Goal: Task Accomplishment & Management: Manage account settings

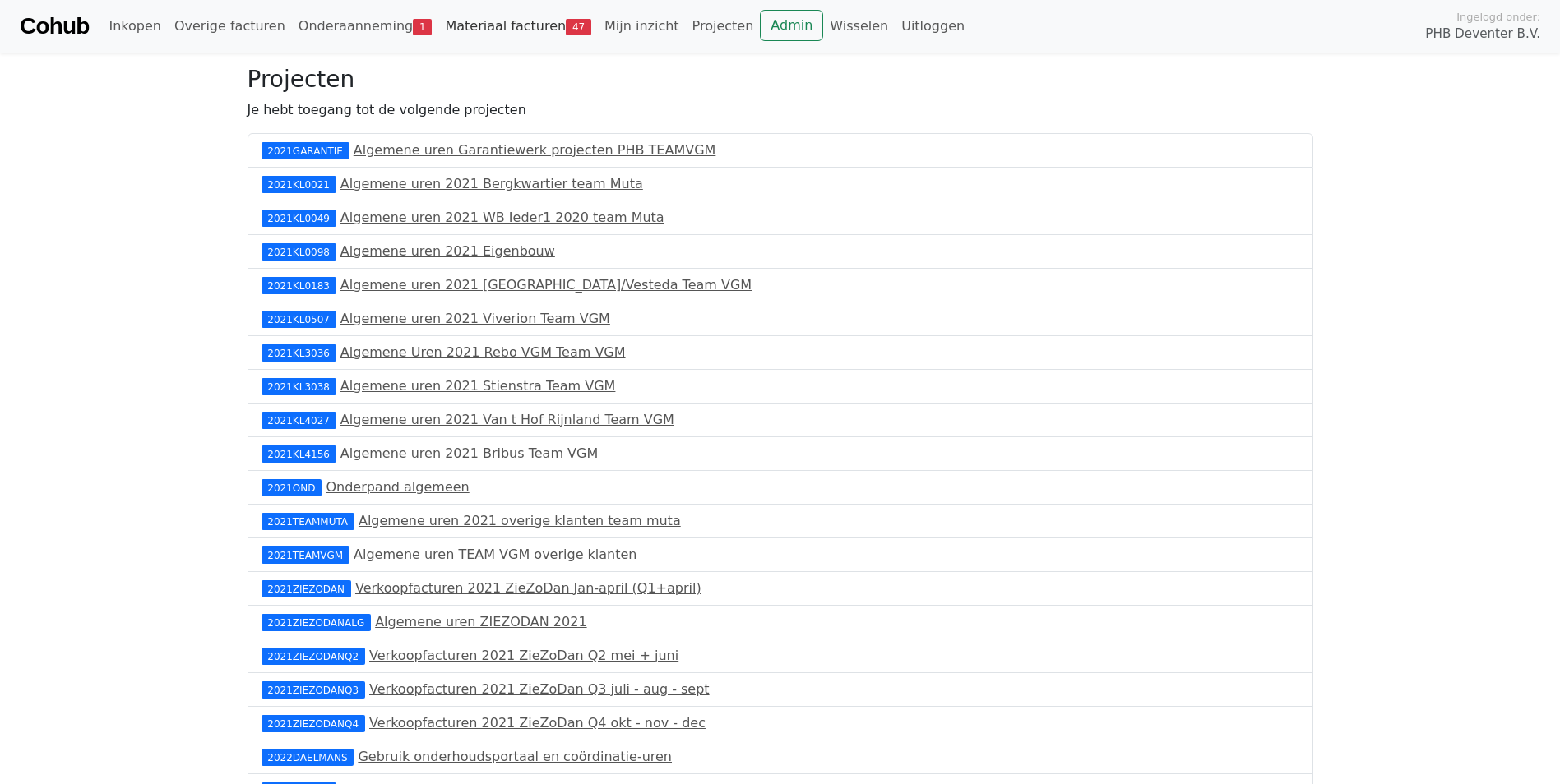
click at [474, 33] on link "Materiaal facturen 47" at bounding box center [518, 26] width 160 height 33
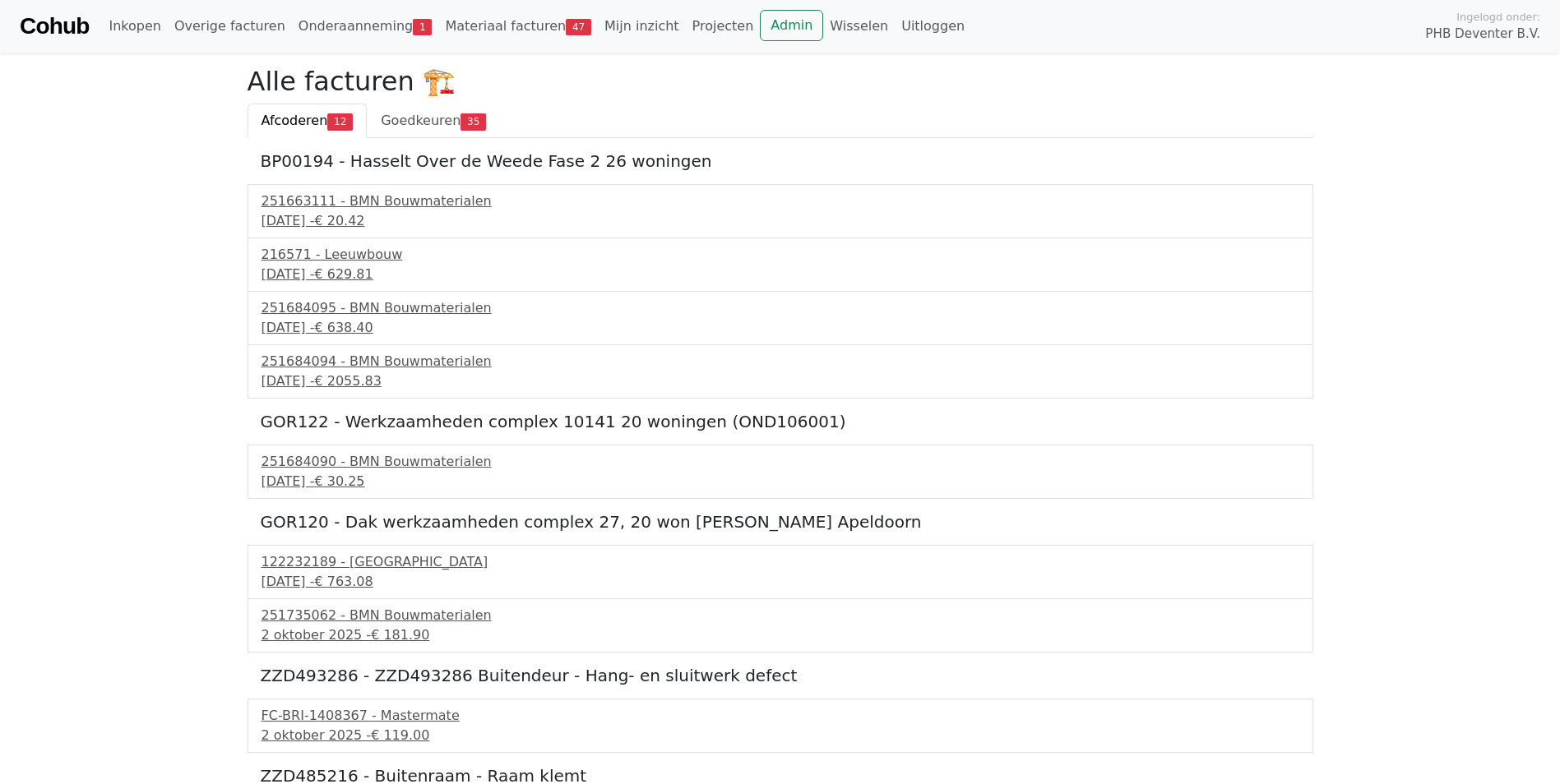
scroll to position [82, 0]
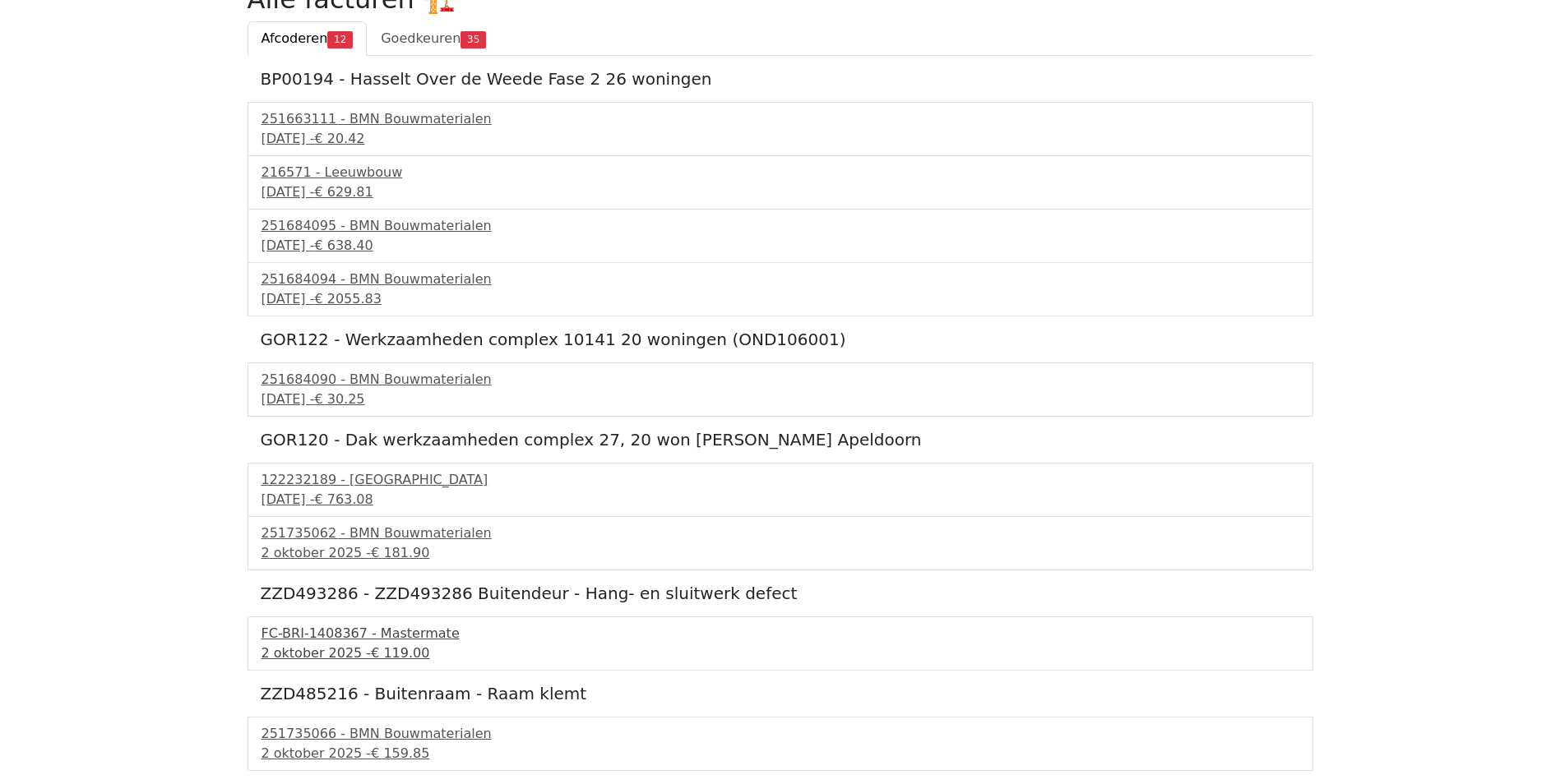
click at [331, 642] on div "FC-BRI-1408367 - Mastermate" at bounding box center [780, 634] width 1038 height 19
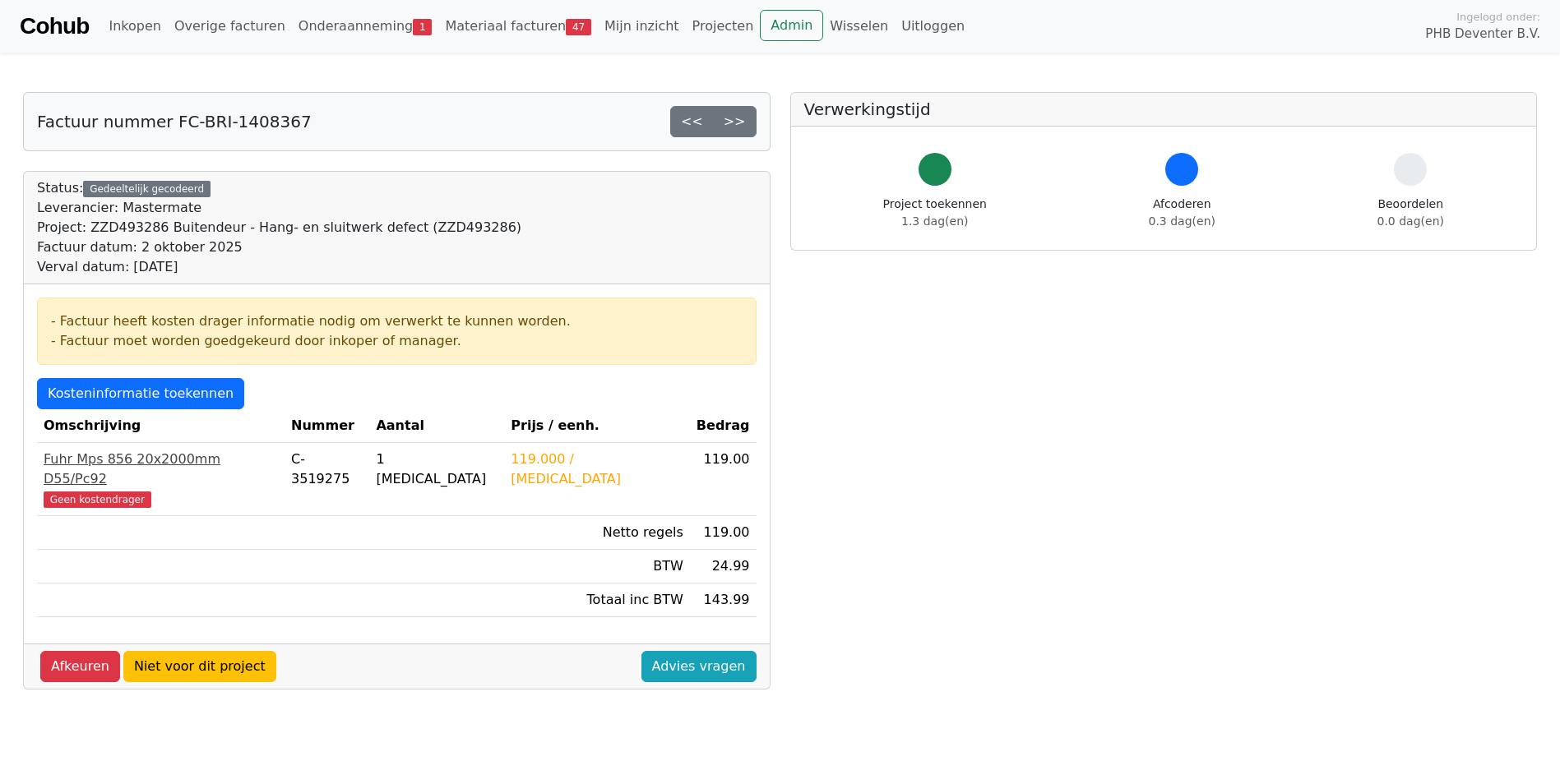
click at [83, 467] on div "Fuhr Mps 856 20x2000mm D55/Pc92" at bounding box center [160, 469] width 234 height 39
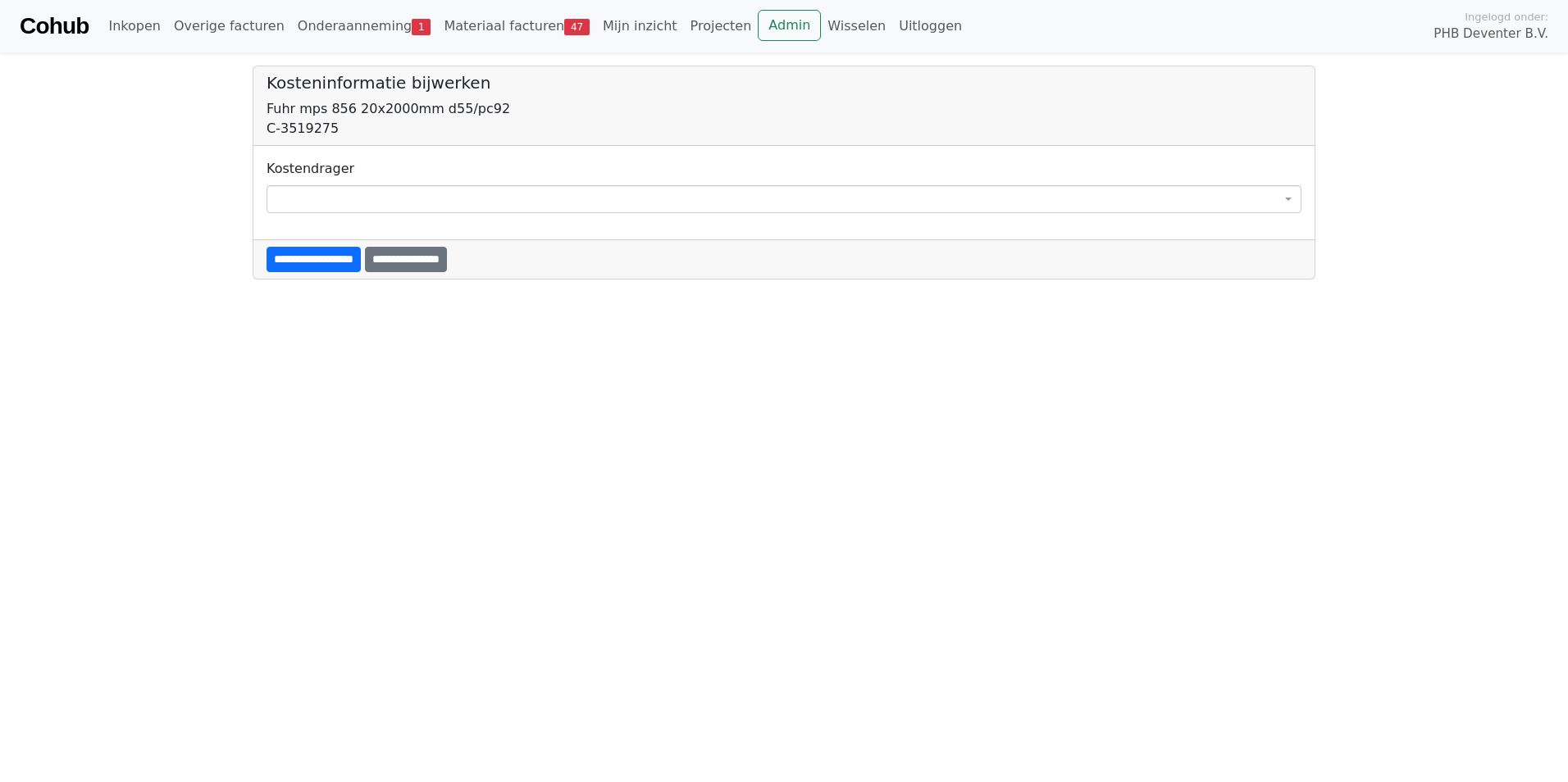
click at [322, 200] on span at bounding box center [783, 199] width 1035 height 28
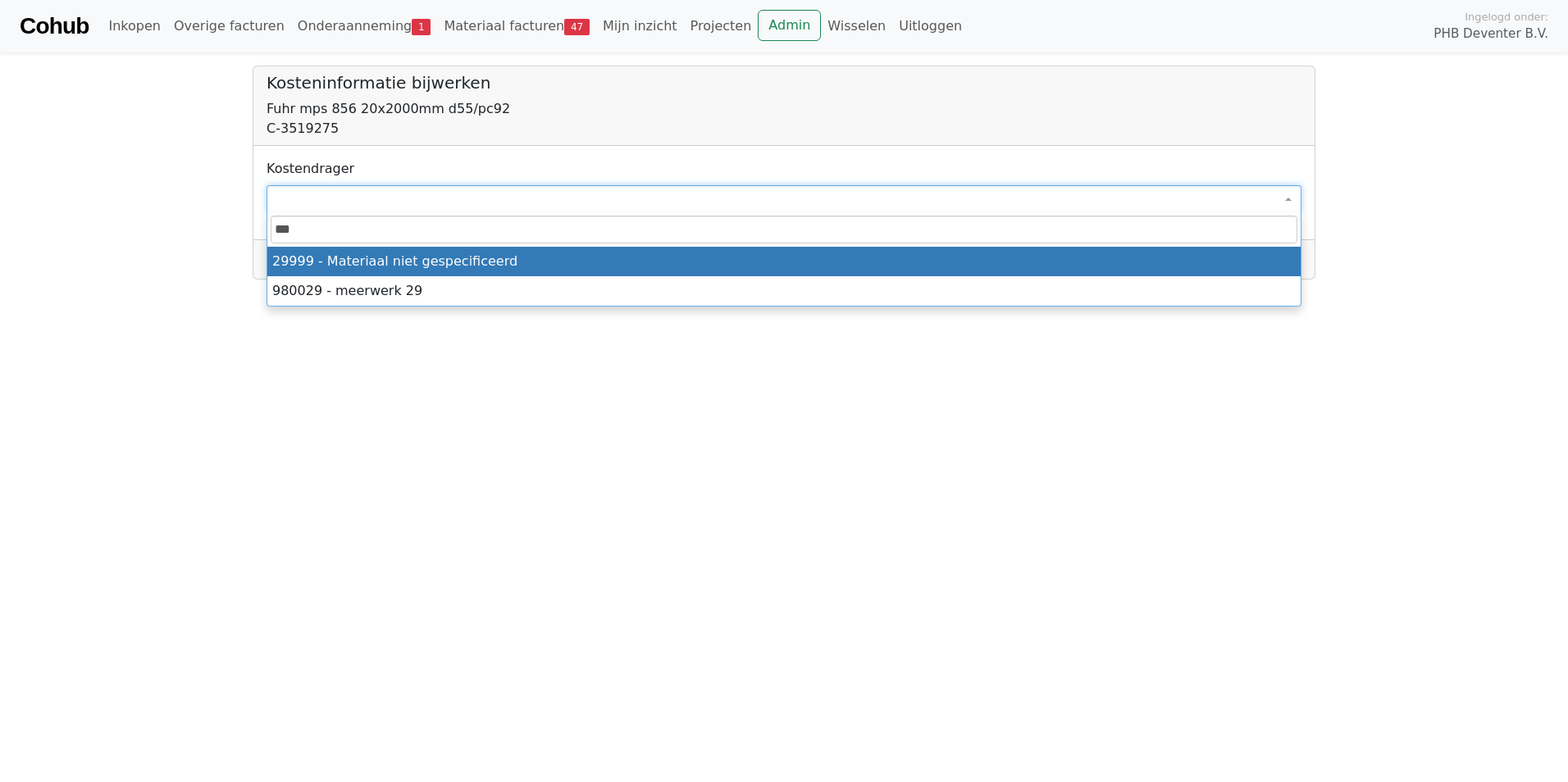
type input "****"
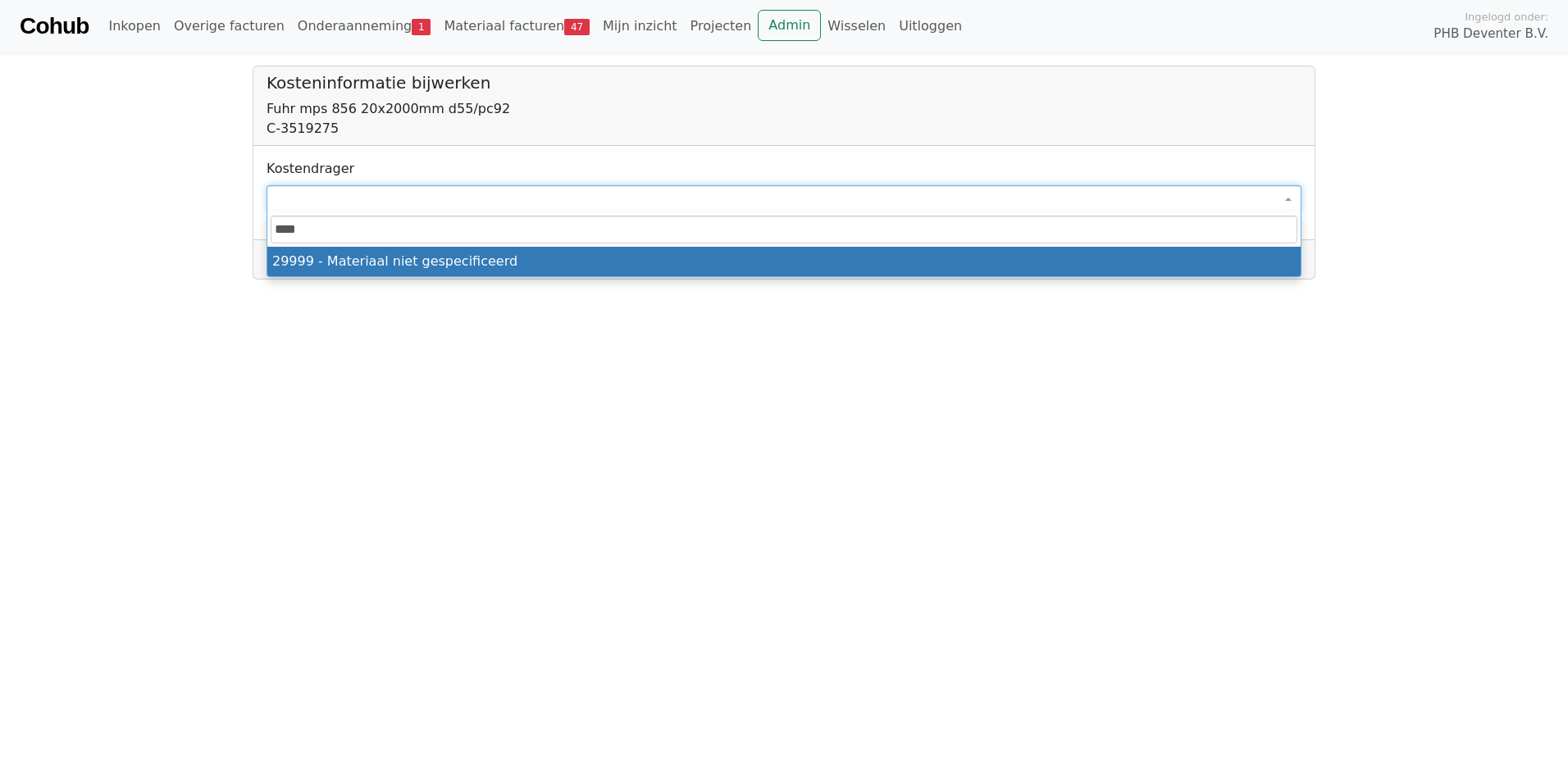
select select "****"
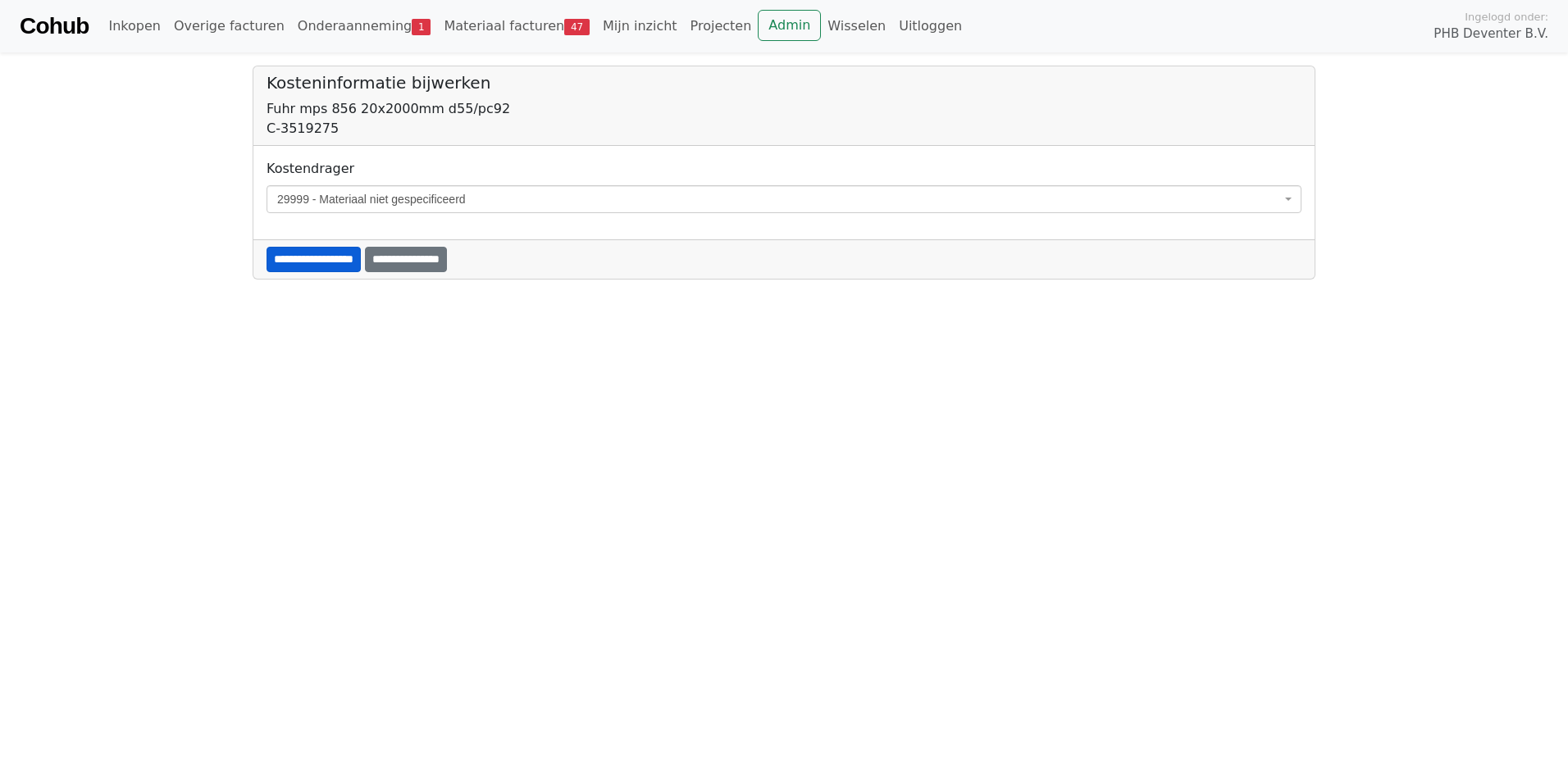
click at [315, 258] on input "**********" at bounding box center [313, 259] width 94 height 25
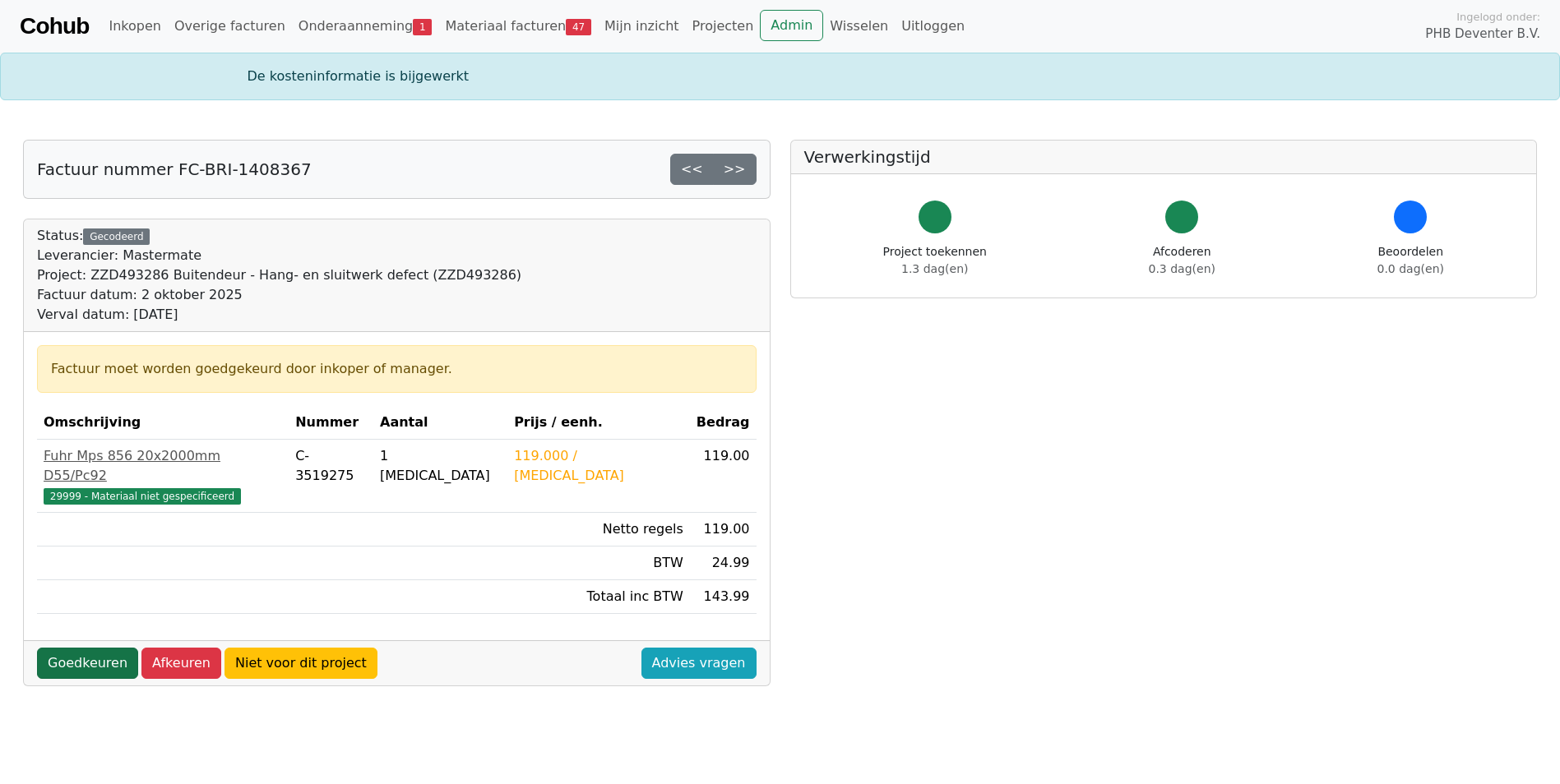
click at [81, 649] on link "Goedkeuren" at bounding box center [87, 664] width 101 height 31
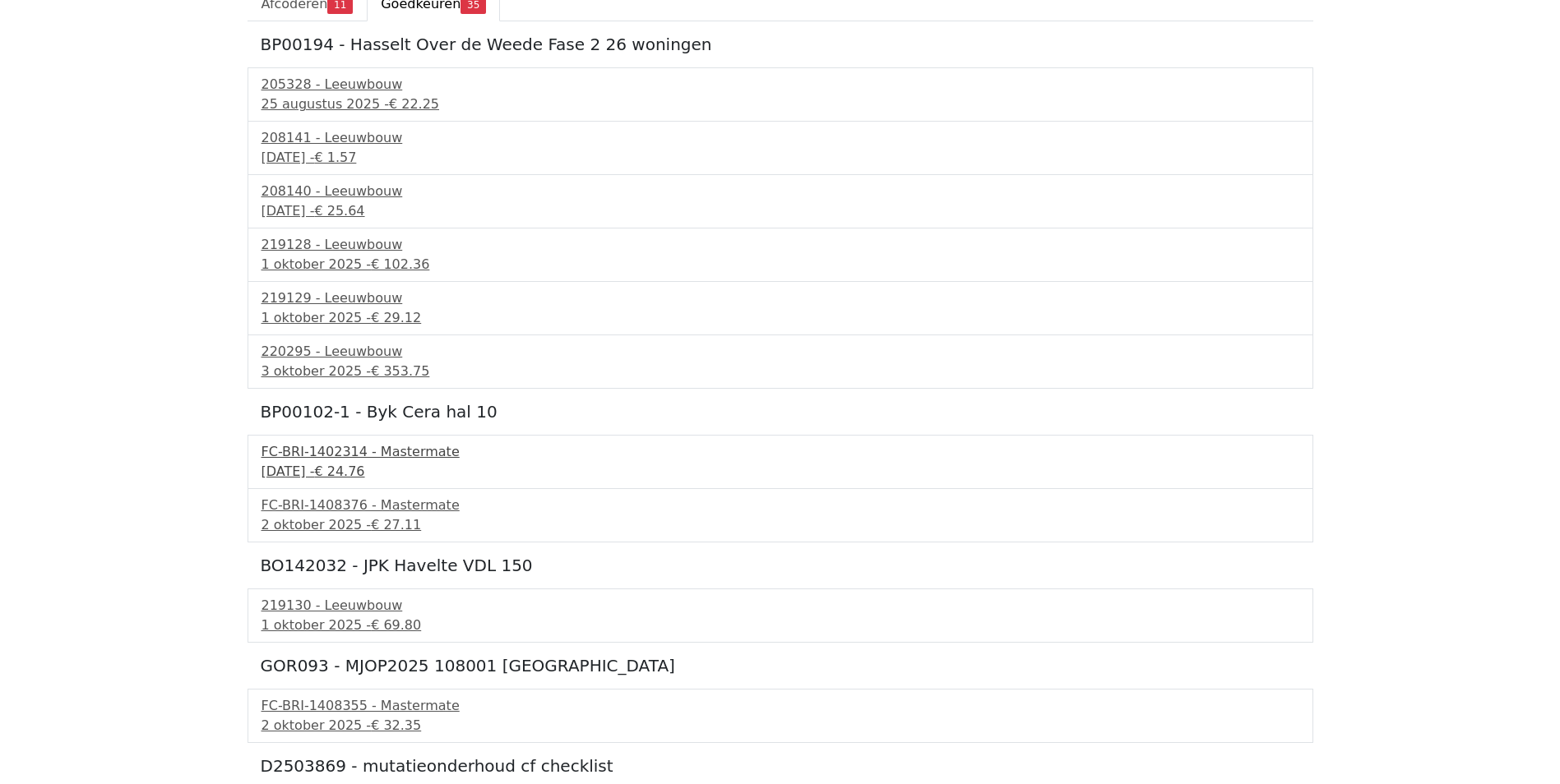
scroll to position [247, 0]
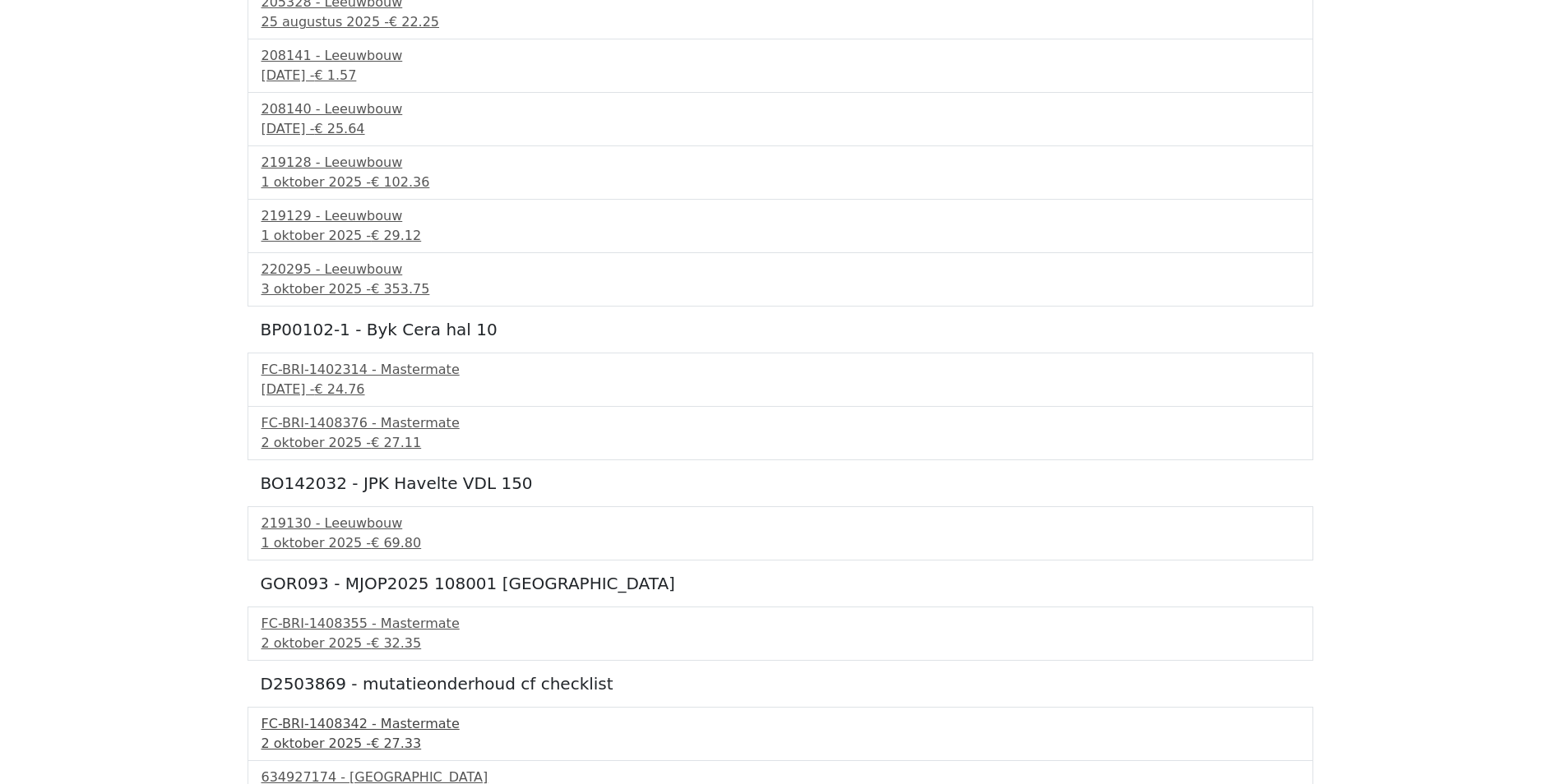
click at [295, 739] on div "2 oktober 2025 - € 27.33" at bounding box center [780, 744] width 1038 height 19
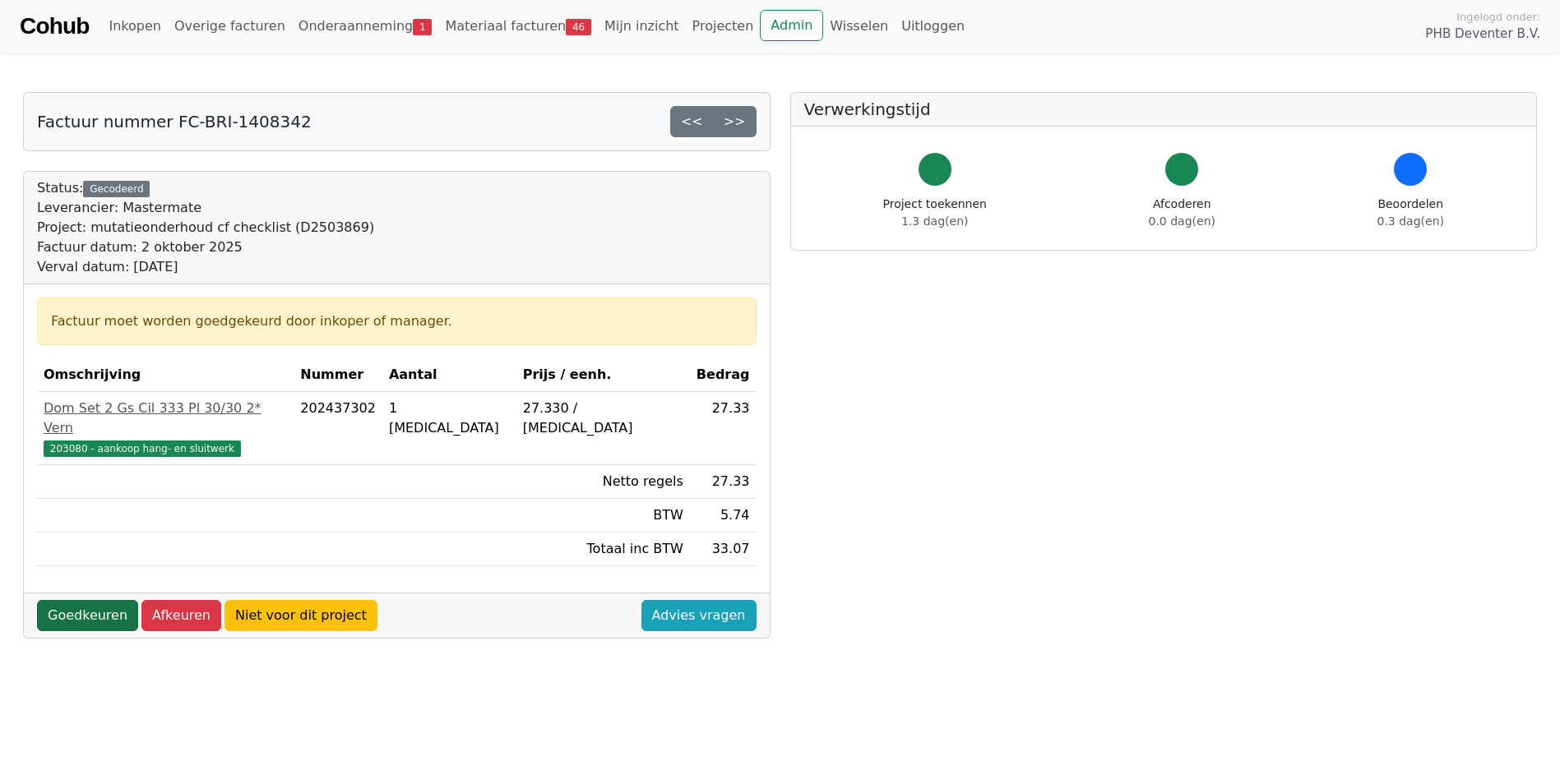
click at [84, 606] on link "Goedkeuren" at bounding box center [87, 615] width 101 height 31
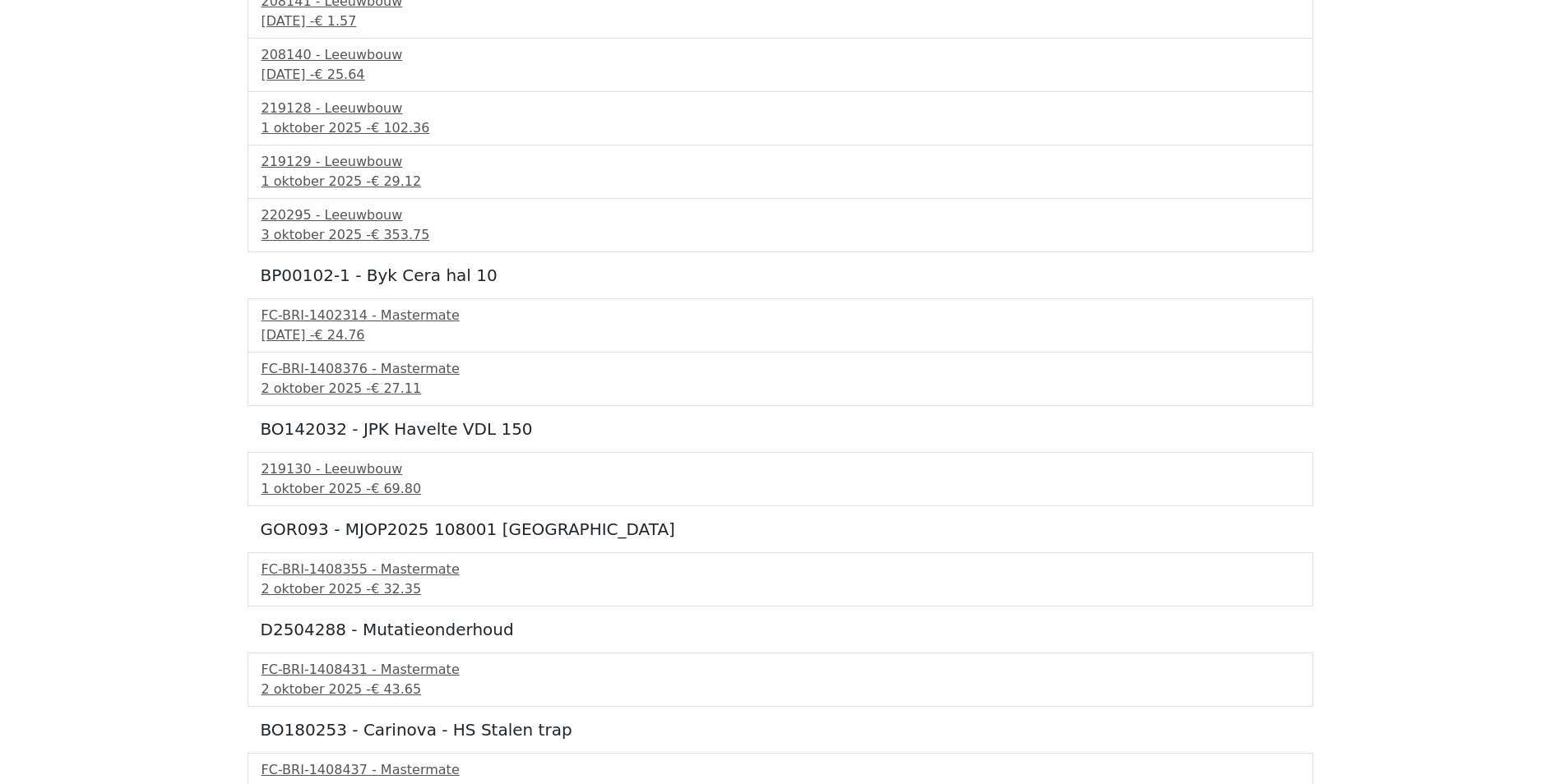
scroll to position [328, 0]
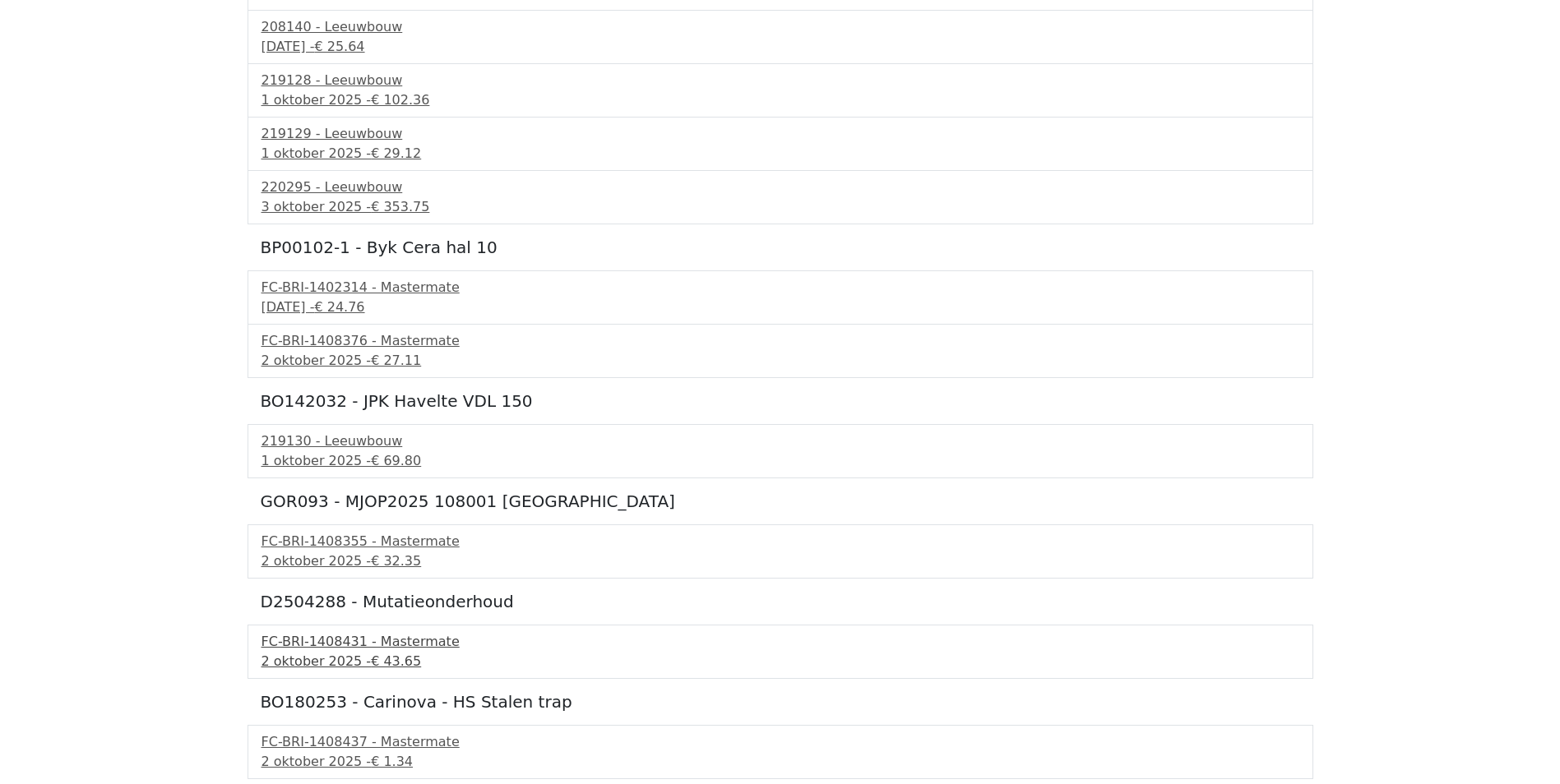
click at [311, 648] on div "FC-BRI-1408431 - Mastermate" at bounding box center [780, 641] width 1038 height 19
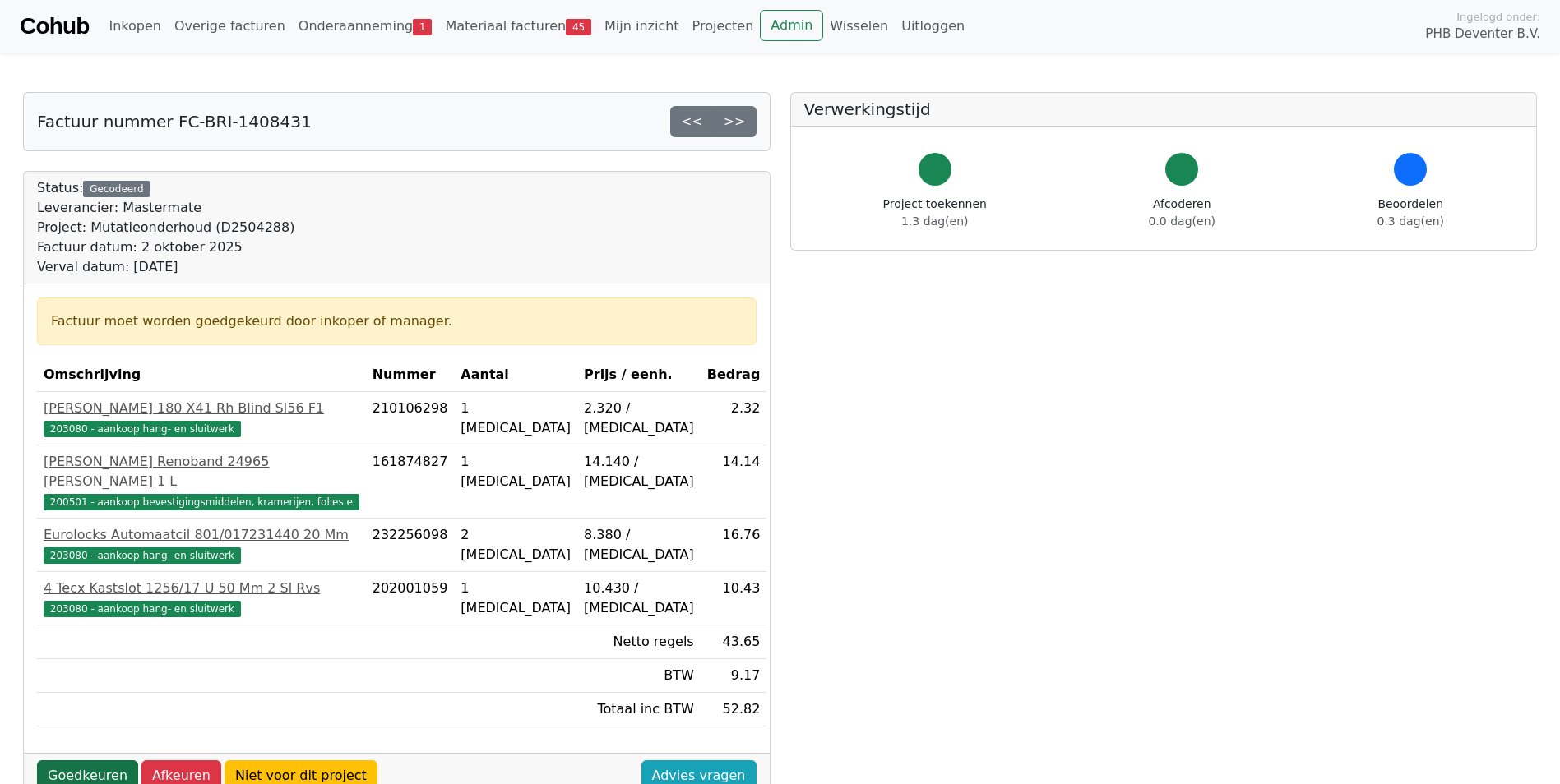
click at [98, 760] on link "Goedkeuren" at bounding box center [87, 775] width 101 height 31
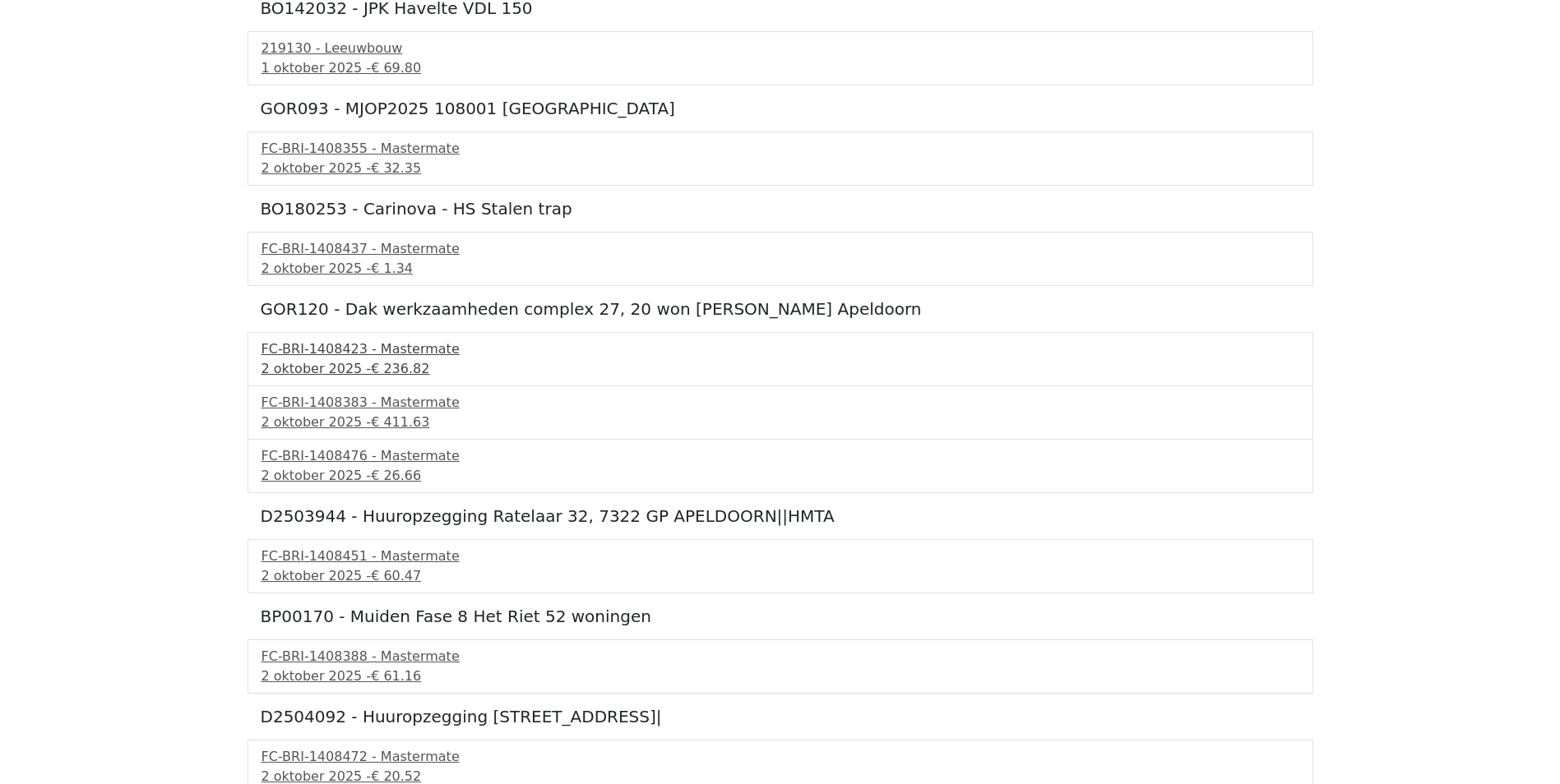
scroll to position [740, 0]
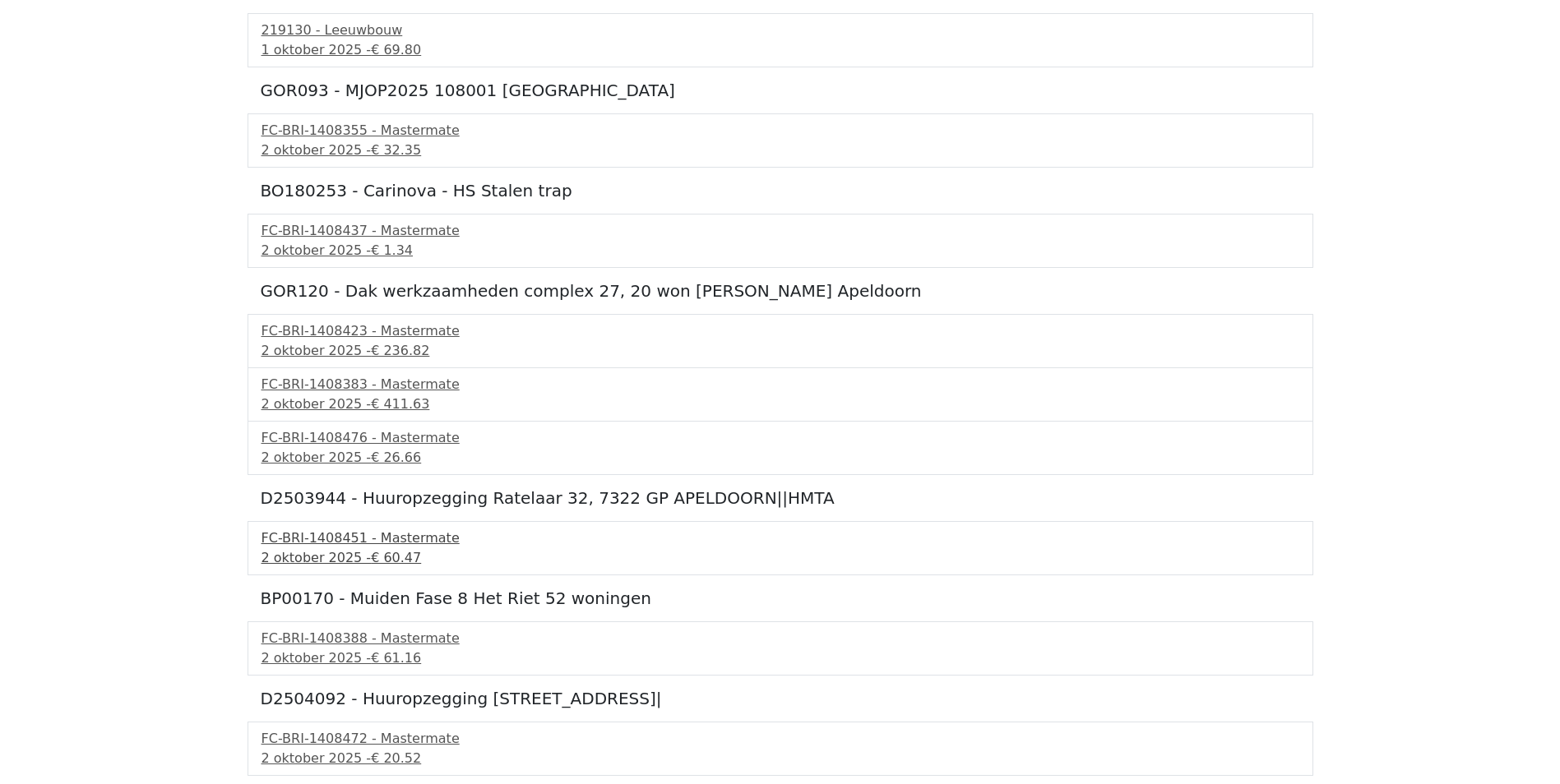
click at [307, 547] on div "FC-BRI-1408451 - Mastermate" at bounding box center [780, 538] width 1038 height 19
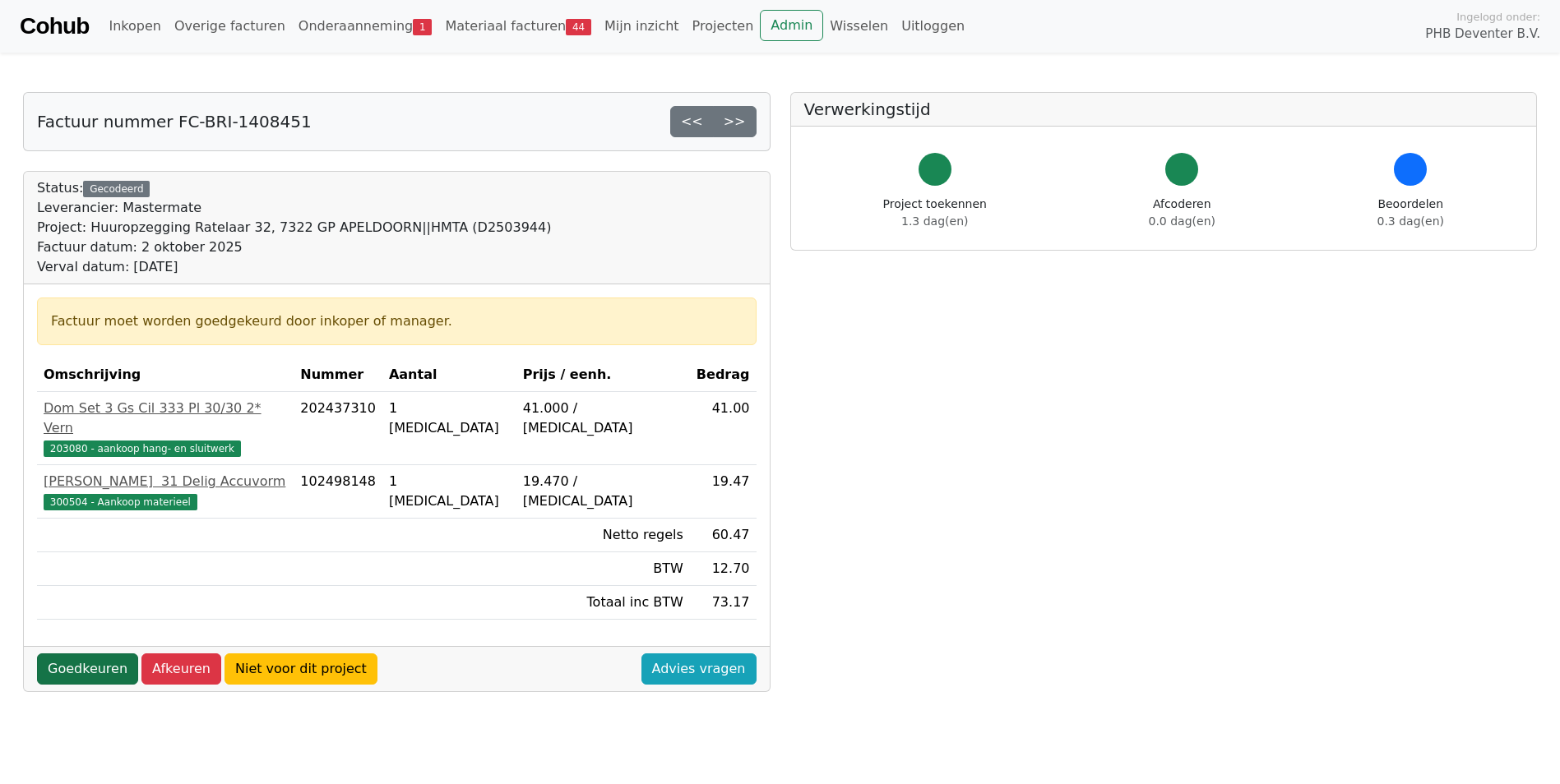
click at [96, 654] on link "Goedkeuren" at bounding box center [87, 669] width 101 height 31
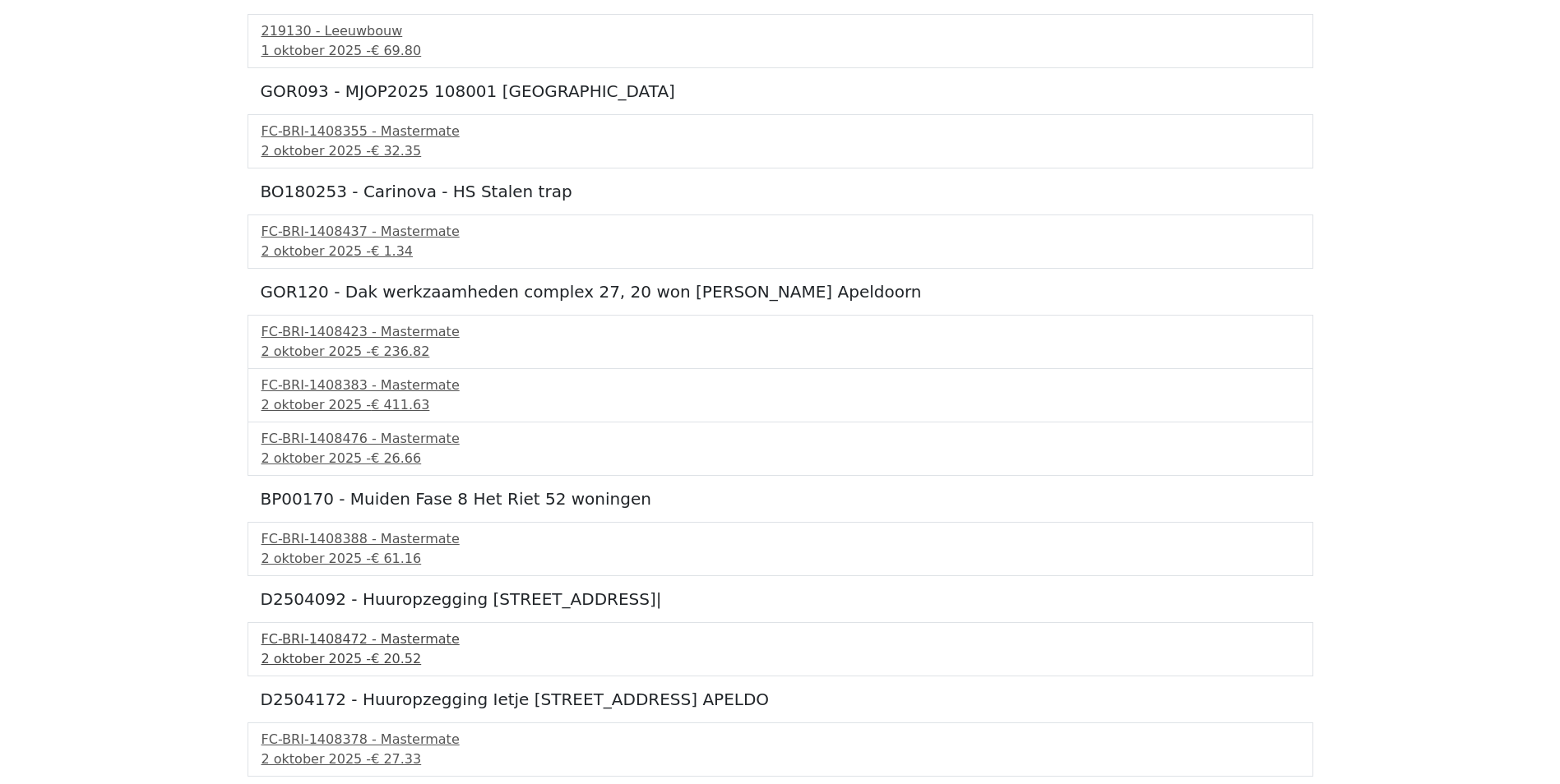
scroll to position [740, 0]
click at [301, 641] on div "FC-BRI-1408472 - Mastermate" at bounding box center [780, 639] width 1038 height 19
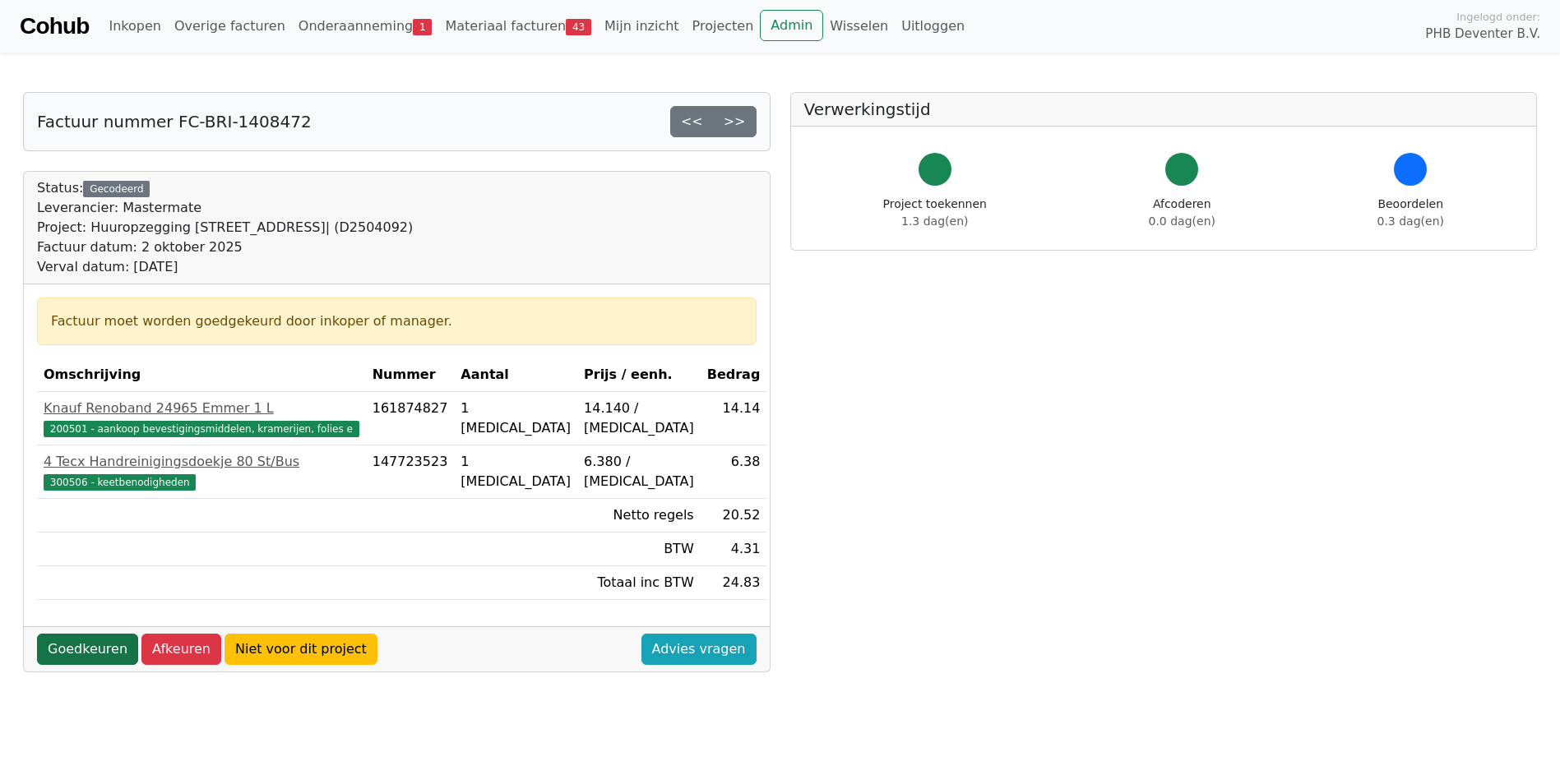
click at [87, 660] on link "Goedkeuren" at bounding box center [87, 649] width 101 height 31
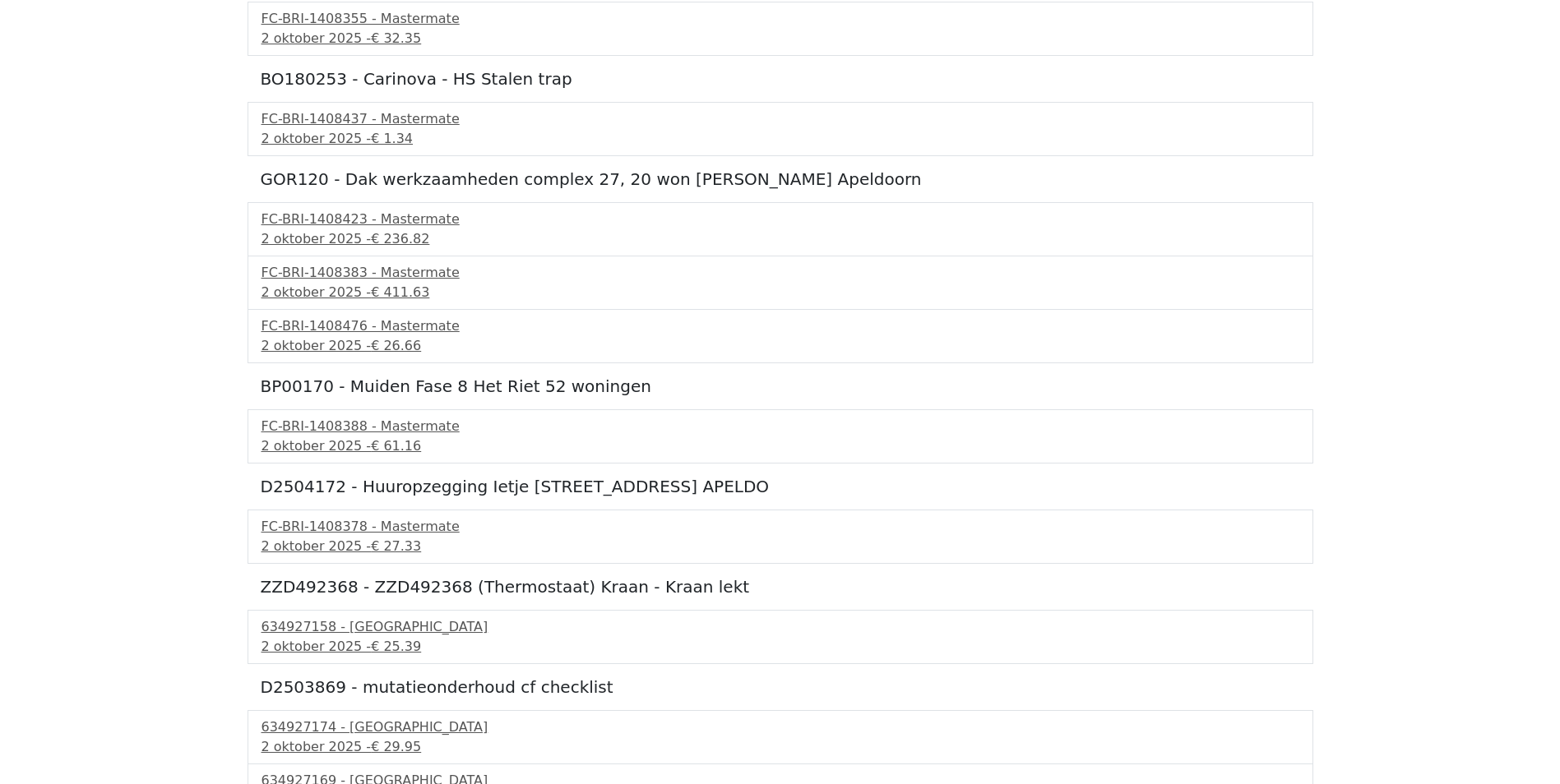
scroll to position [904, 0]
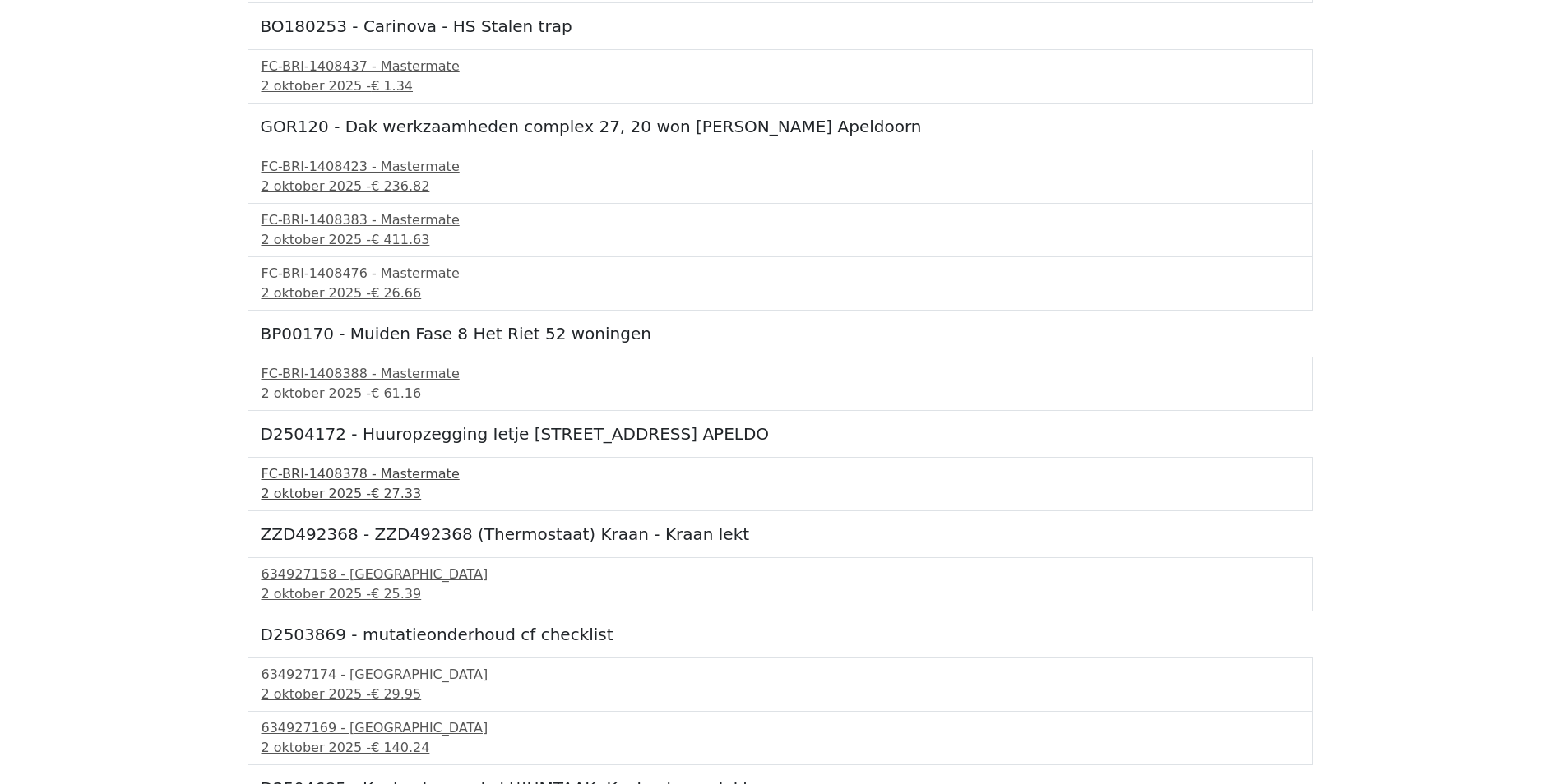
click at [321, 478] on div "FC-BRI-1408378 - Mastermate" at bounding box center [780, 474] width 1038 height 19
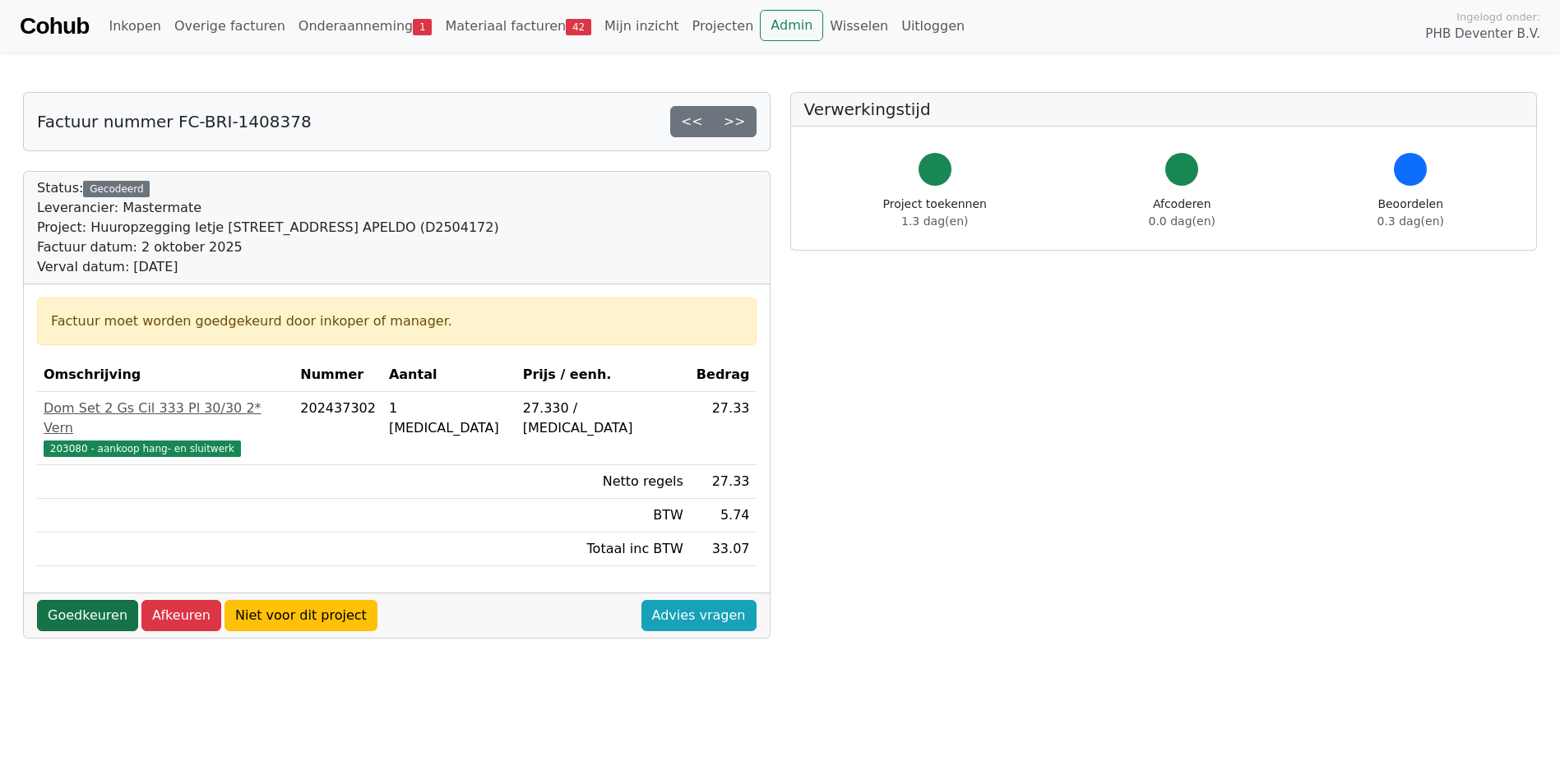
click at [74, 600] on link "Goedkeuren" at bounding box center [87, 615] width 101 height 31
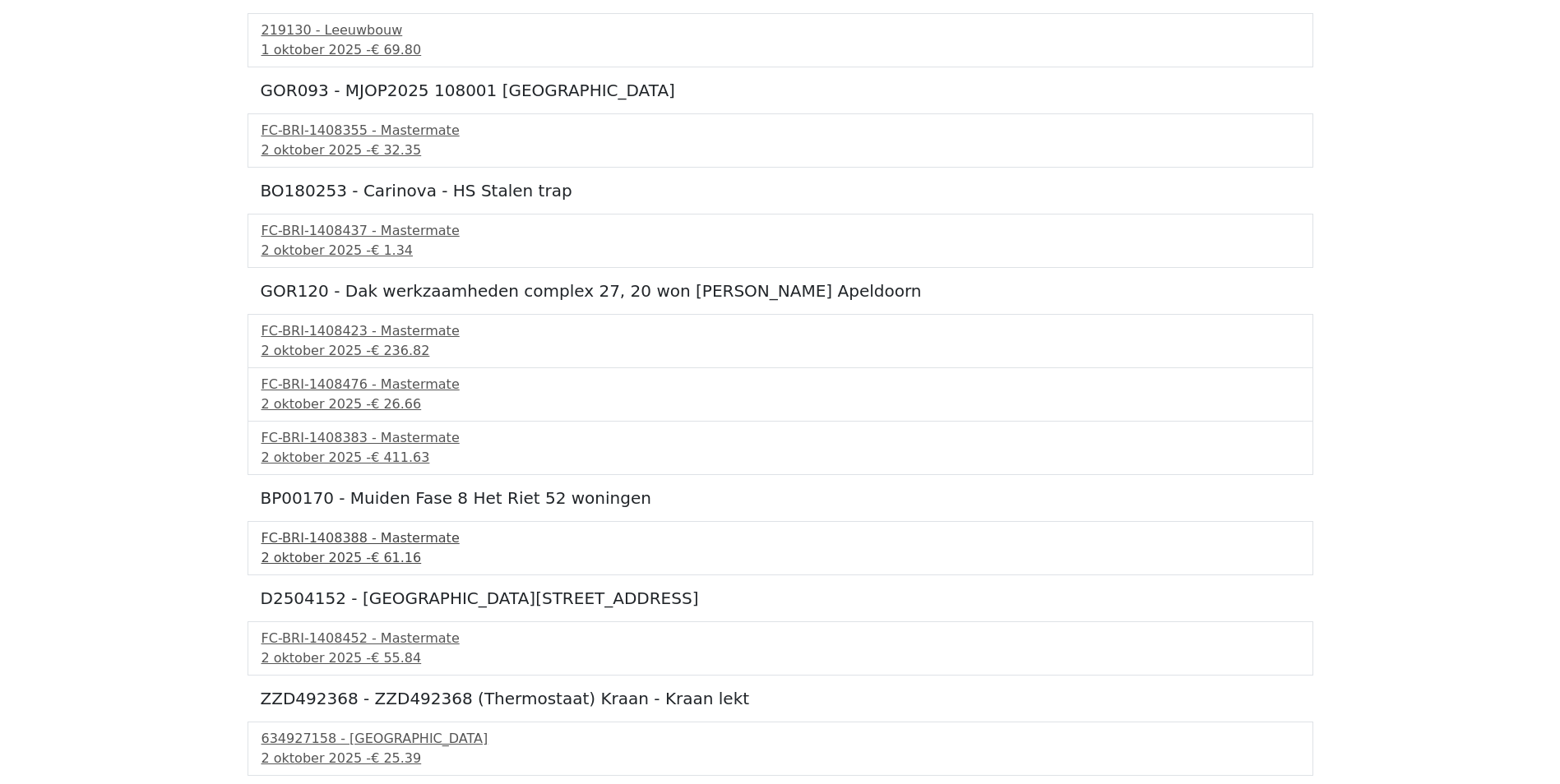
scroll to position [822, 0]
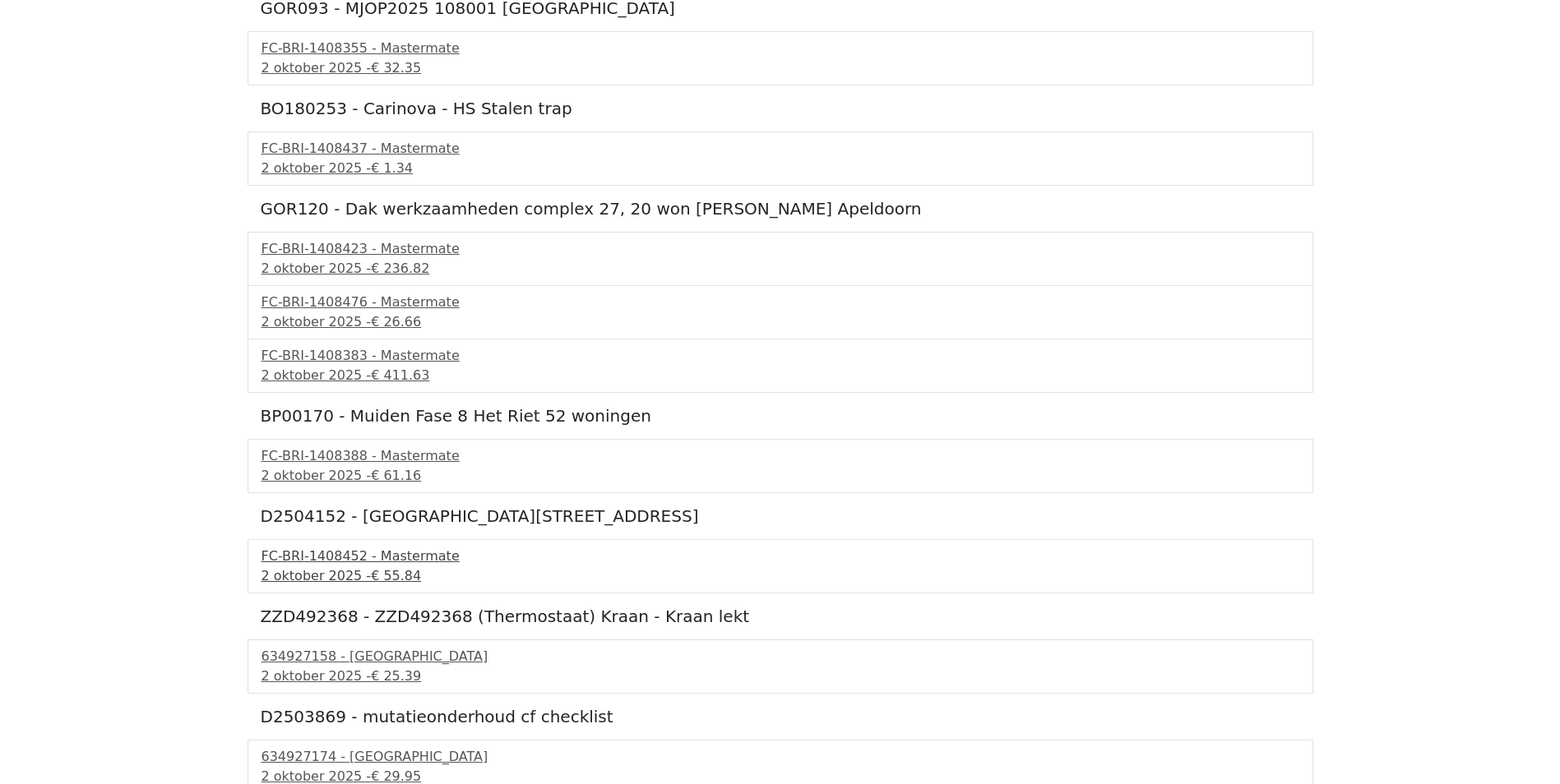
click at [284, 561] on div "FC-BRI-1408452 - Mastermate" at bounding box center [780, 557] width 1038 height 19
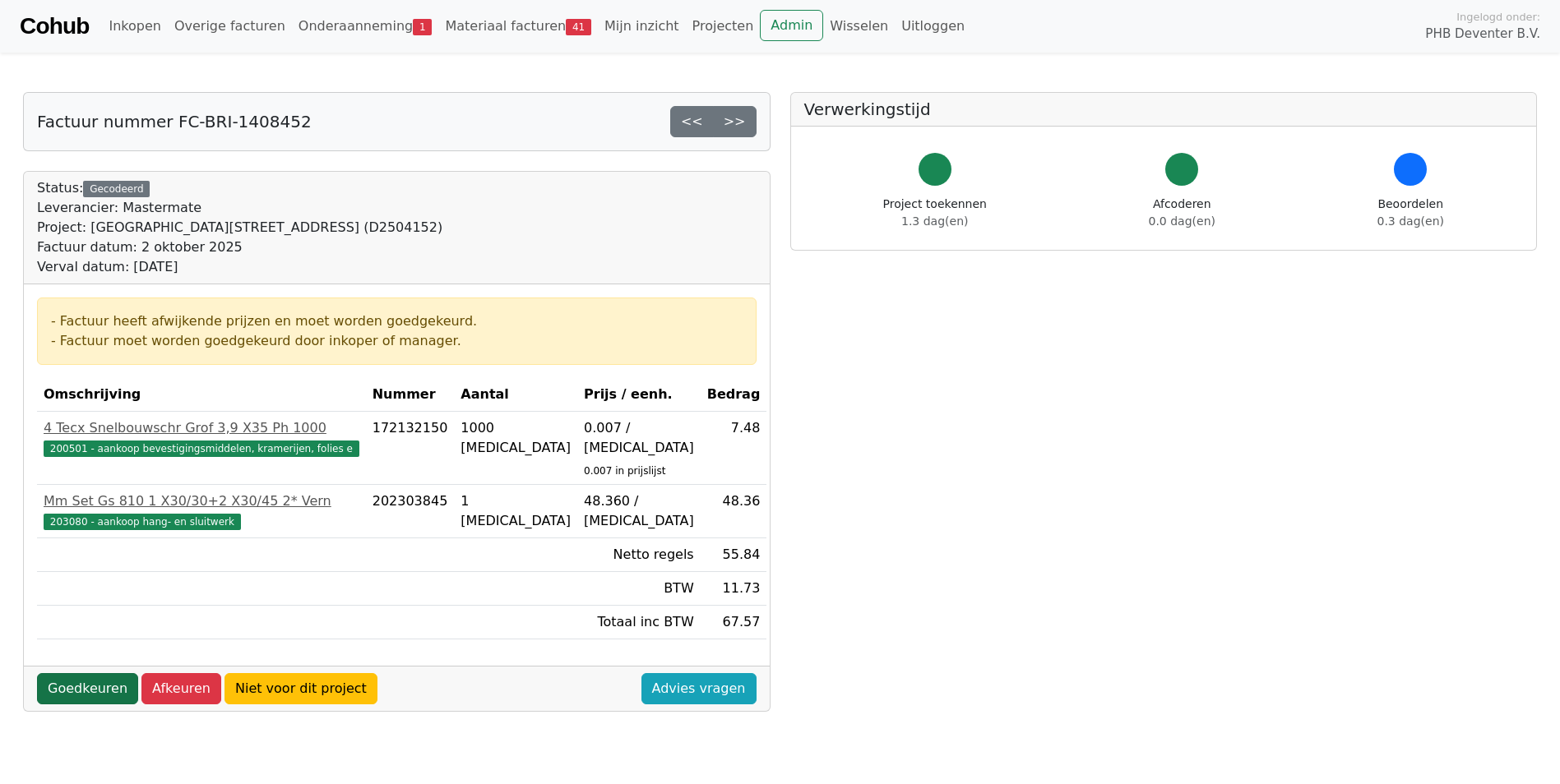
click at [83, 673] on link "Goedkeuren" at bounding box center [87, 689] width 101 height 31
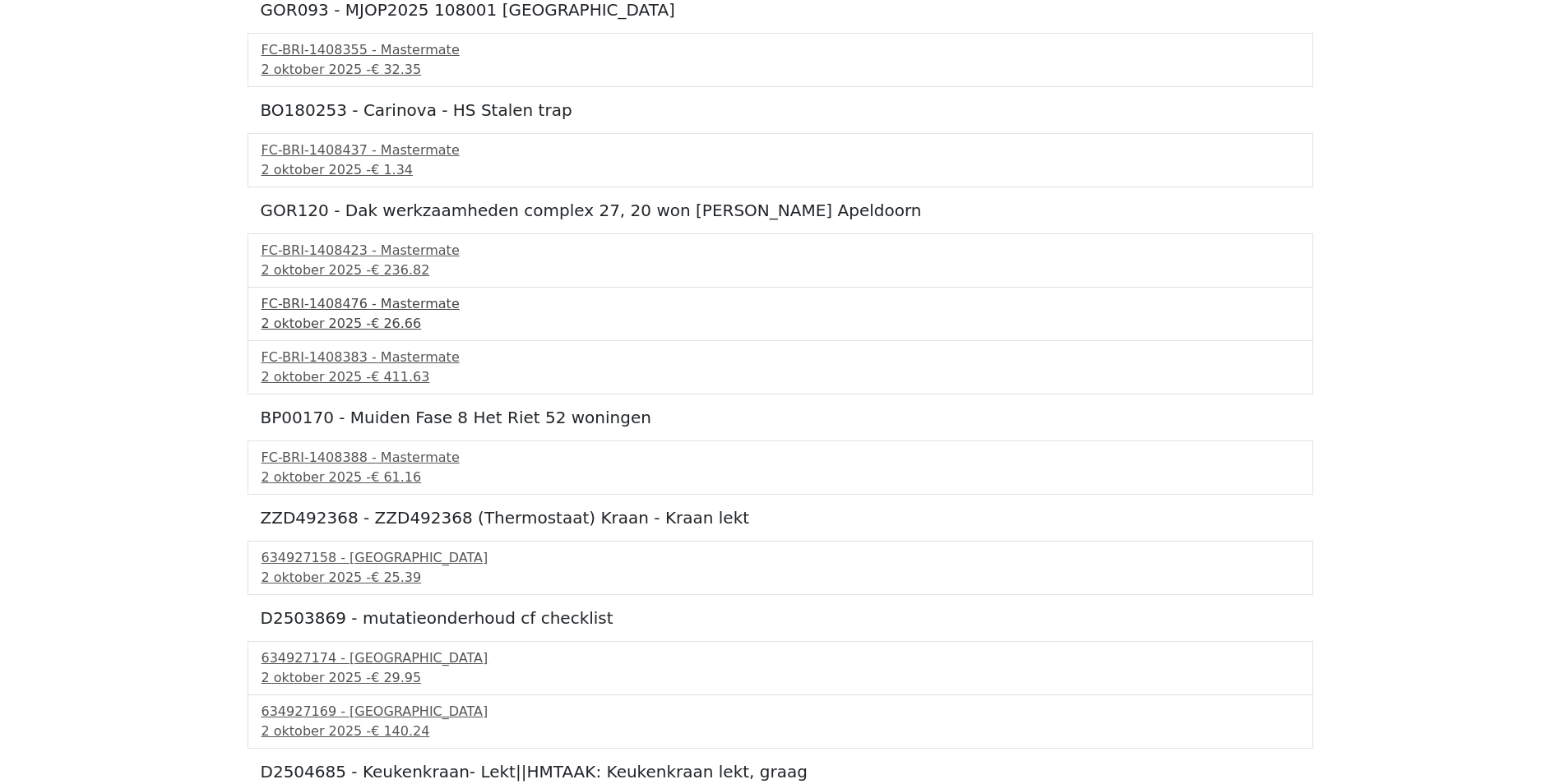
scroll to position [822, 0]
click at [298, 566] on div "[DATE] - € 25.39" at bounding box center [780, 576] width 1038 height 19
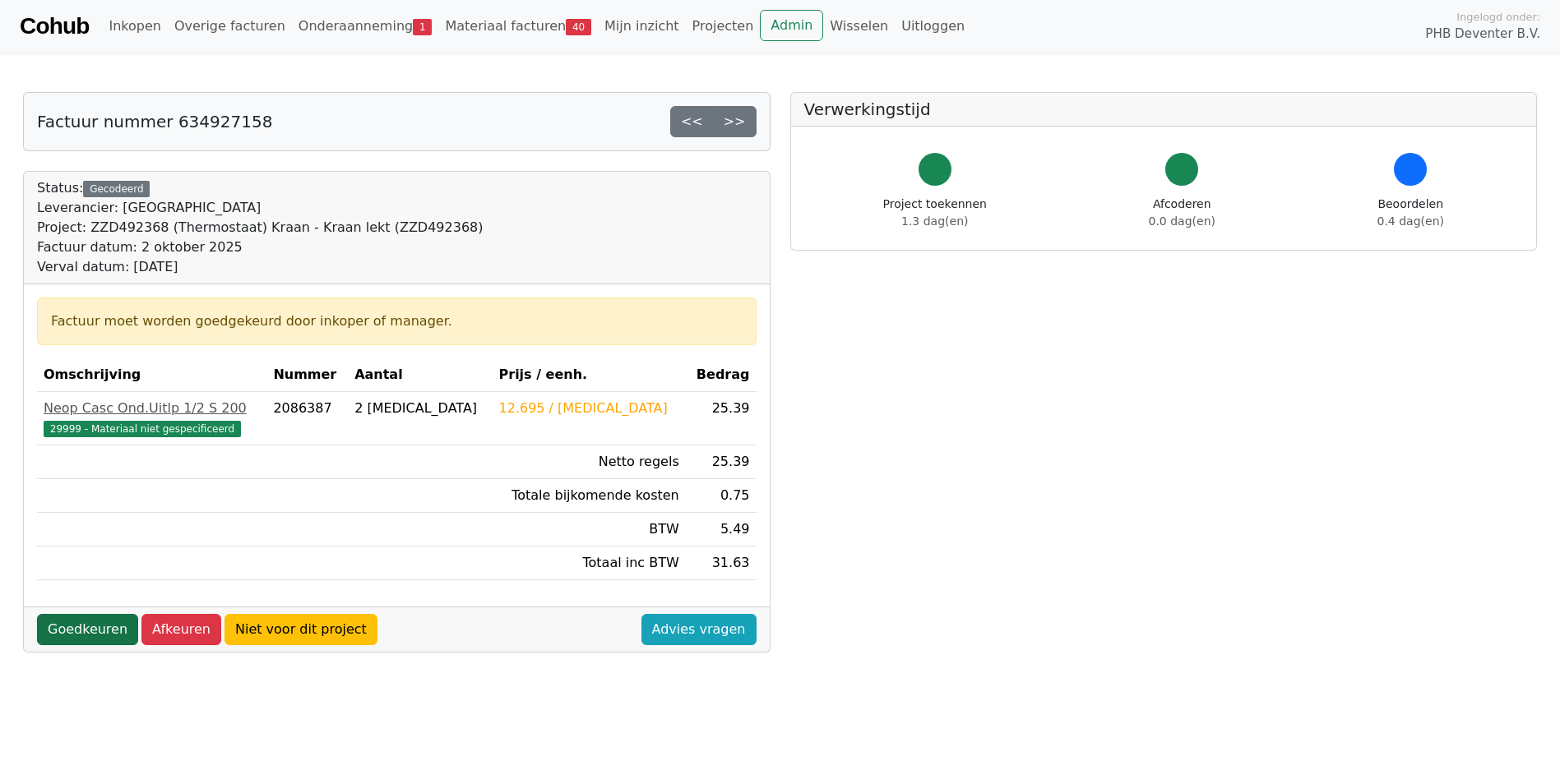
click at [93, 625] on link "Goedkeuren" at bounding box center [87, 630] width 101 height 31
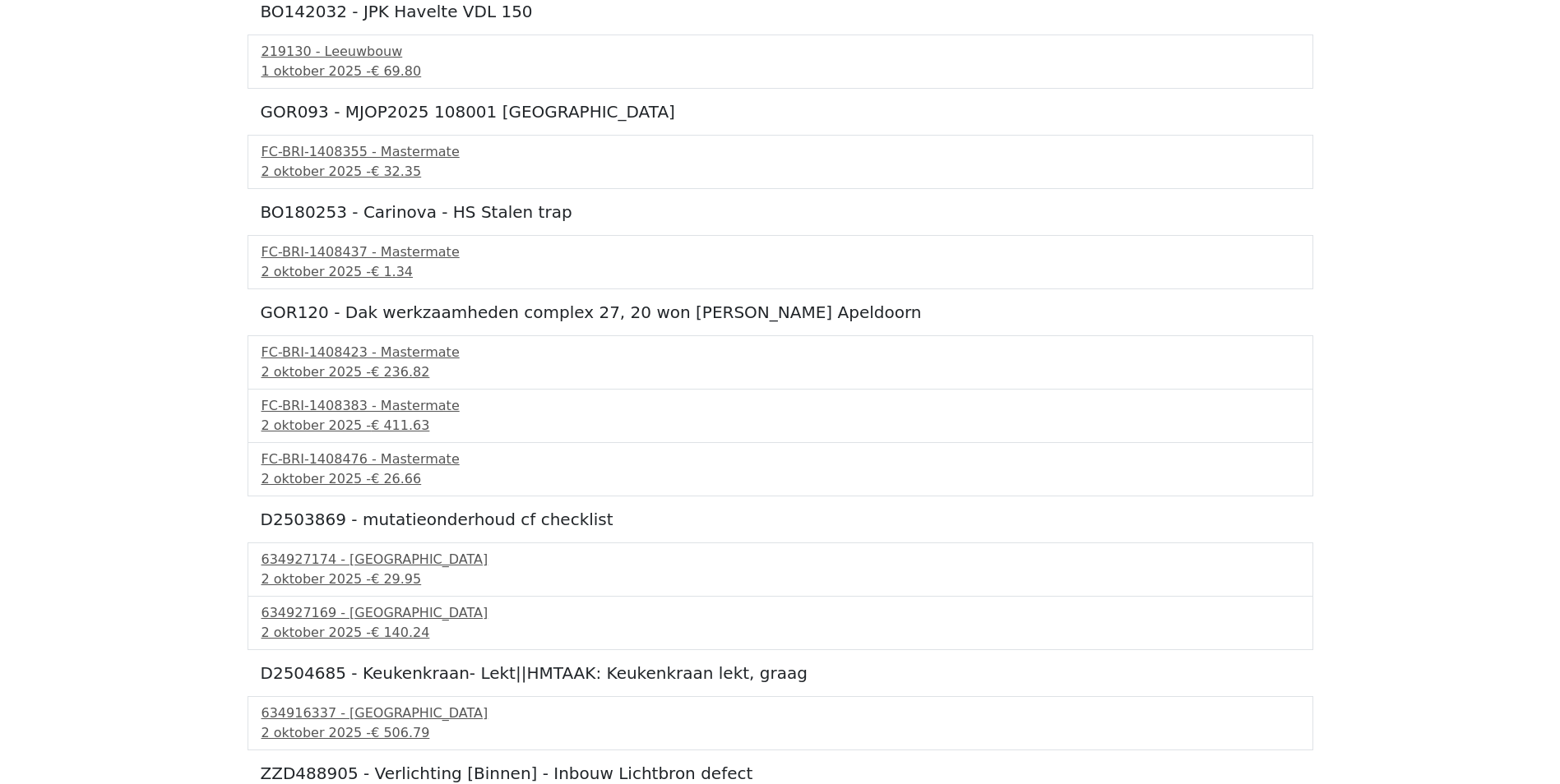
scroll to position [740, 0]
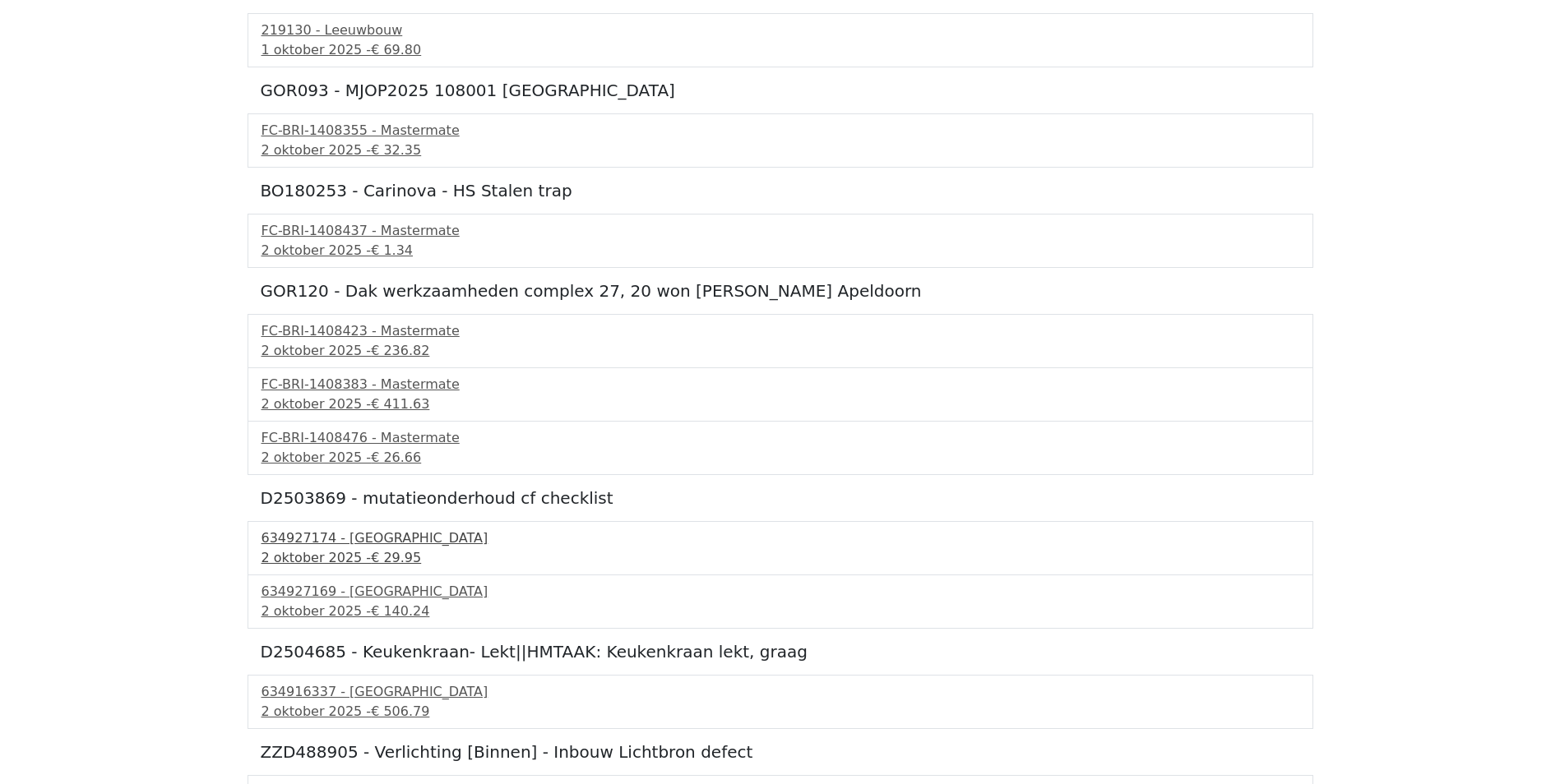
click at [284, 549] on div "2 oktober 2025 - € 29.95" at bounding box center [780, 558] width 1038 height 19
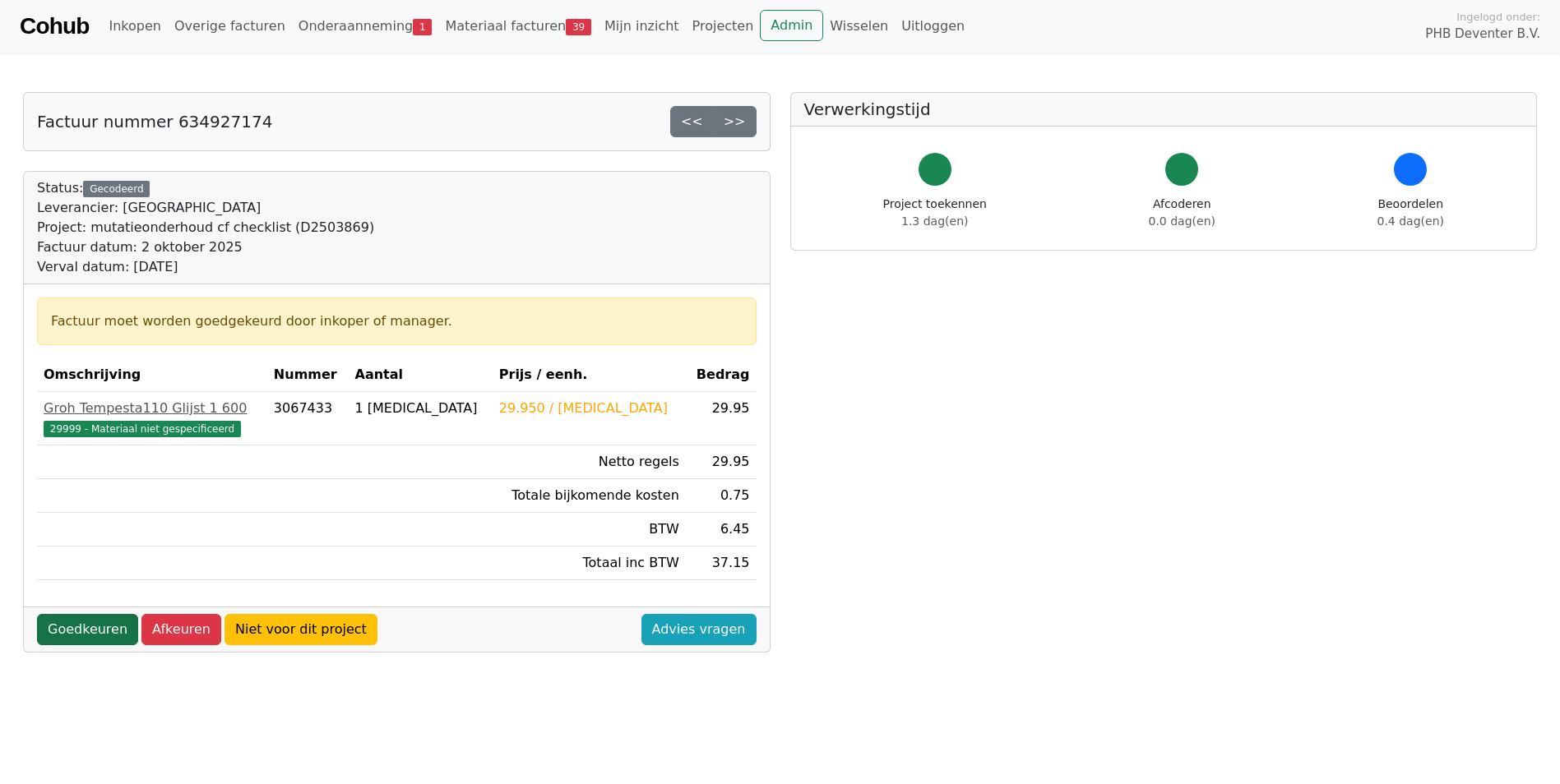
click at [70, 620] on link "Goedkeuren" at bounding box center [87, 630] width 101 height 31
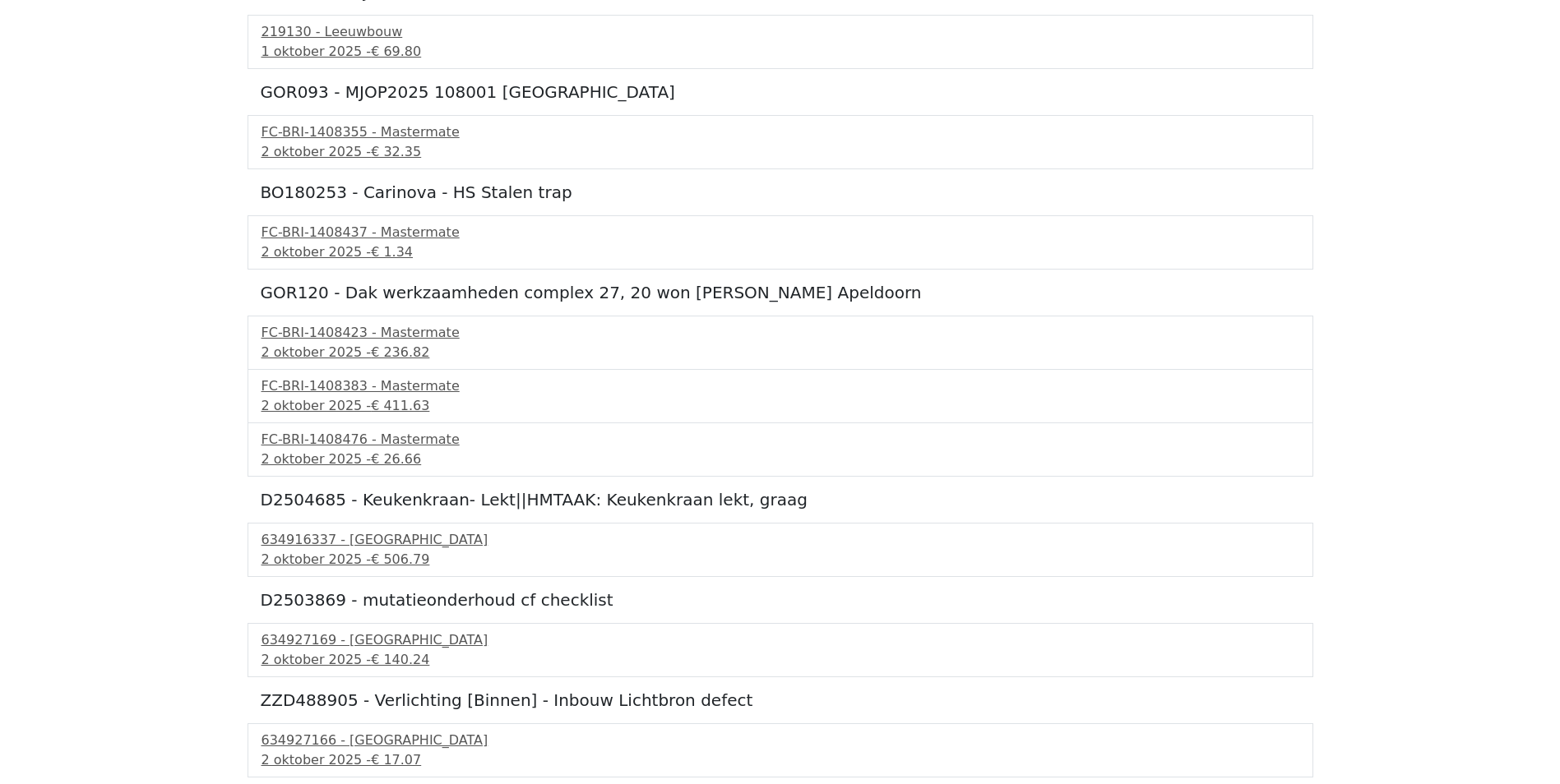
scroll to position [740, 0]
click at [318, 541] on div "634916337 - [GEOGRAPHIC_DATA]" at bounding box center [780, 538] width 1038 height 19
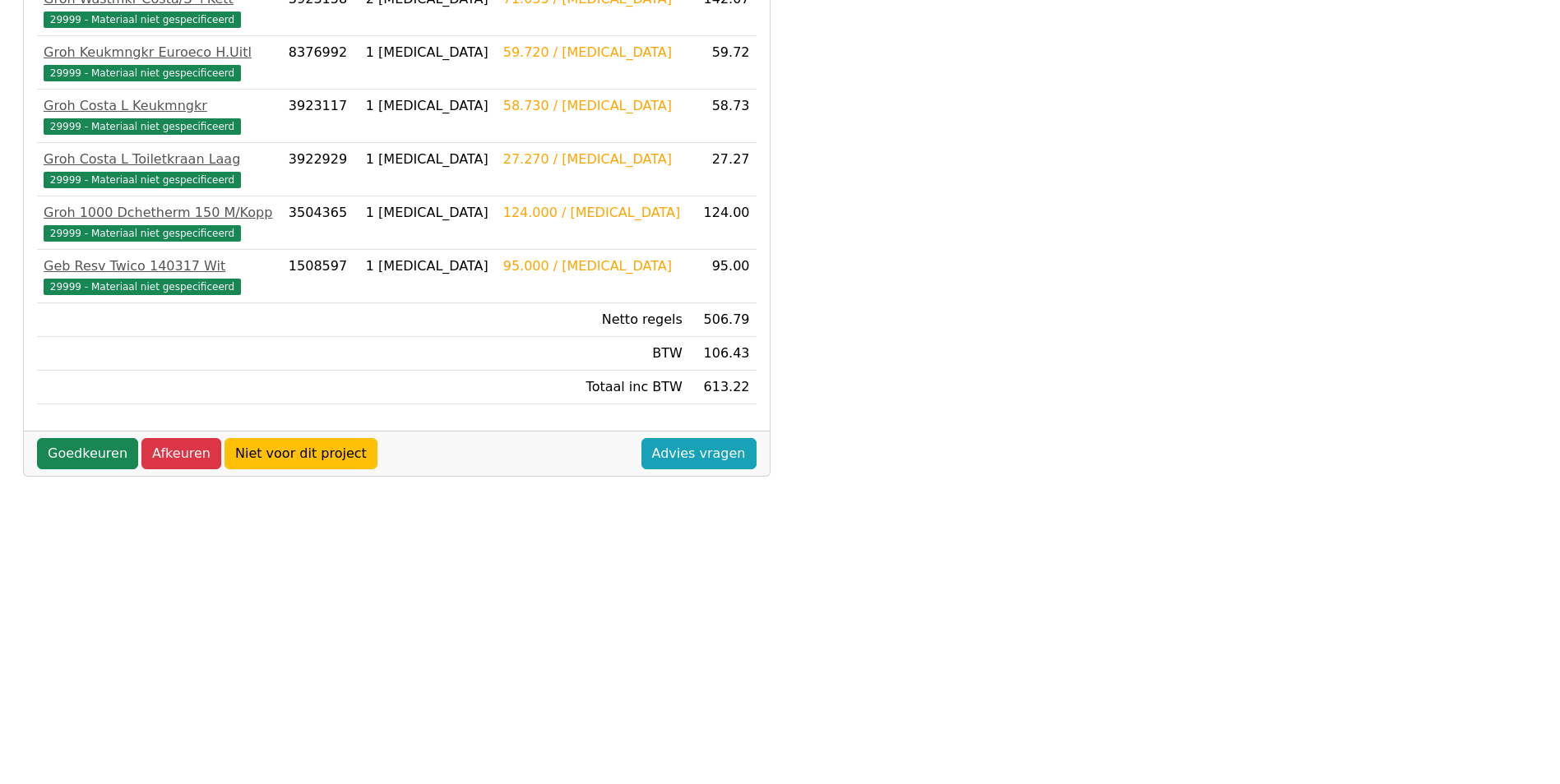
scroll to position [411, 0]
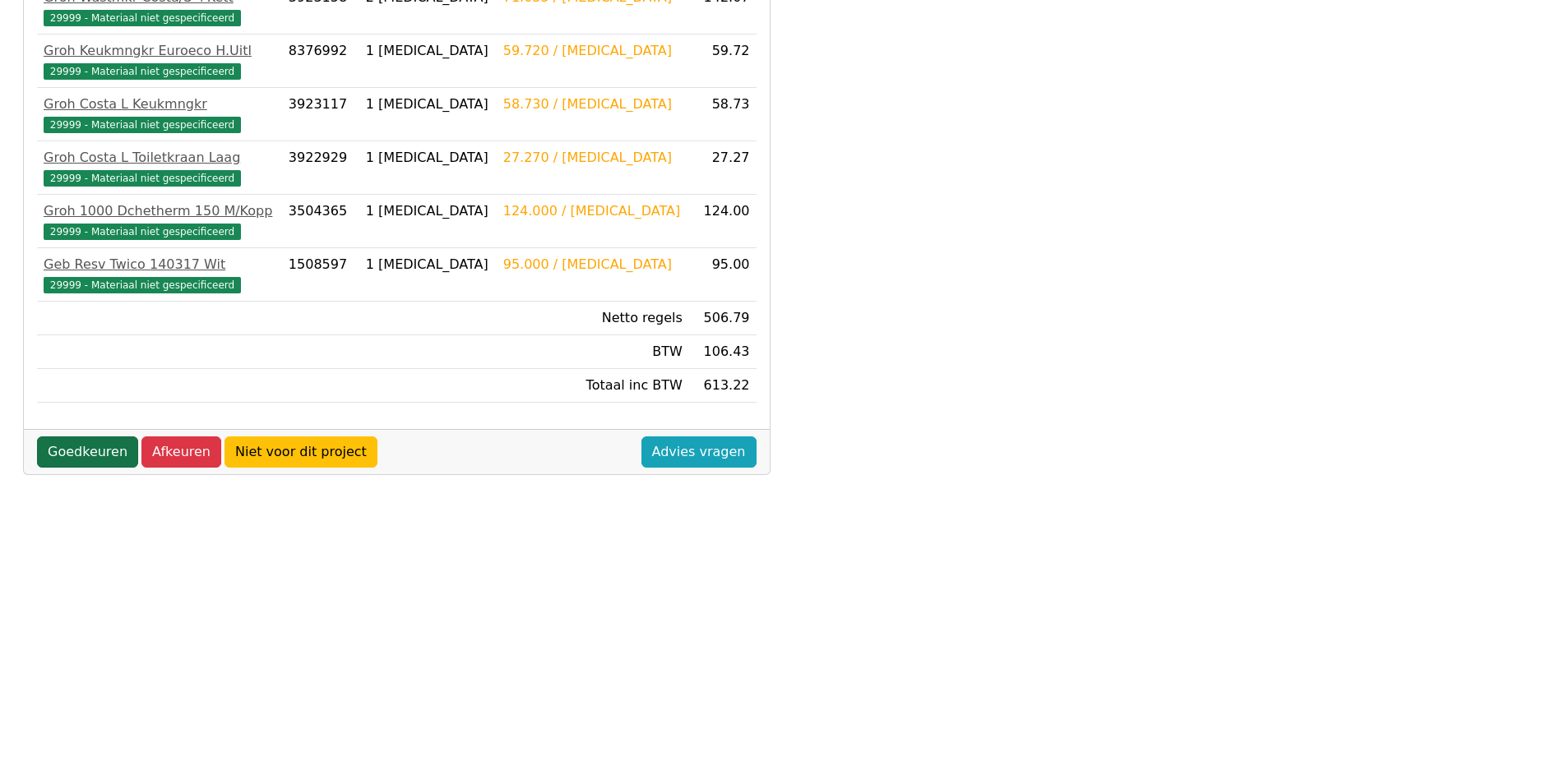
click at [99, 451] on link "Goedkeuren" at bounding box center [87, 452] width 101 height 31
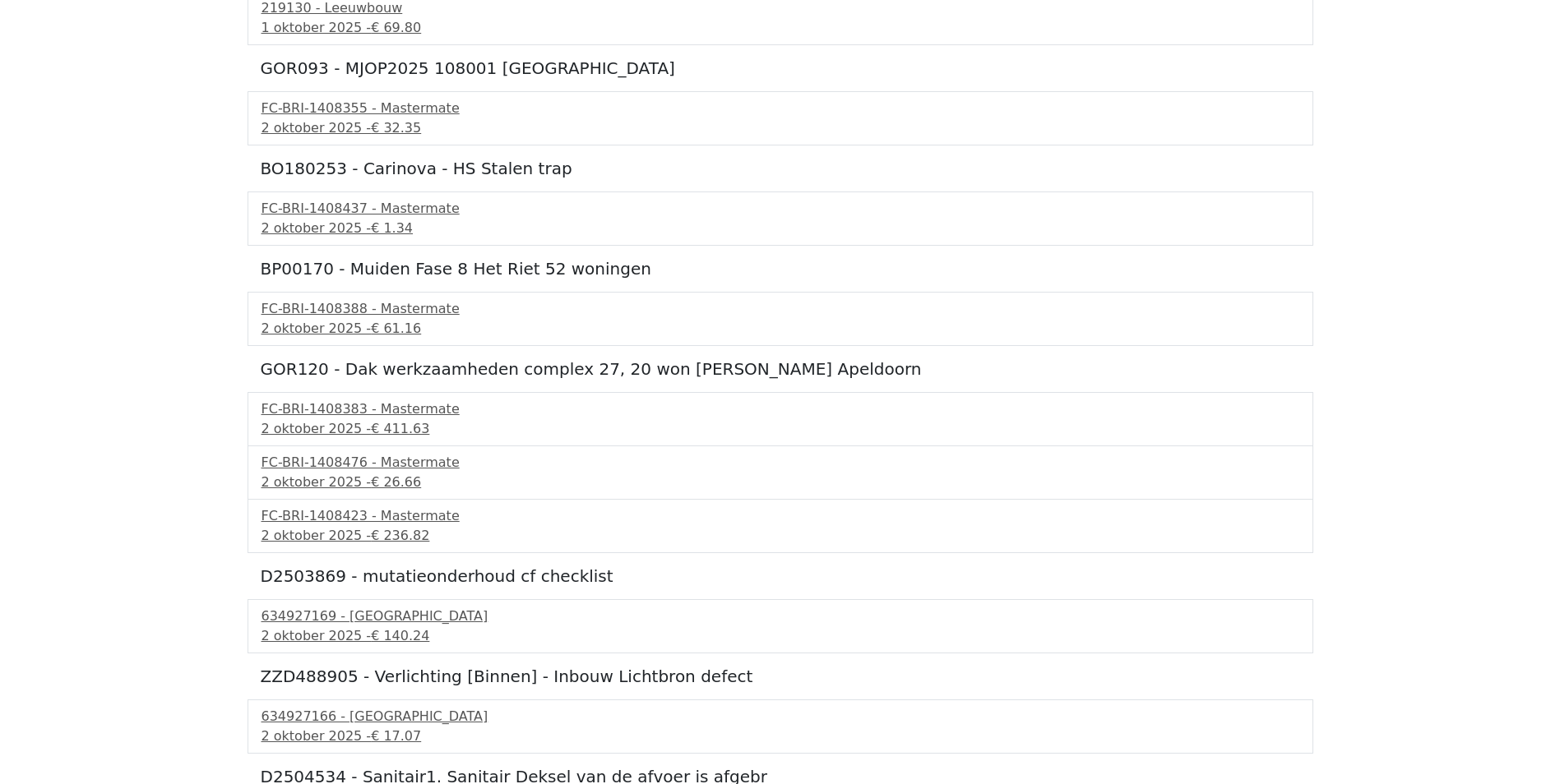
scroll to position [822, 0]
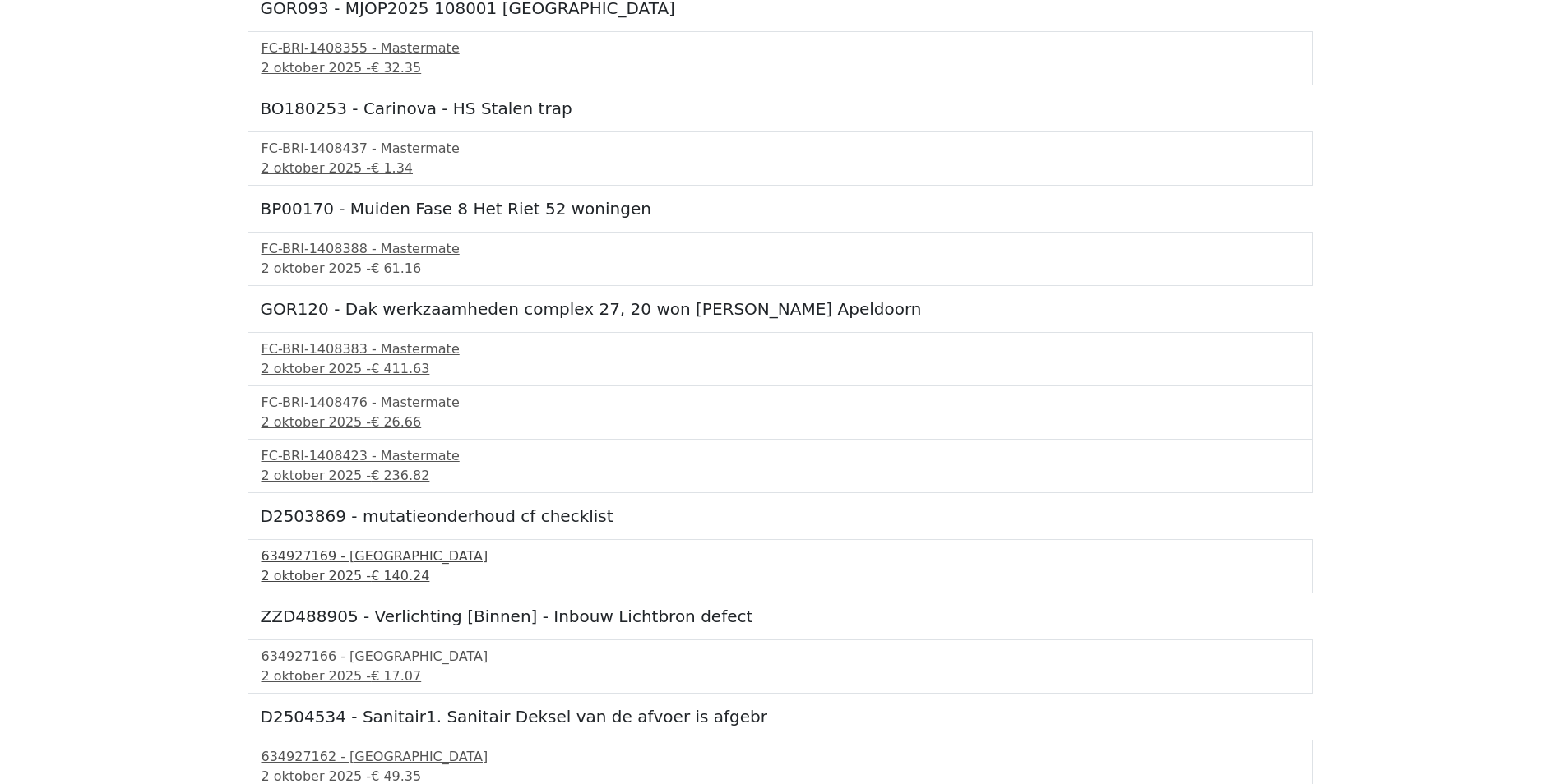
click at [329, 573] on div "[DATE] - € 140.24" at bounding box center [780, 576] width 1038 height 19
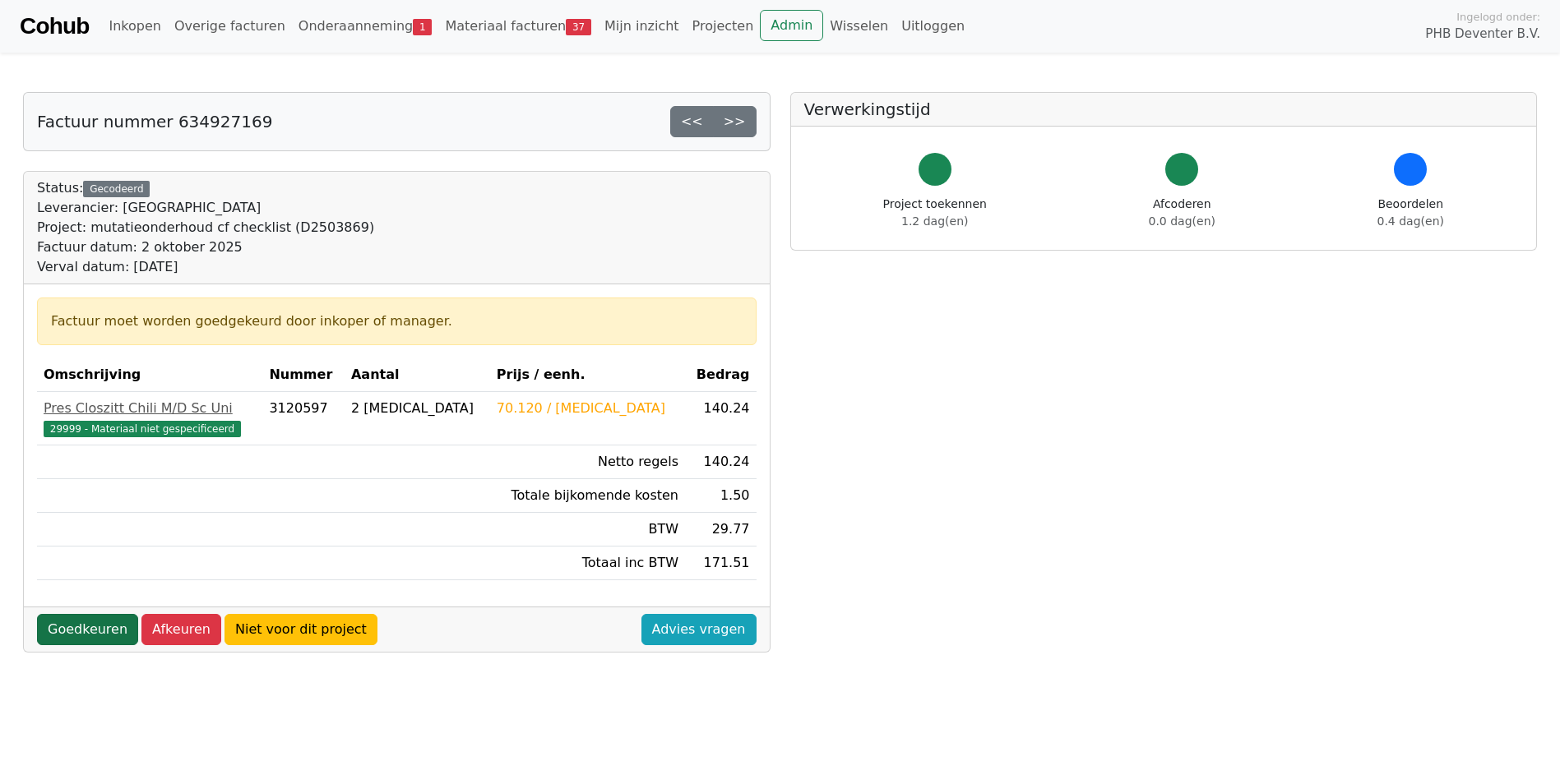
click at [73, 630] on link "Goedkeuren" at bounding box center [87, 630] width 101 height 31
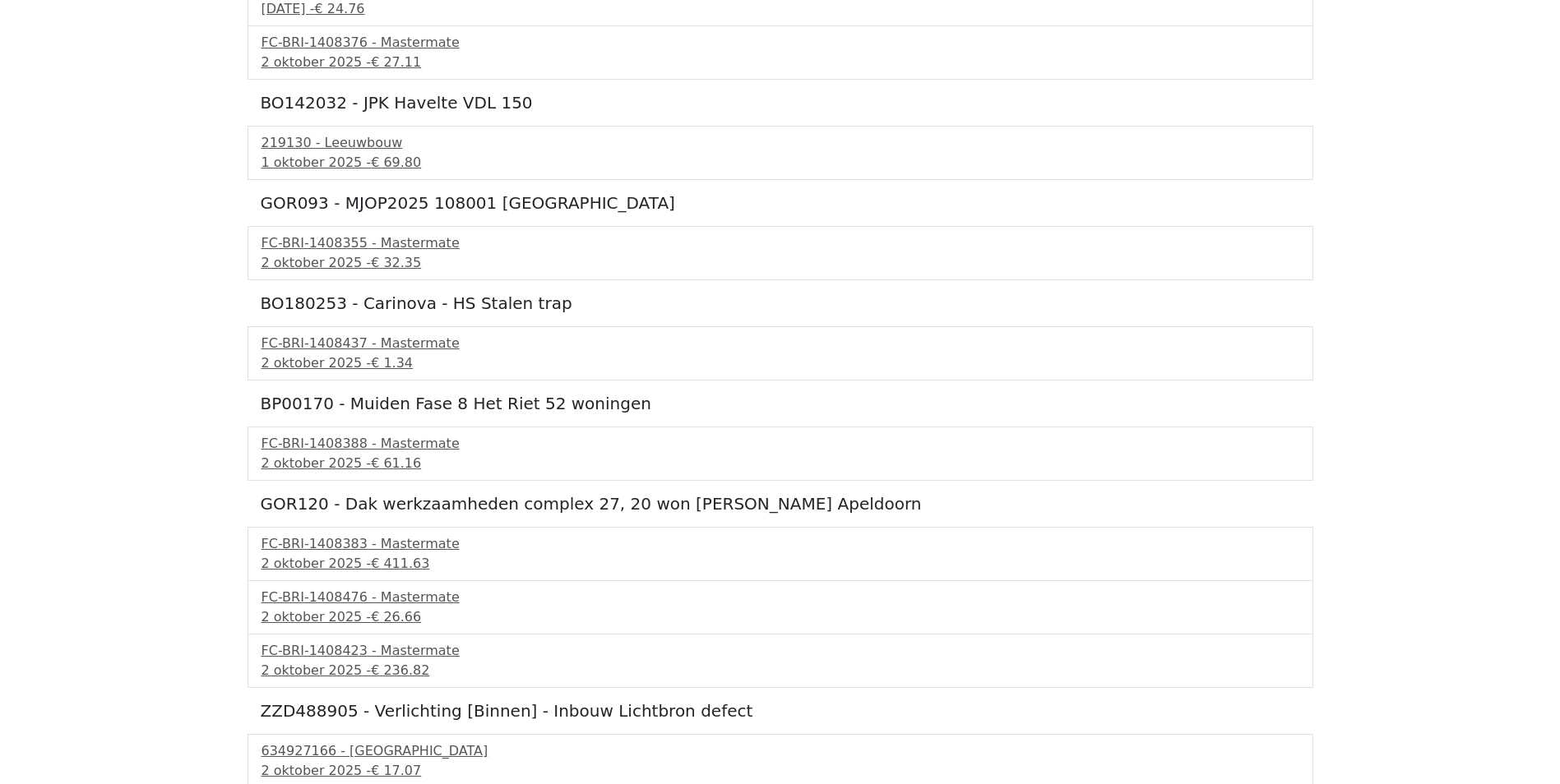
scroll to position [740, 0]
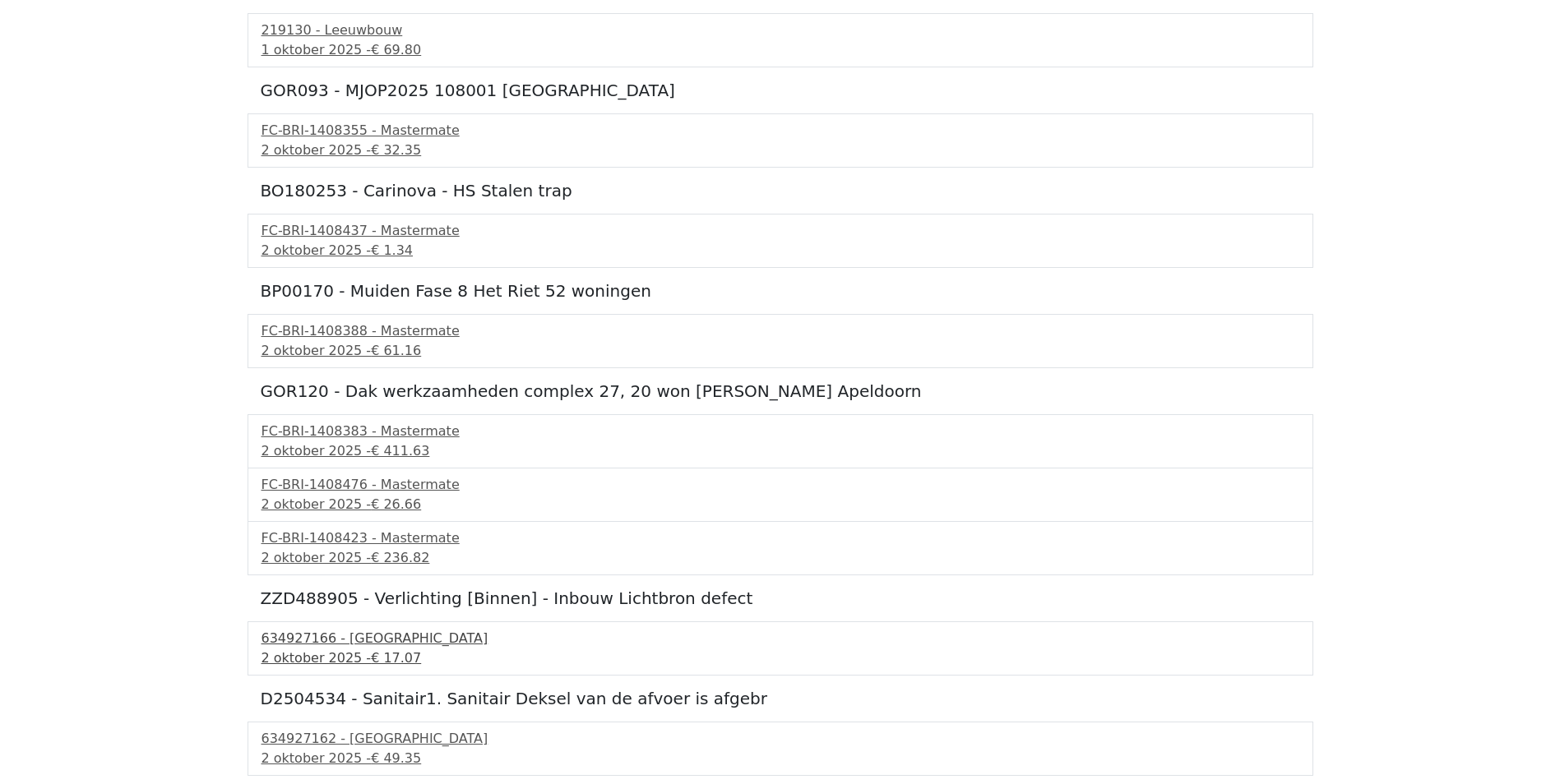
click at [317, 640] on div "634927166 - Technische Unie" at bounding box center [780, 639] width 1038 height 19
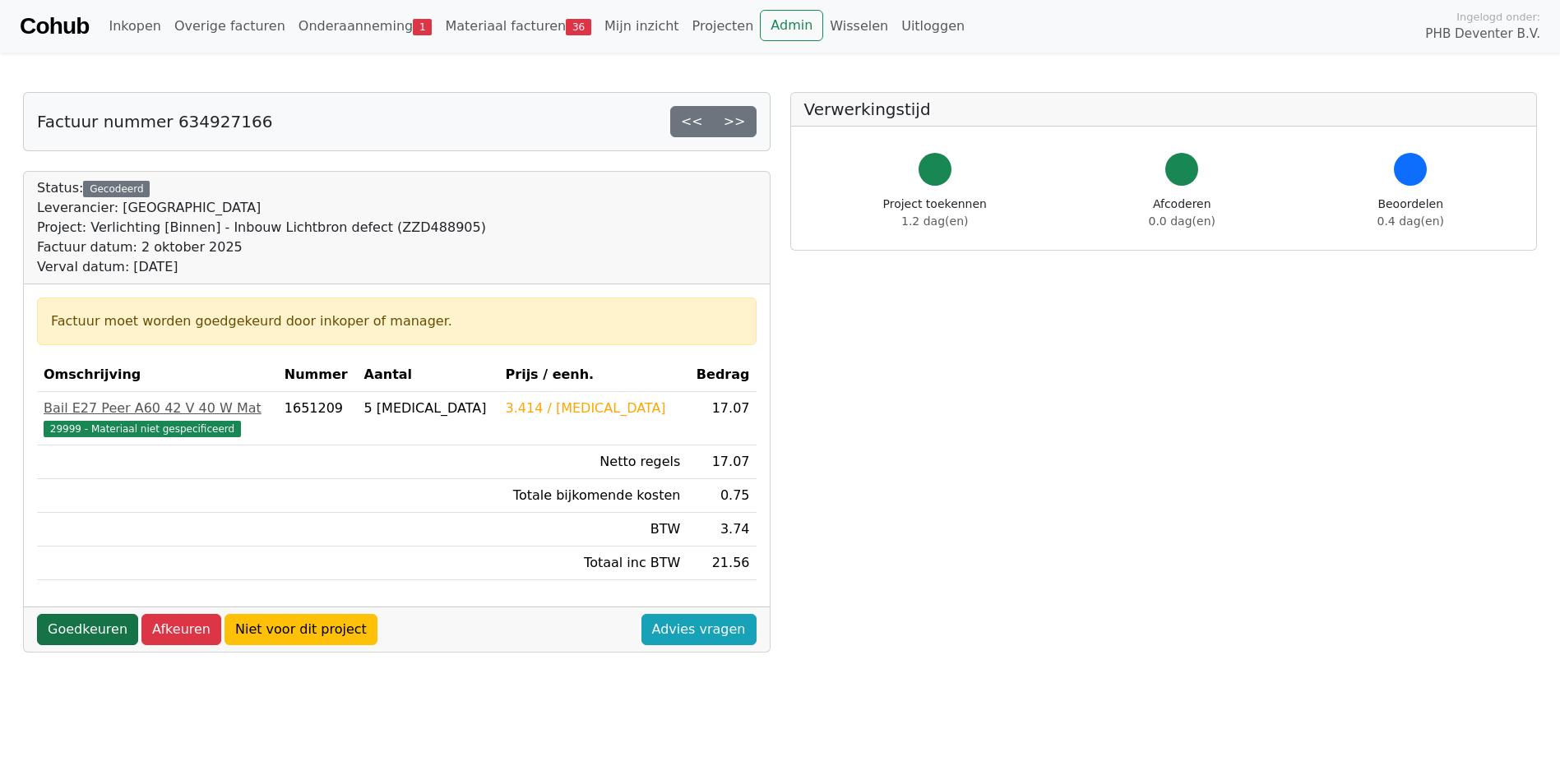
click at [88, 622] on link "Goedkeuren" at bounding box center [87, 630] width 101 height 31
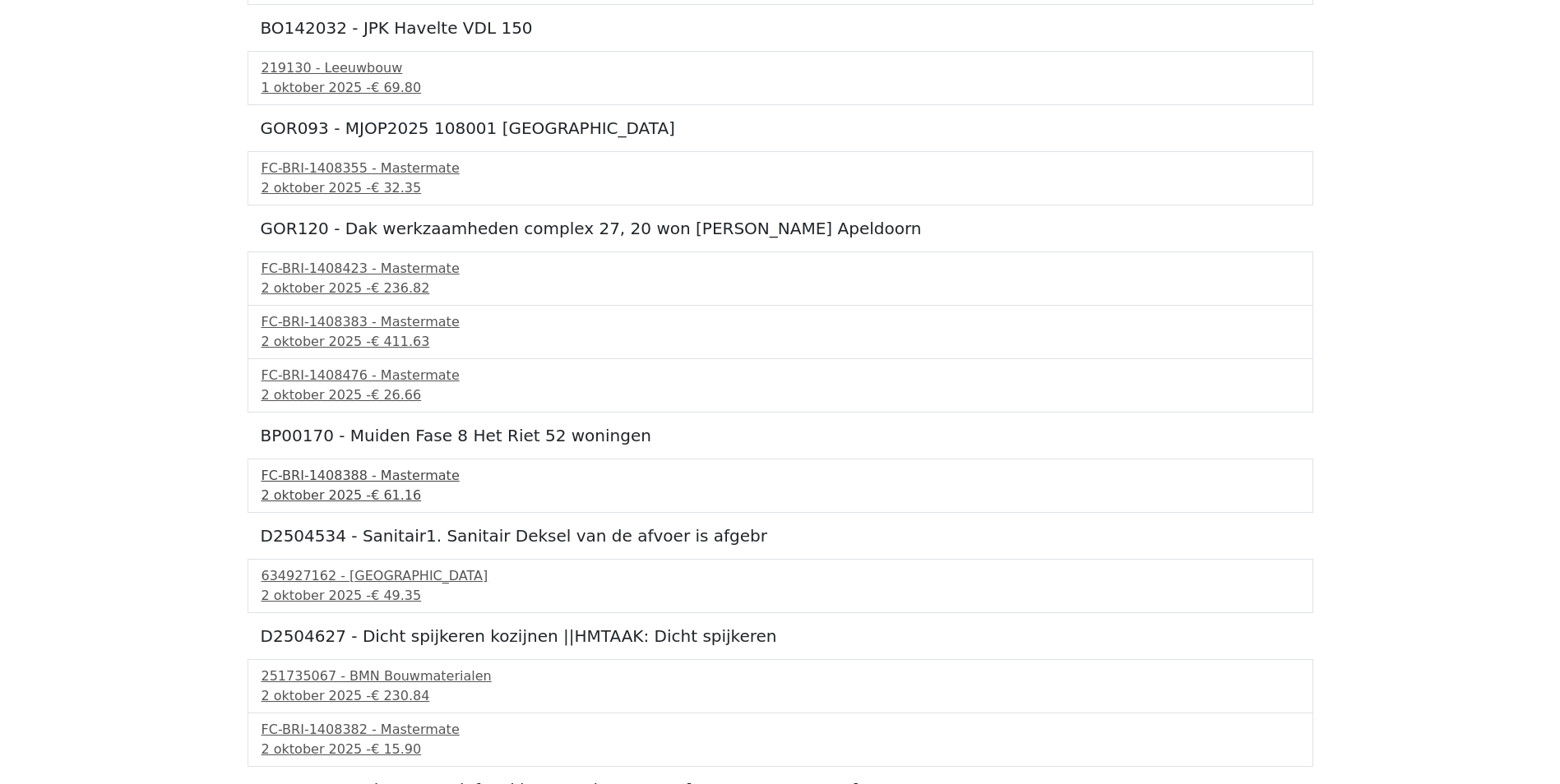
scroll to position [822, 0]
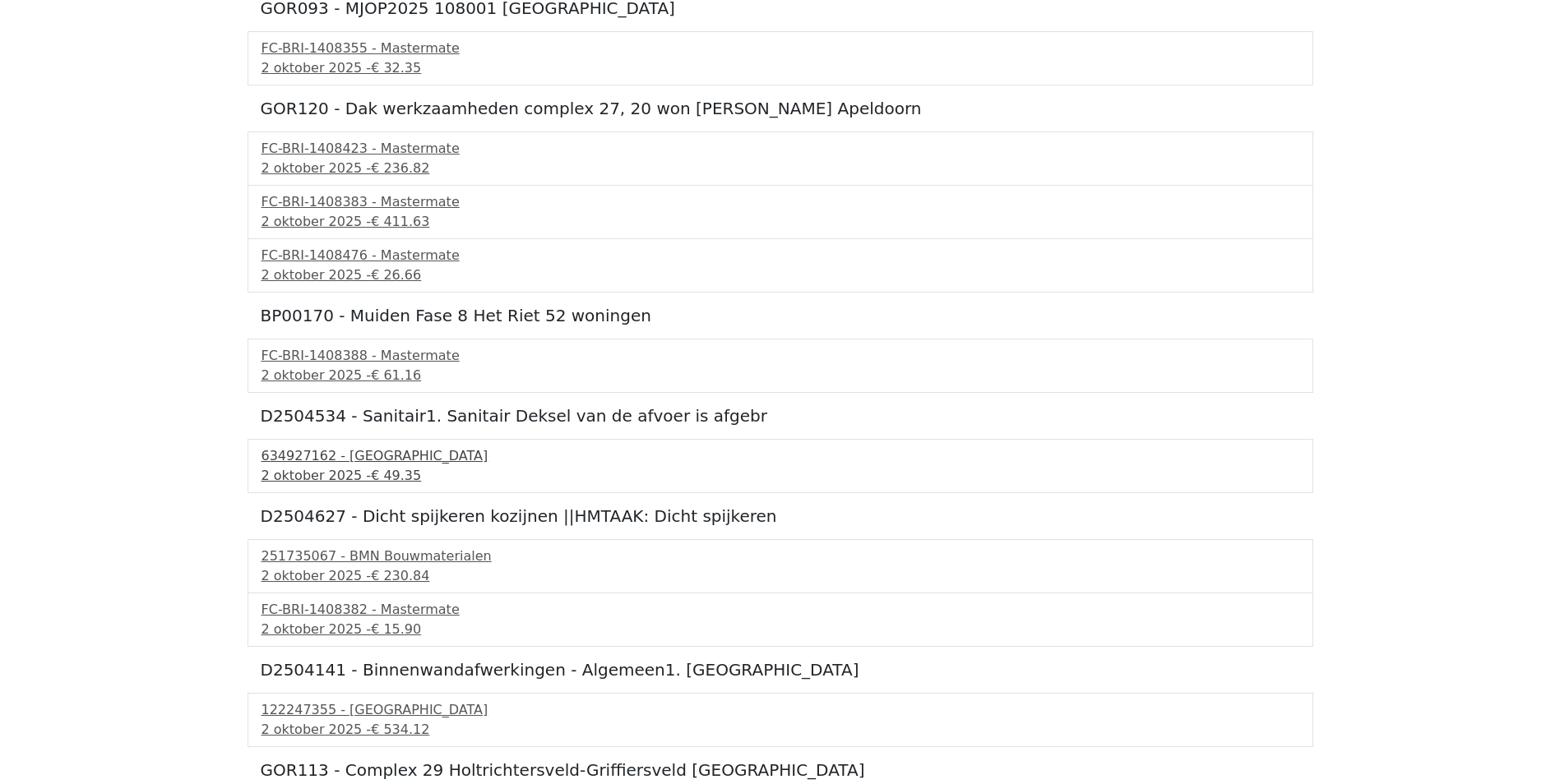
click at [275, 470] on div "2 oktober 2025 - € 49.35" at bounding box center [780, 476] width 1038 height 19
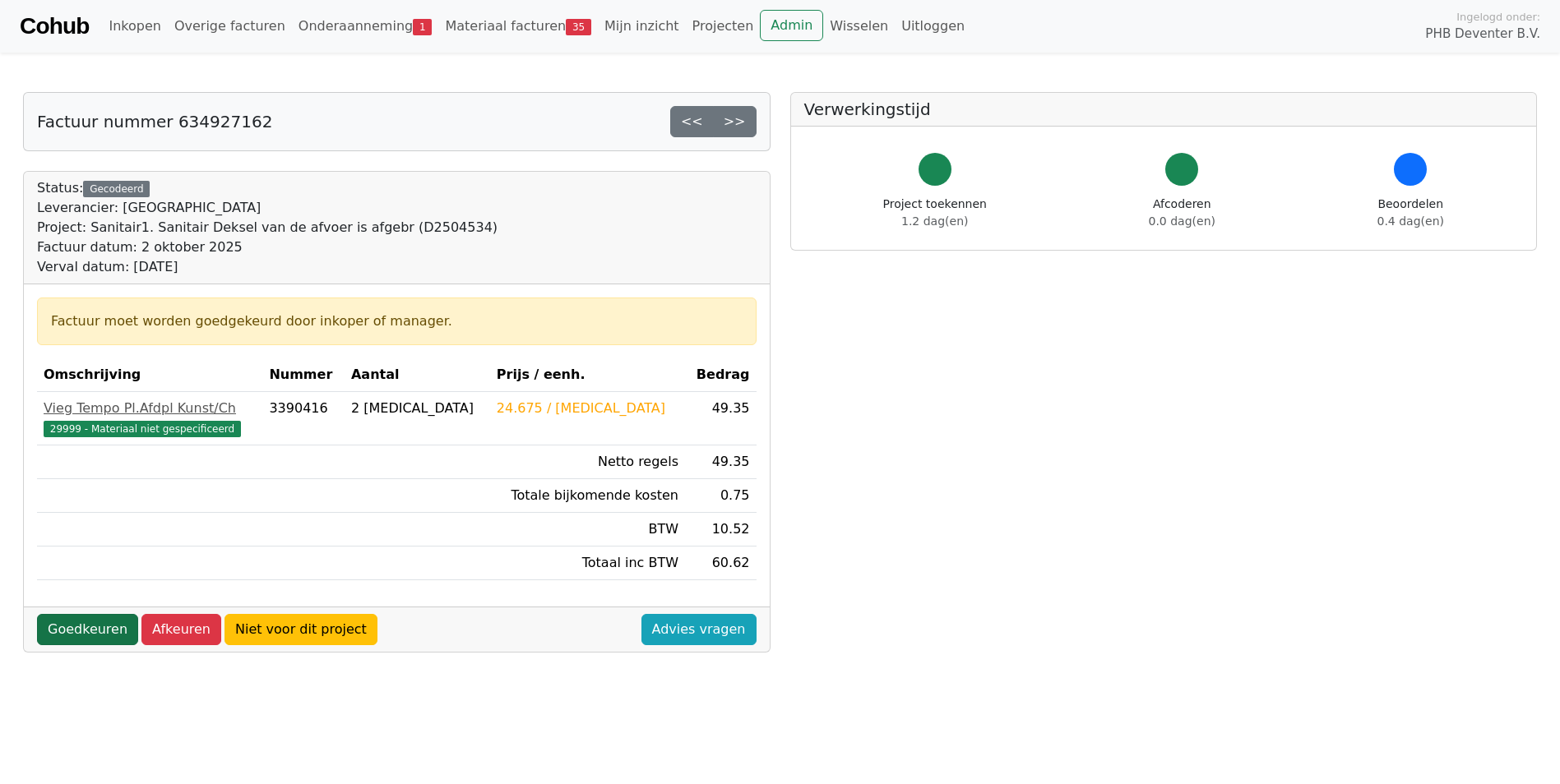
click at [95, 621] on link "Goedkeuren" at bounding box center [87, 630] width 101 height 31
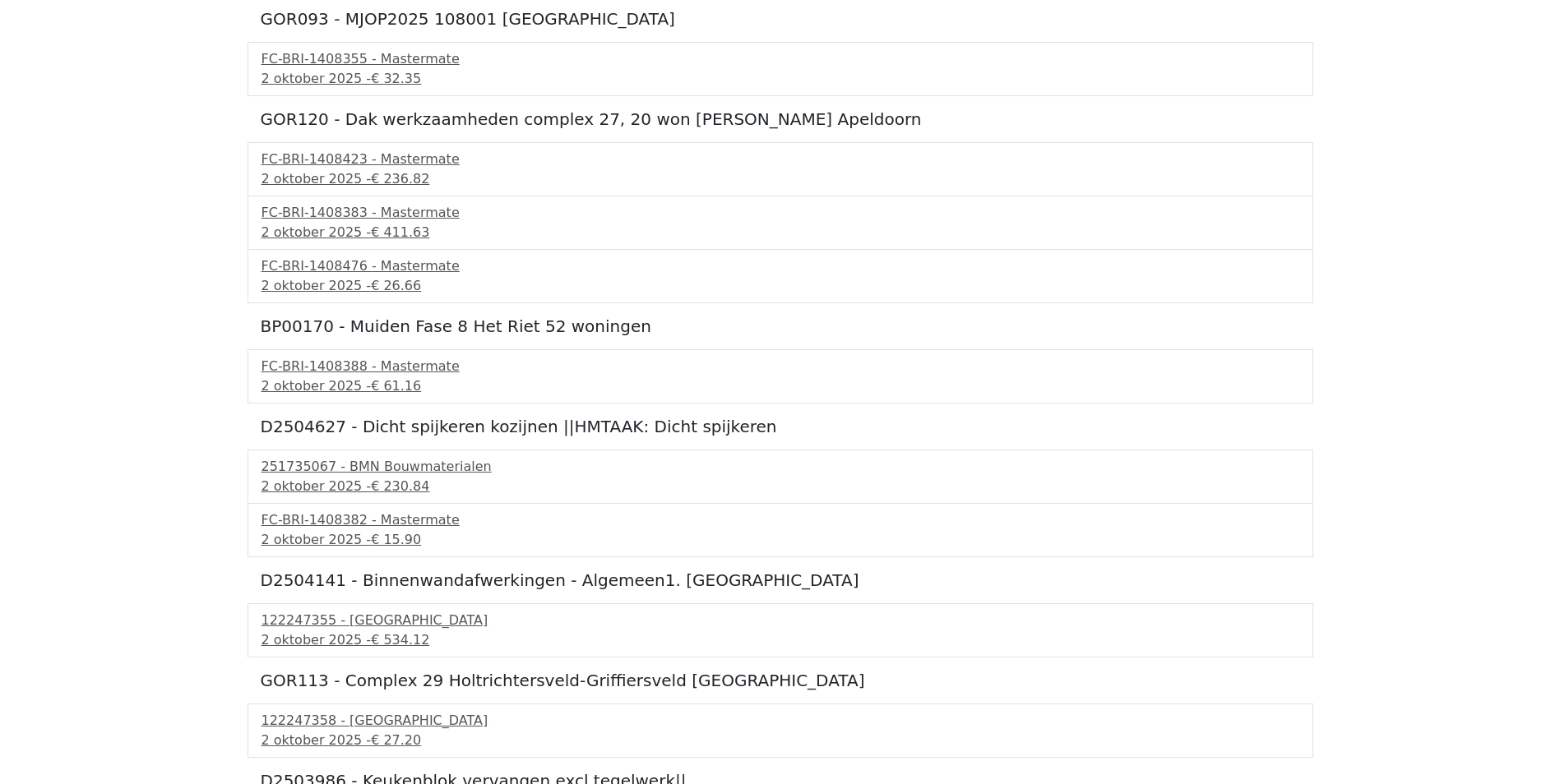
scroll to position [822, 0]
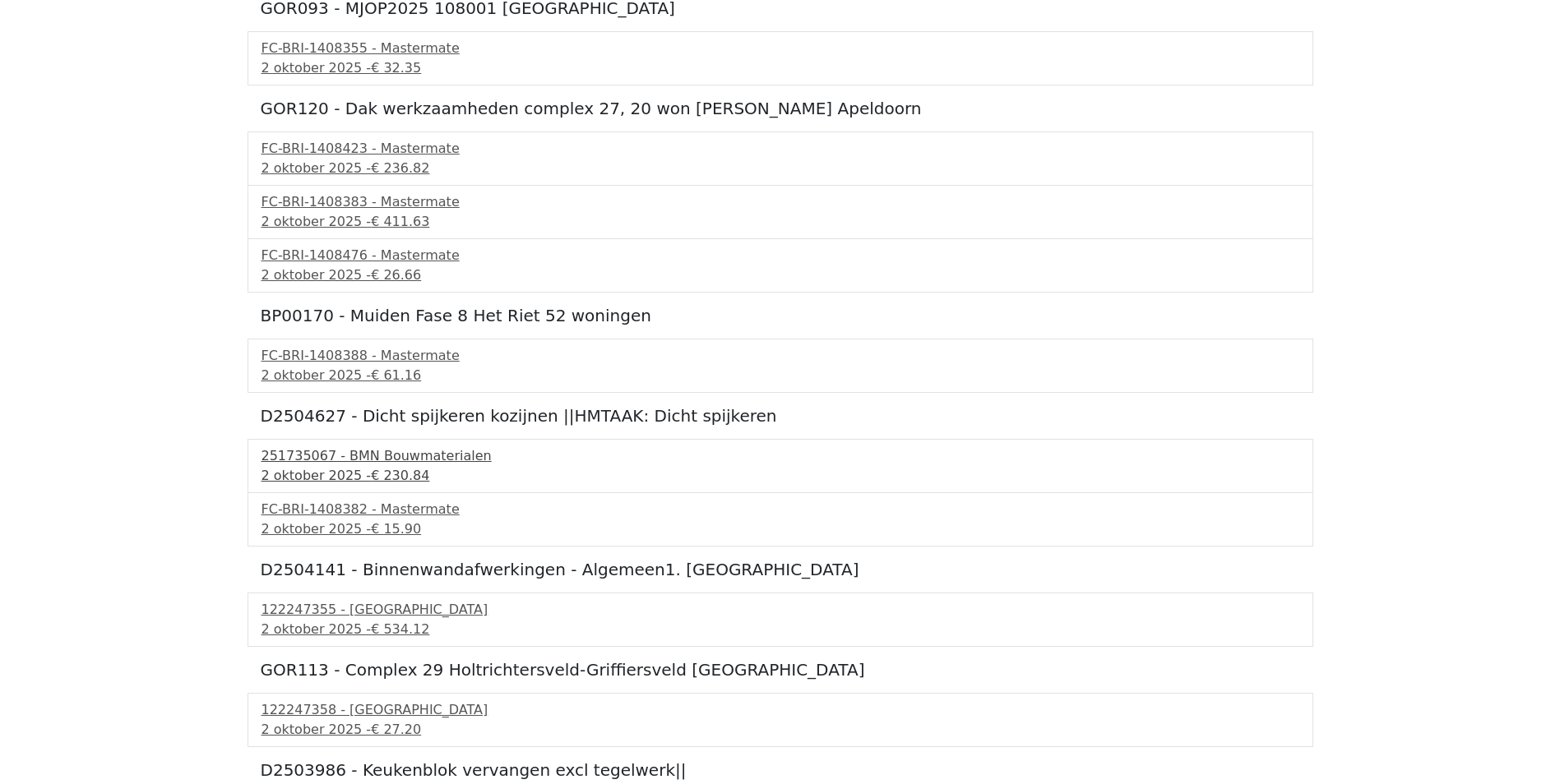
click at [296, 466] on div "2 oktober 2025 - € 230.84" at bounding box center [780, 476] width 1038 height 19
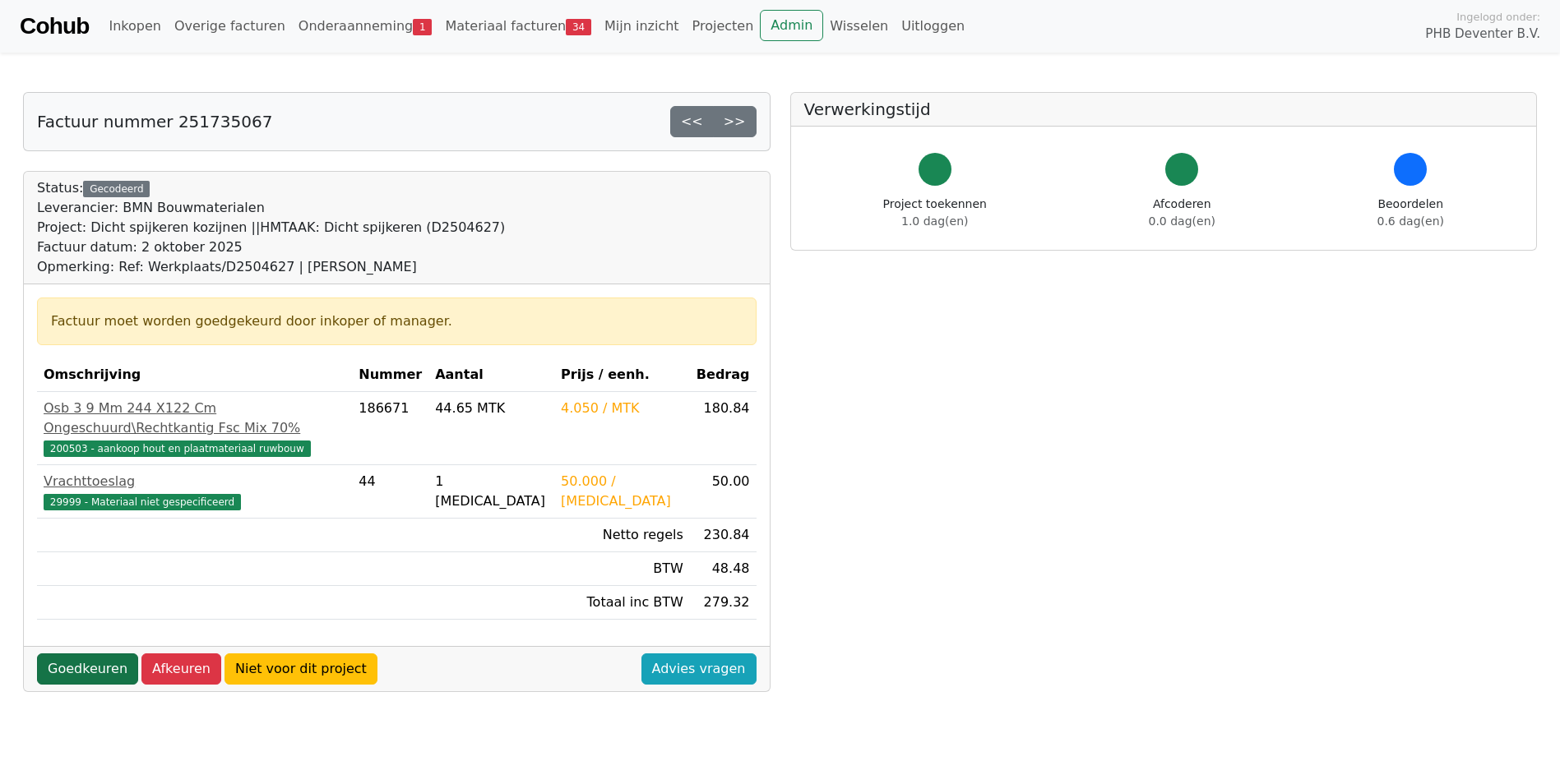
click at [77, 655] on link "Goedkeuren" at bounding box center [87, 669] width 101 height 31
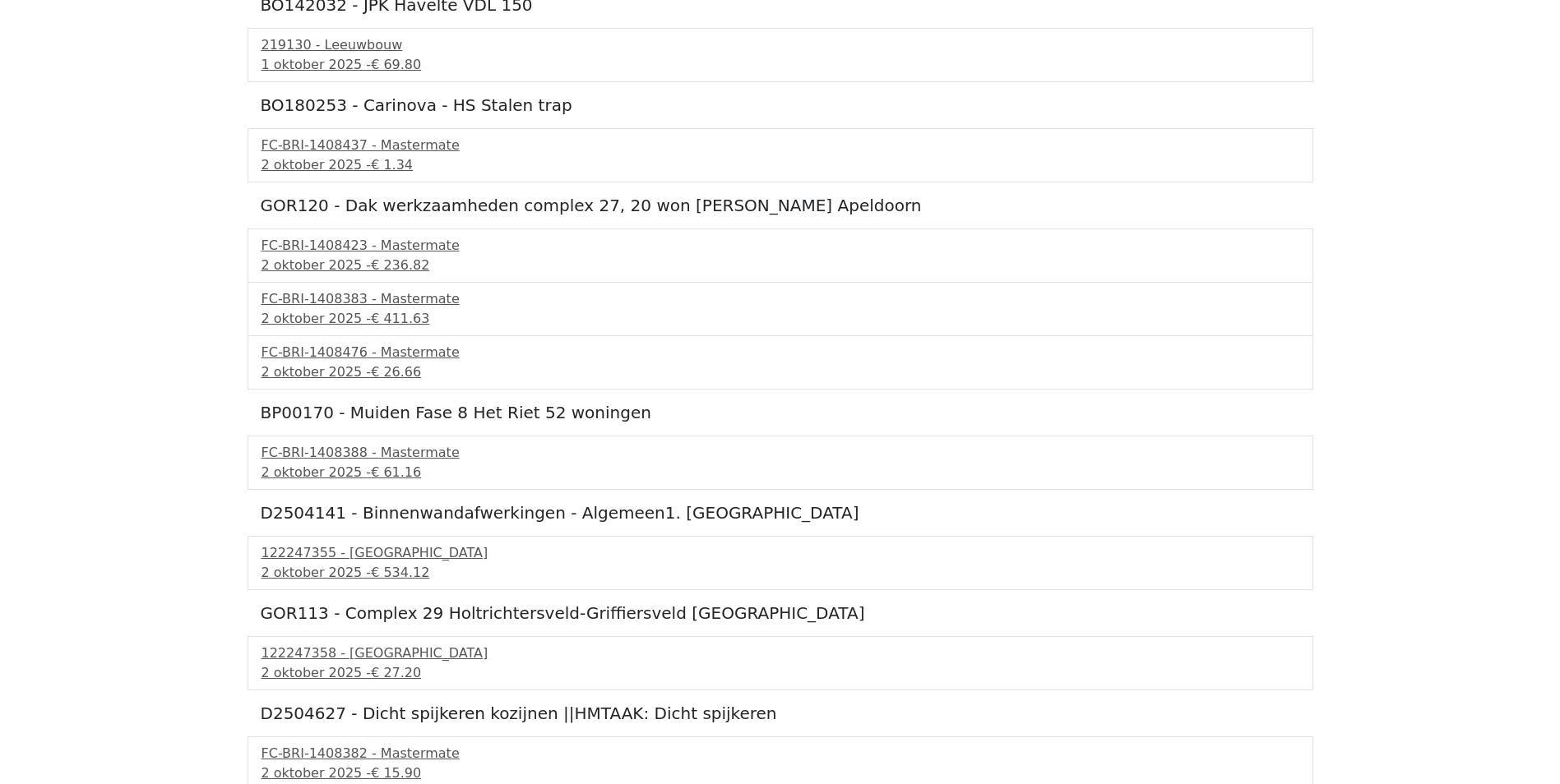
scroll to position [740, 0]
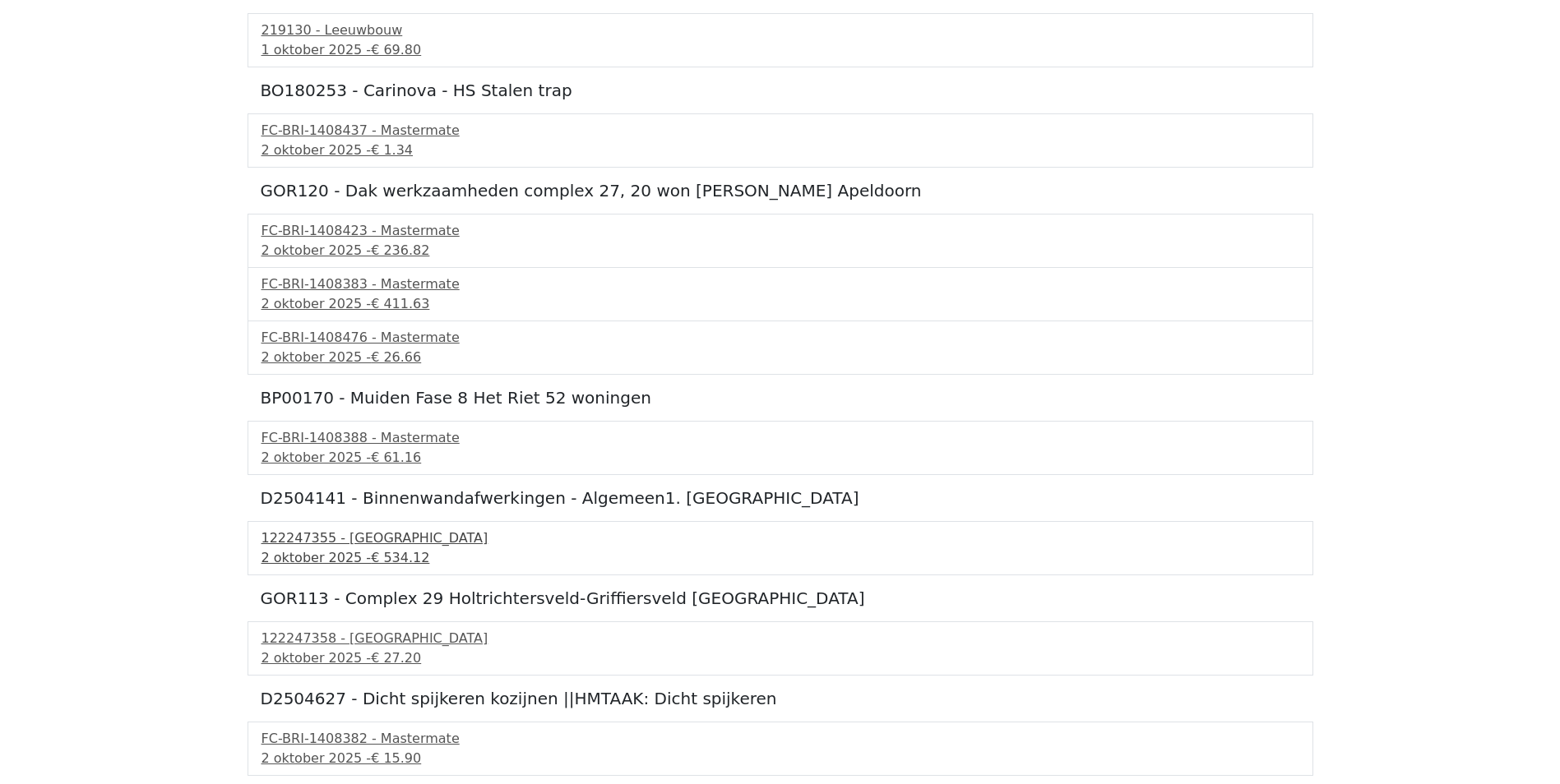
click at [309, 544] on div "122247355 - [GEOGRAPHIC_DATA]" at bounding box center [780, 538] width 1038 height 19
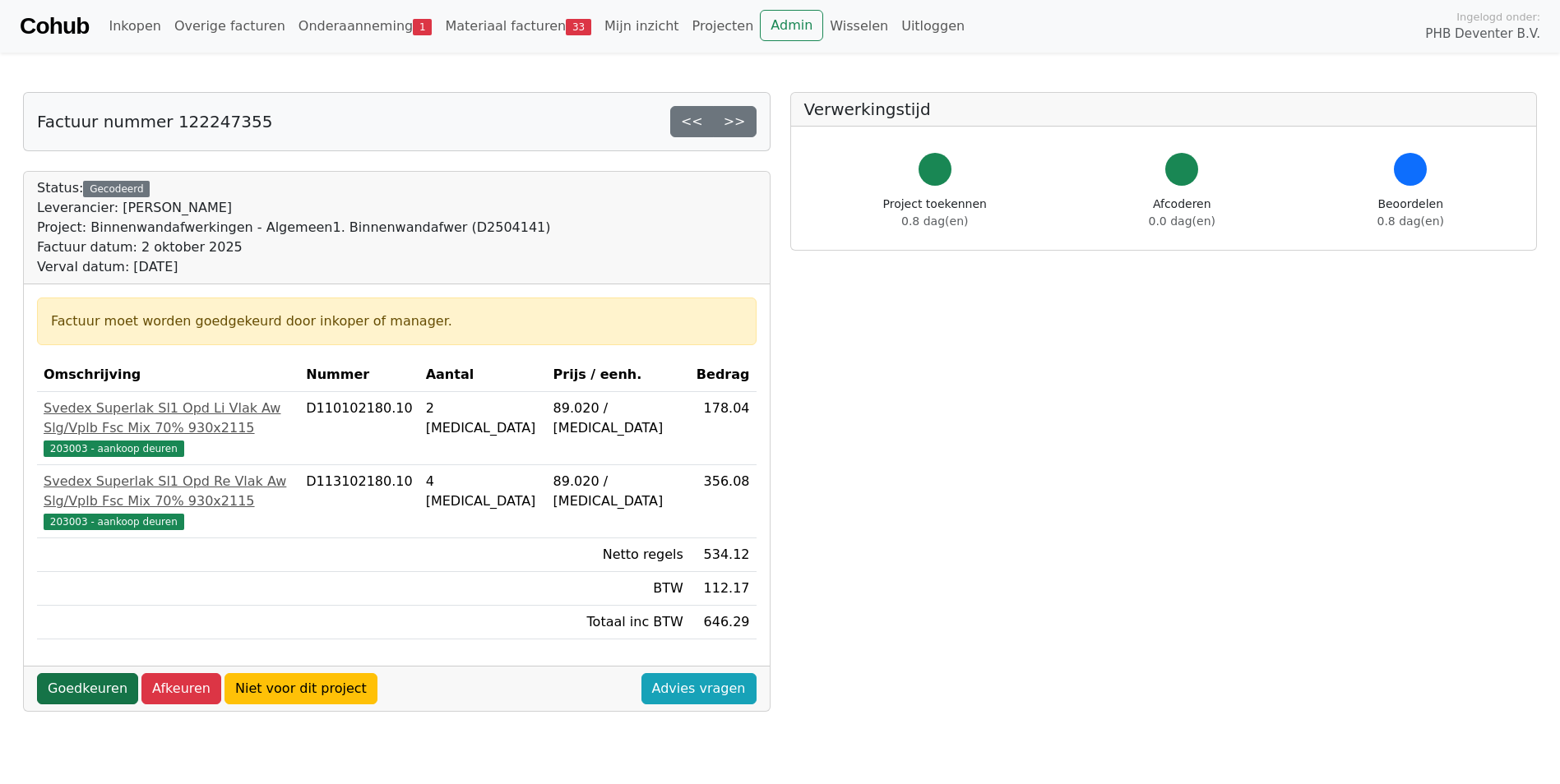
click at [98, 703] on link "Goedkeuren" at bounding box center [87, 689] width 101 height 31
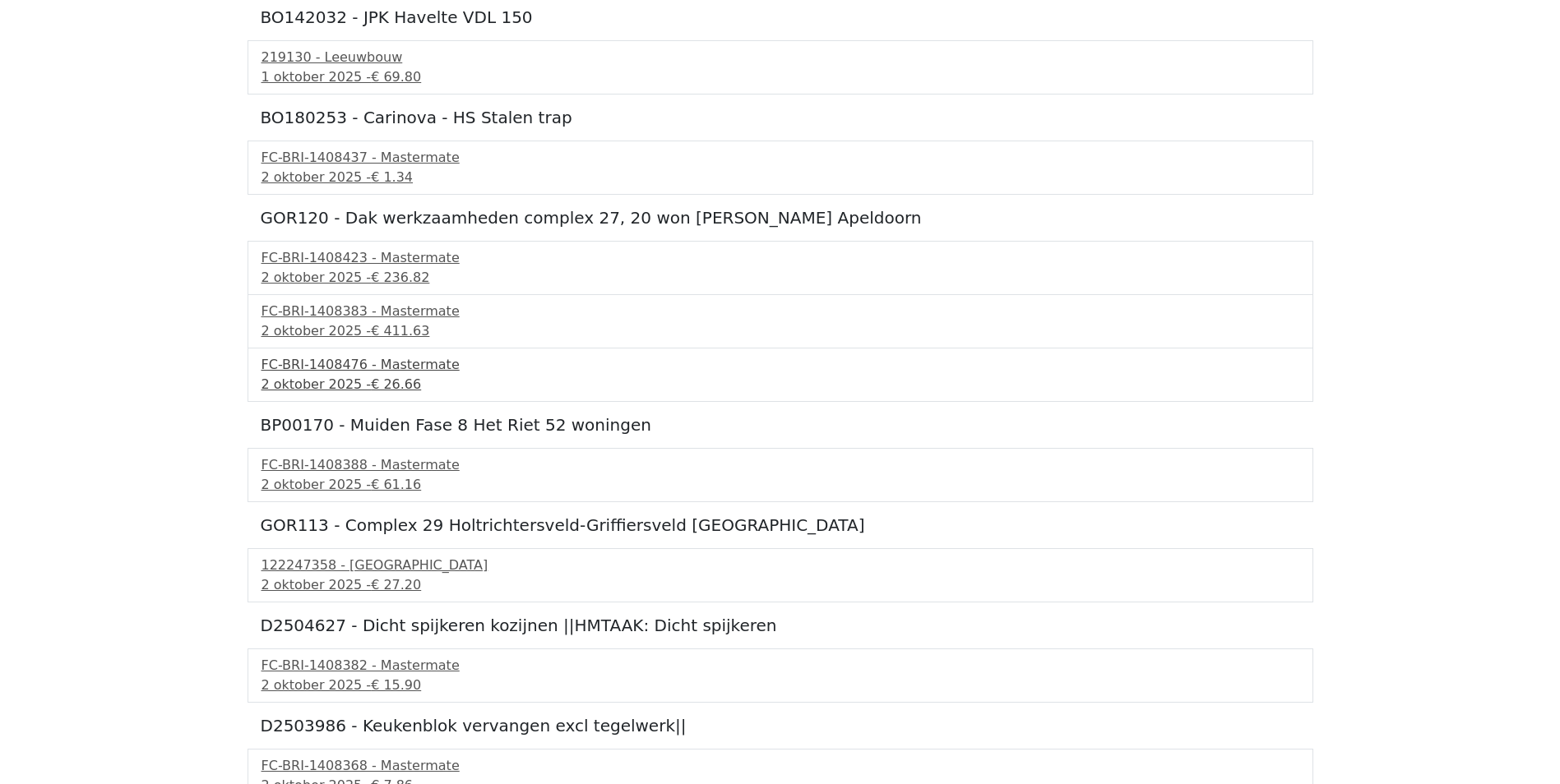
scroll to position [740, 0]
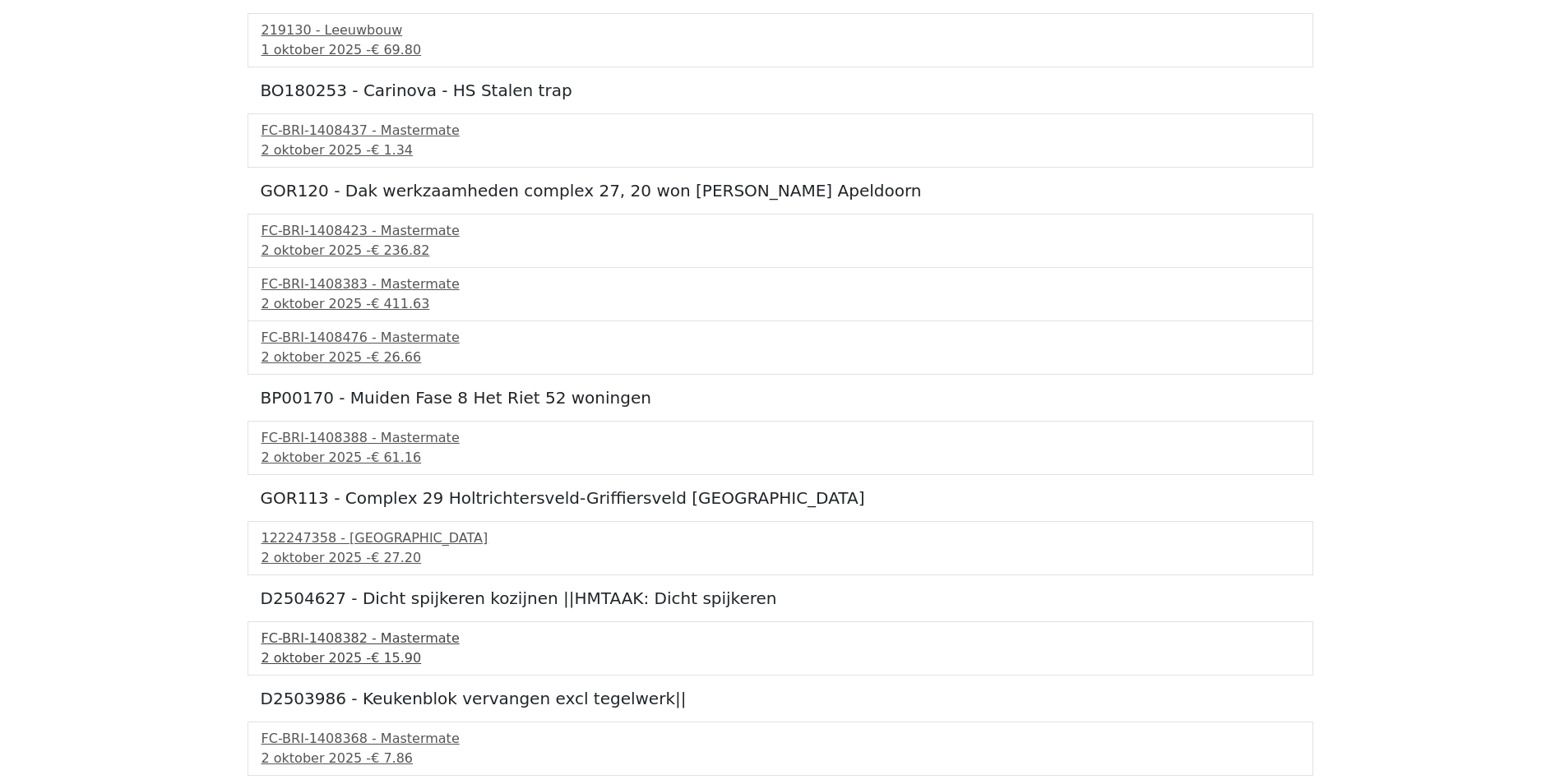
click at [317, 637] on div "FC-BRI-1408382 - Mastermate" at bounding box center [780, 639] width 1038 height 19
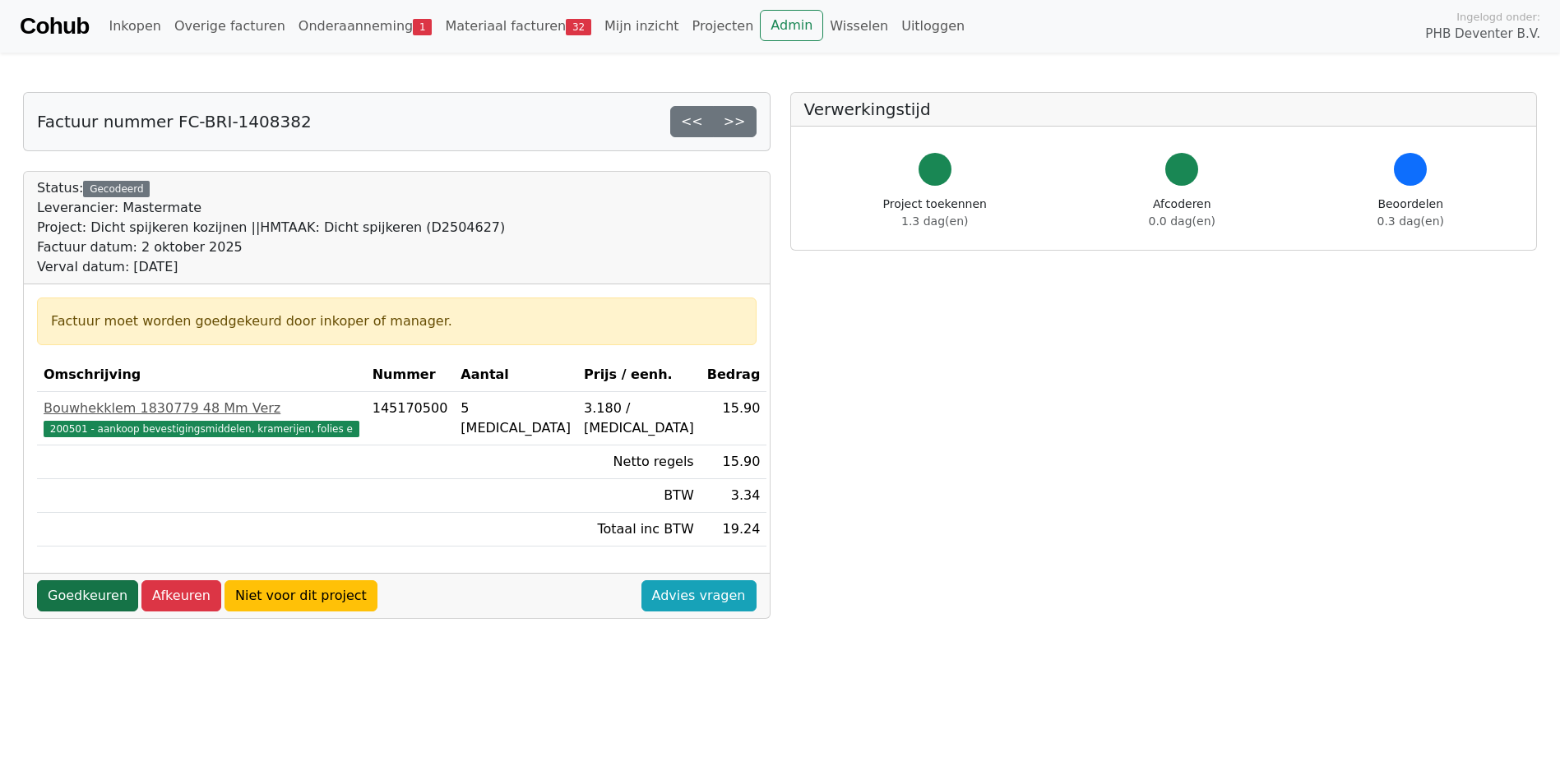
click at [92, 596] on link "Goedkeuren" at bounding box center [87, 596] width 101 height 31
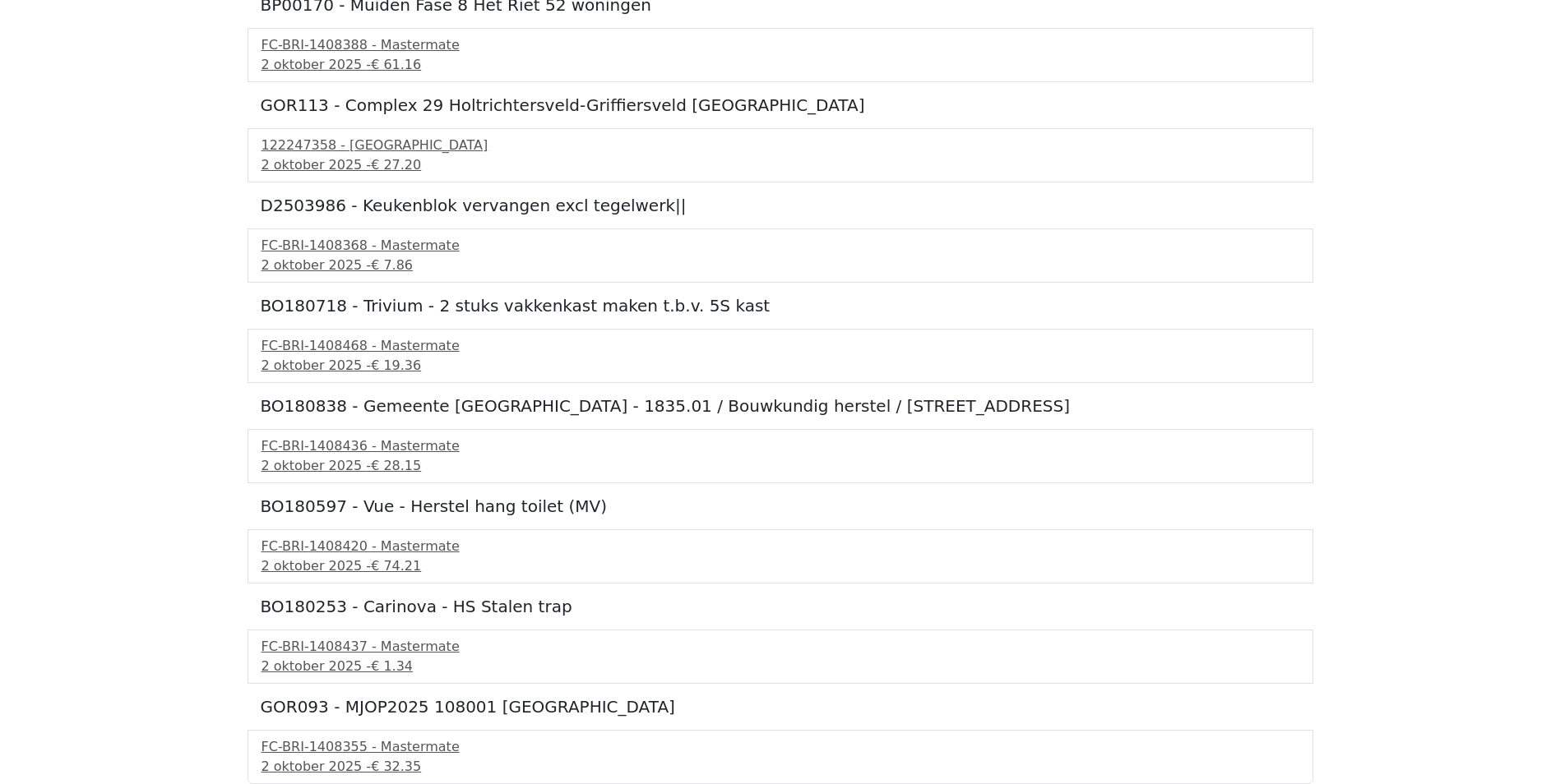
scroll to position [951, 0]
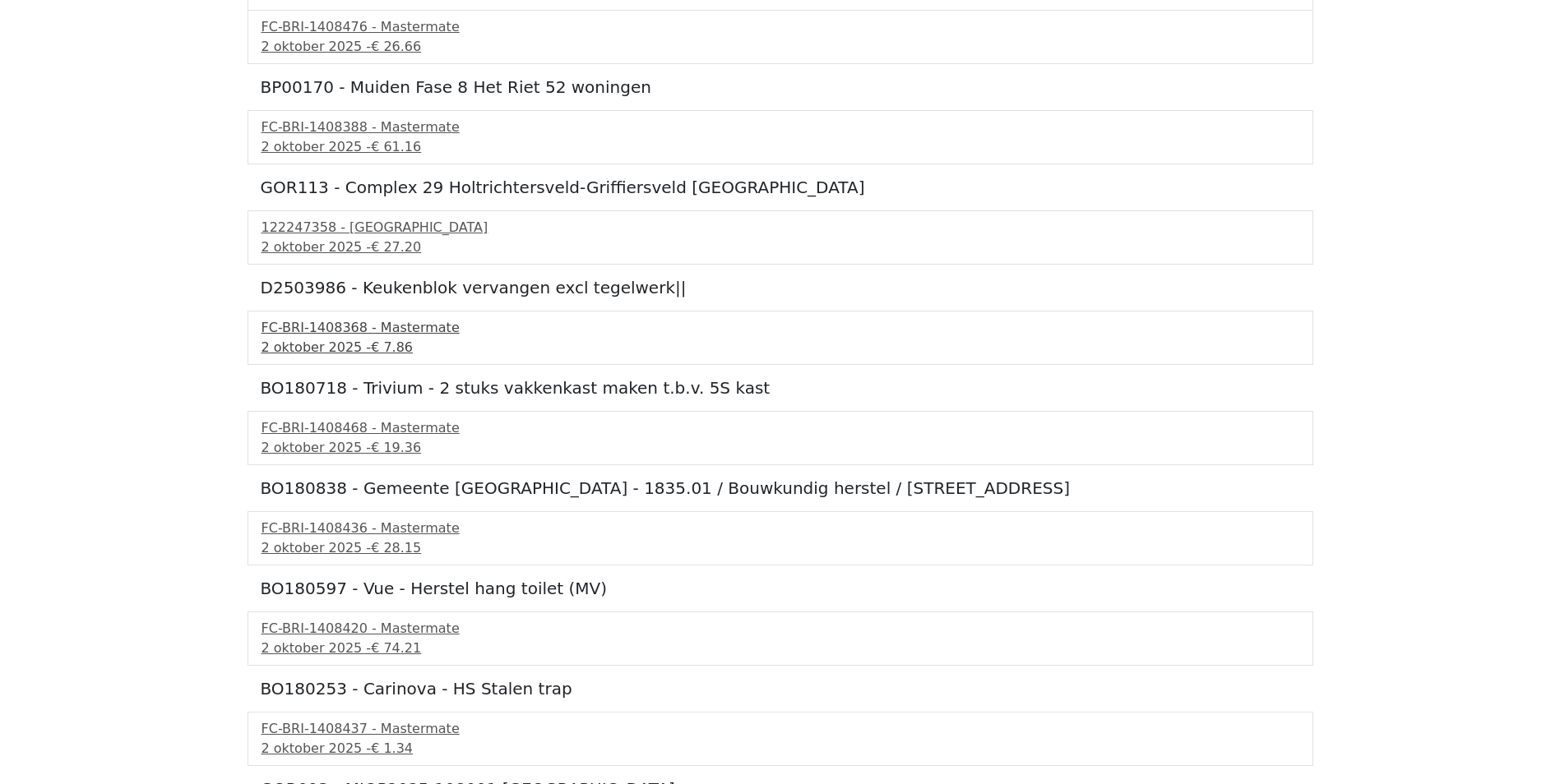
click at [306, 343] on div "2 oktober 2025 - € 7.86" at bounding box center [780, 348] width 1038 height 19
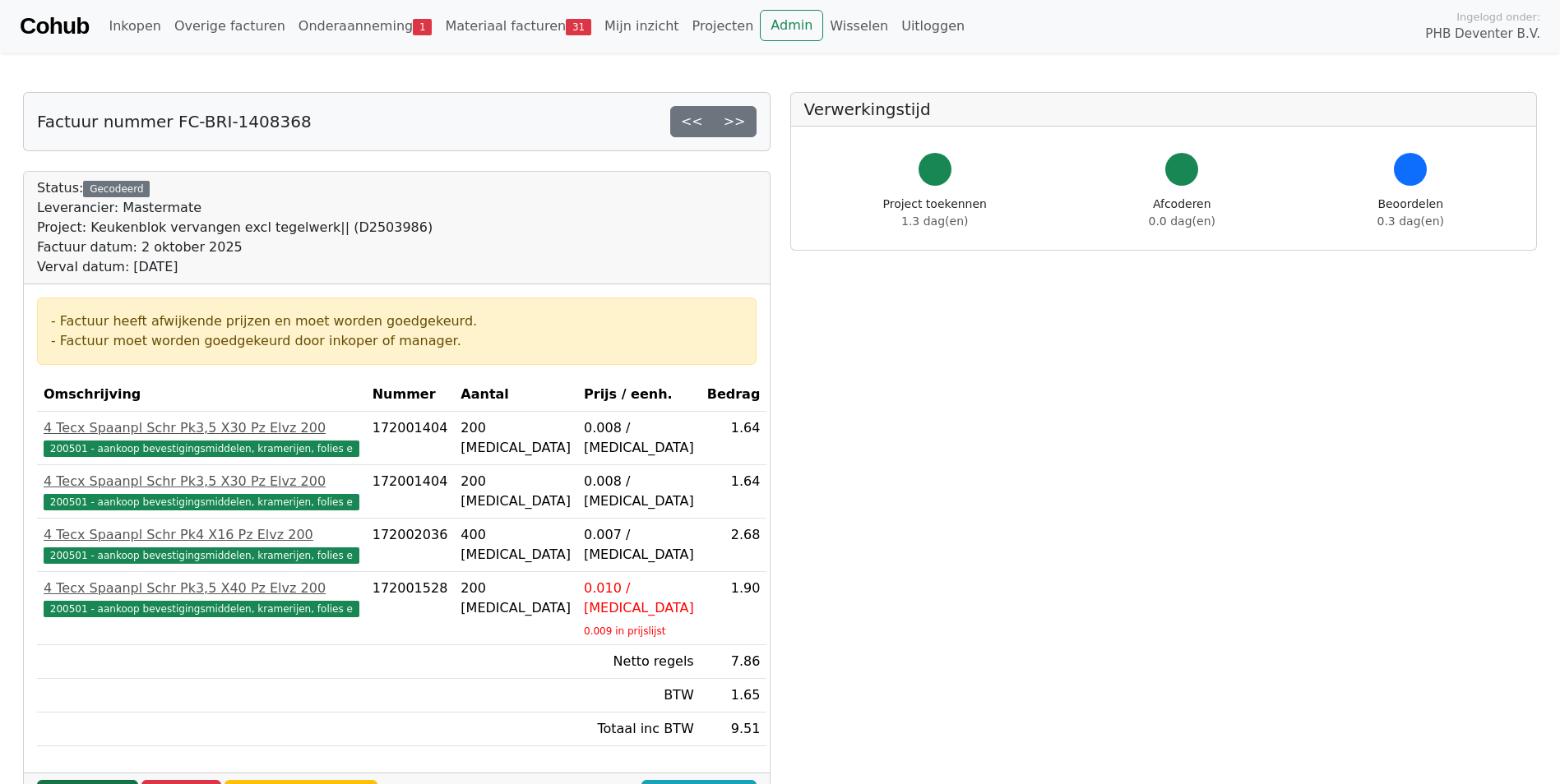
click at [93, 780] on link "Goedkeuren" at bounding box center [87, 796] width 101 height 31
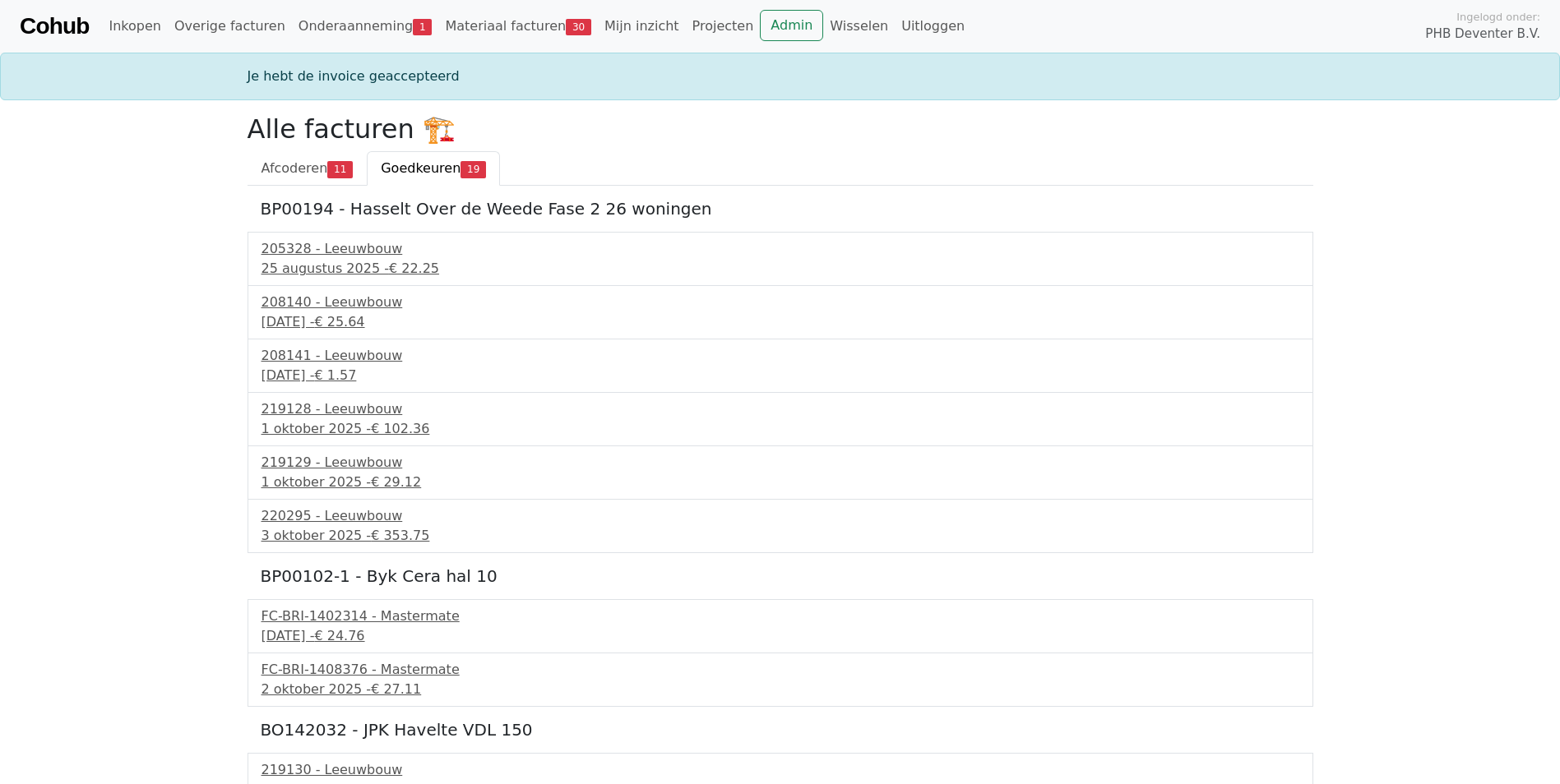
click at [434, 169] on span "Goedkeuren" at bounding box center [420, 168] width 80 height 15
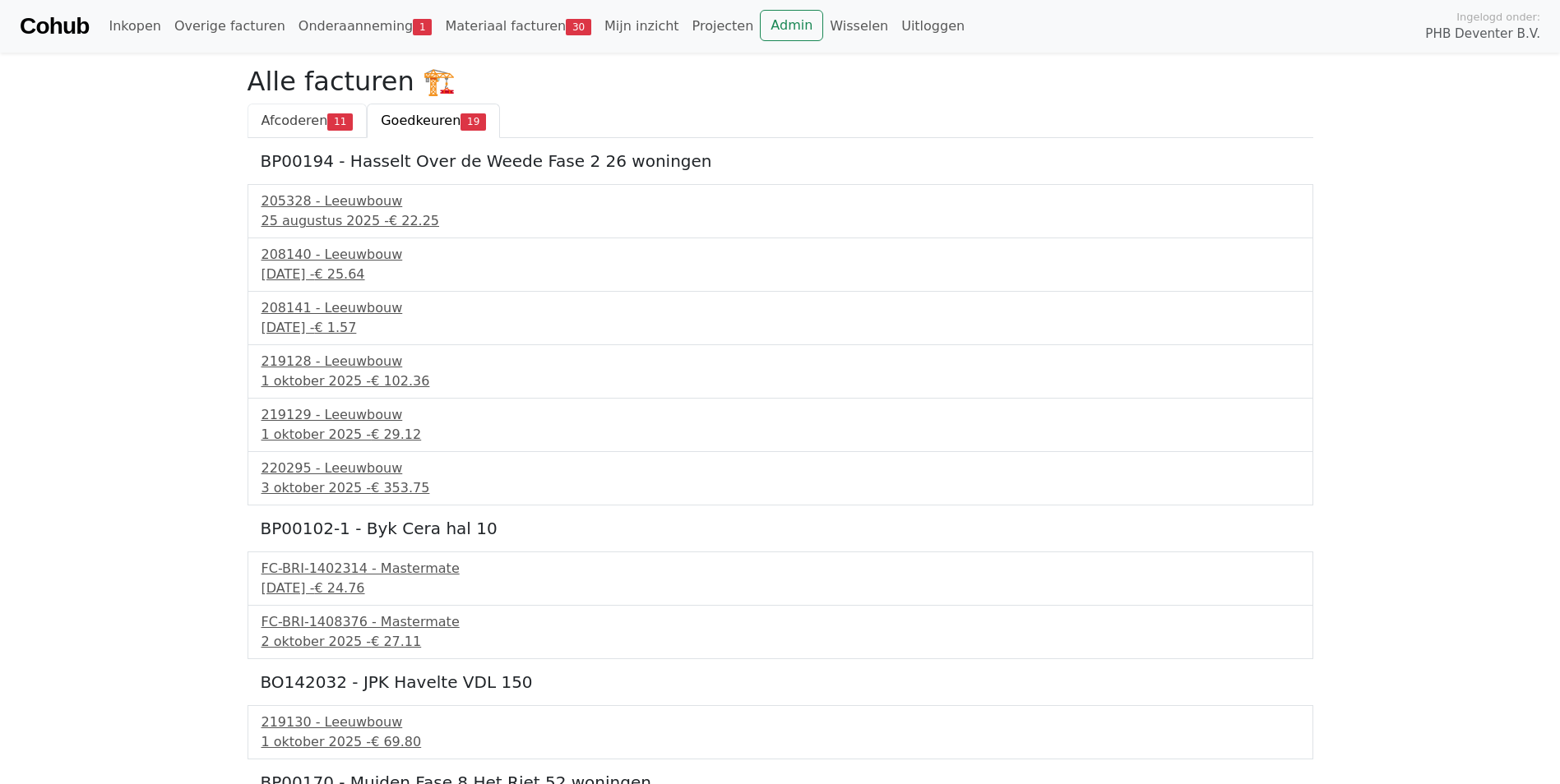
click at [290, 122] on span "Afcoderen" at bounding box center [294, 120] width 66 height 15
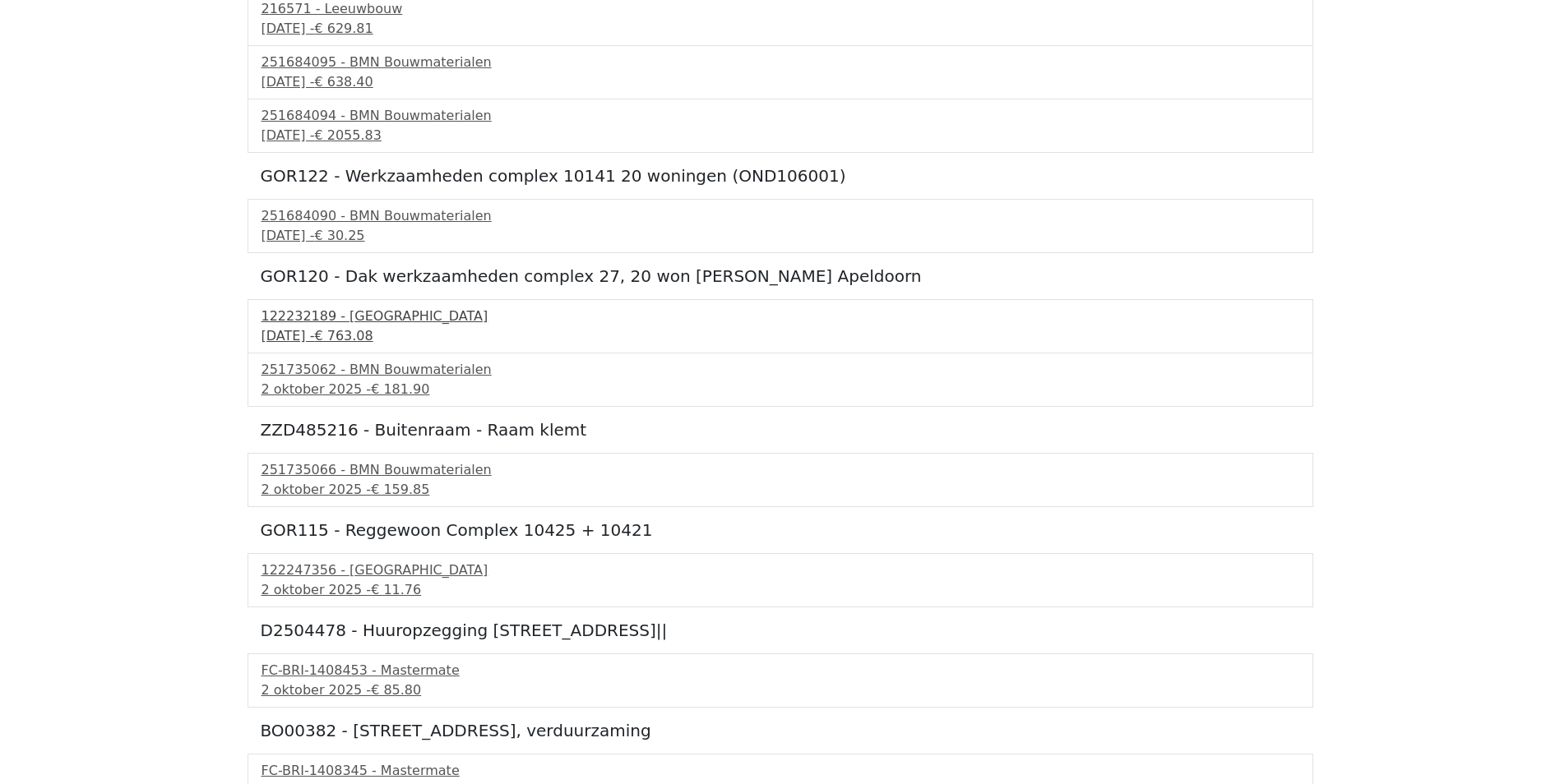
scroll to position [247, 0]
click at [281, 472] on div "251735066 - BMN Bouwmaterialen" at bounding box center [780, 469] width 1038 height 19
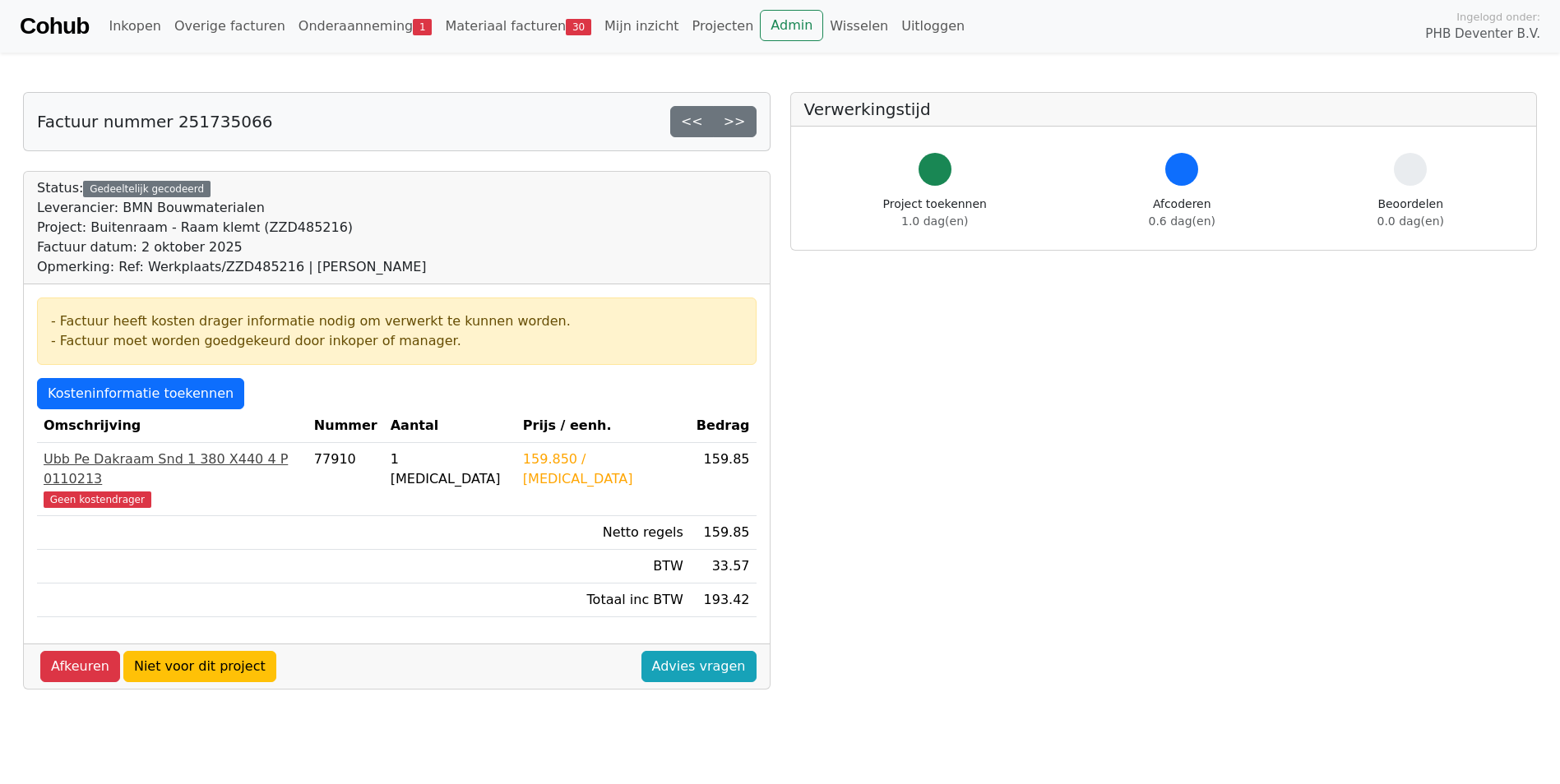
click at [99, 458] on div "Ubb Pe Dakraam Snd 1 380 X440 4 P 0110213" at bounding box center [172, 469] width 257 height 39
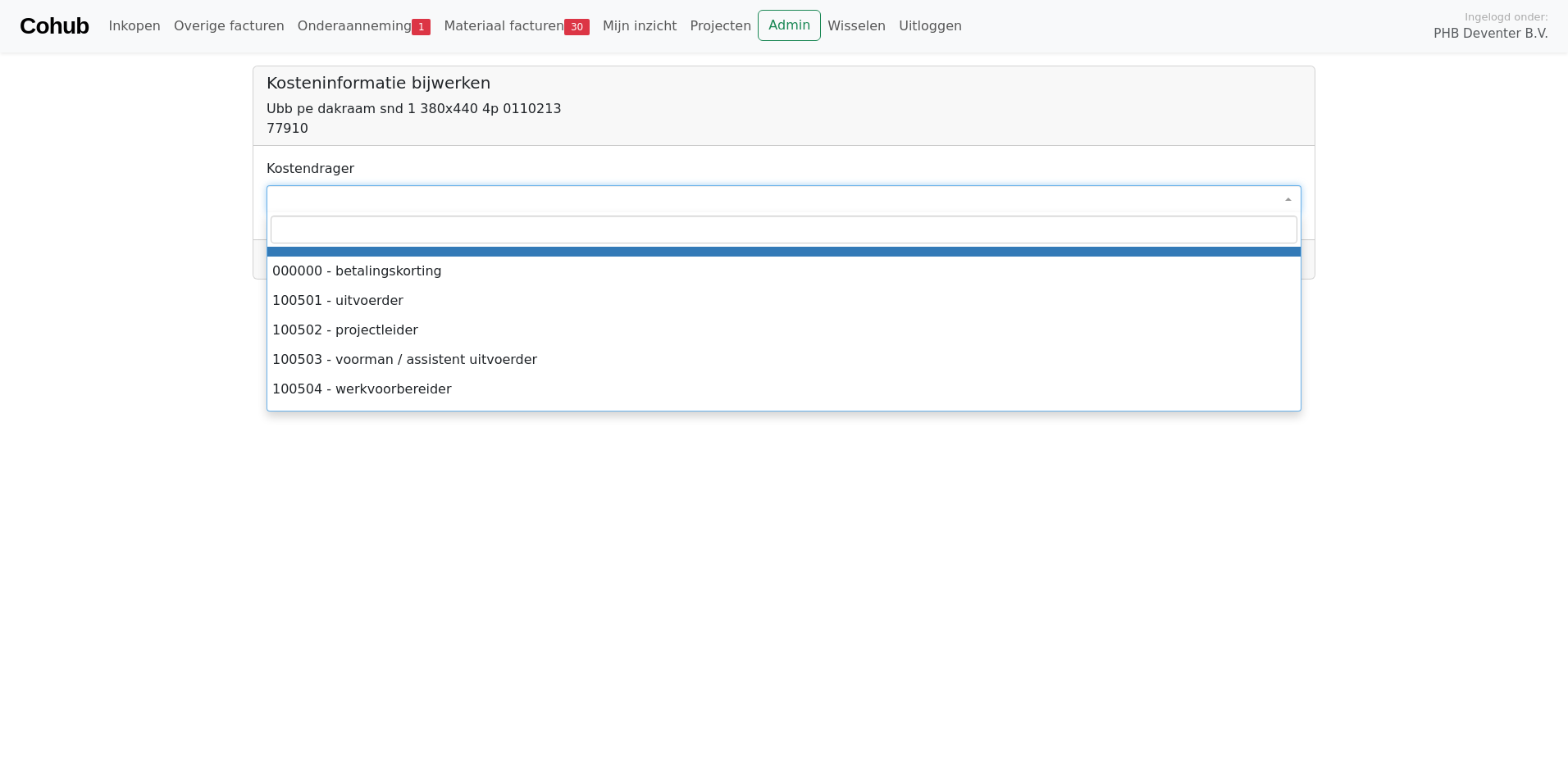
click at [334, 195] on span at bounding box center [783, 199] width 1035 height 28
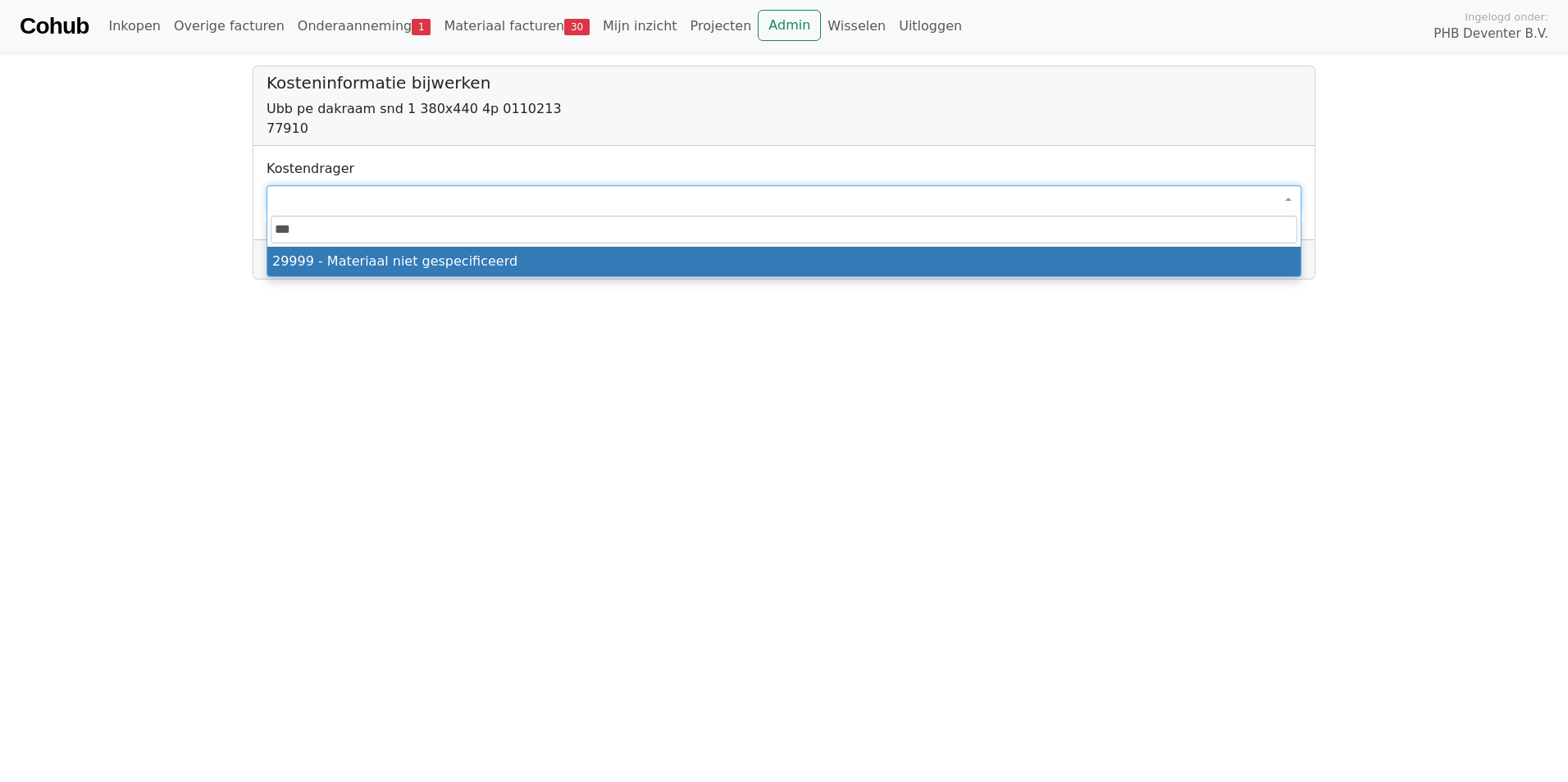
type input "****"
select select "****"
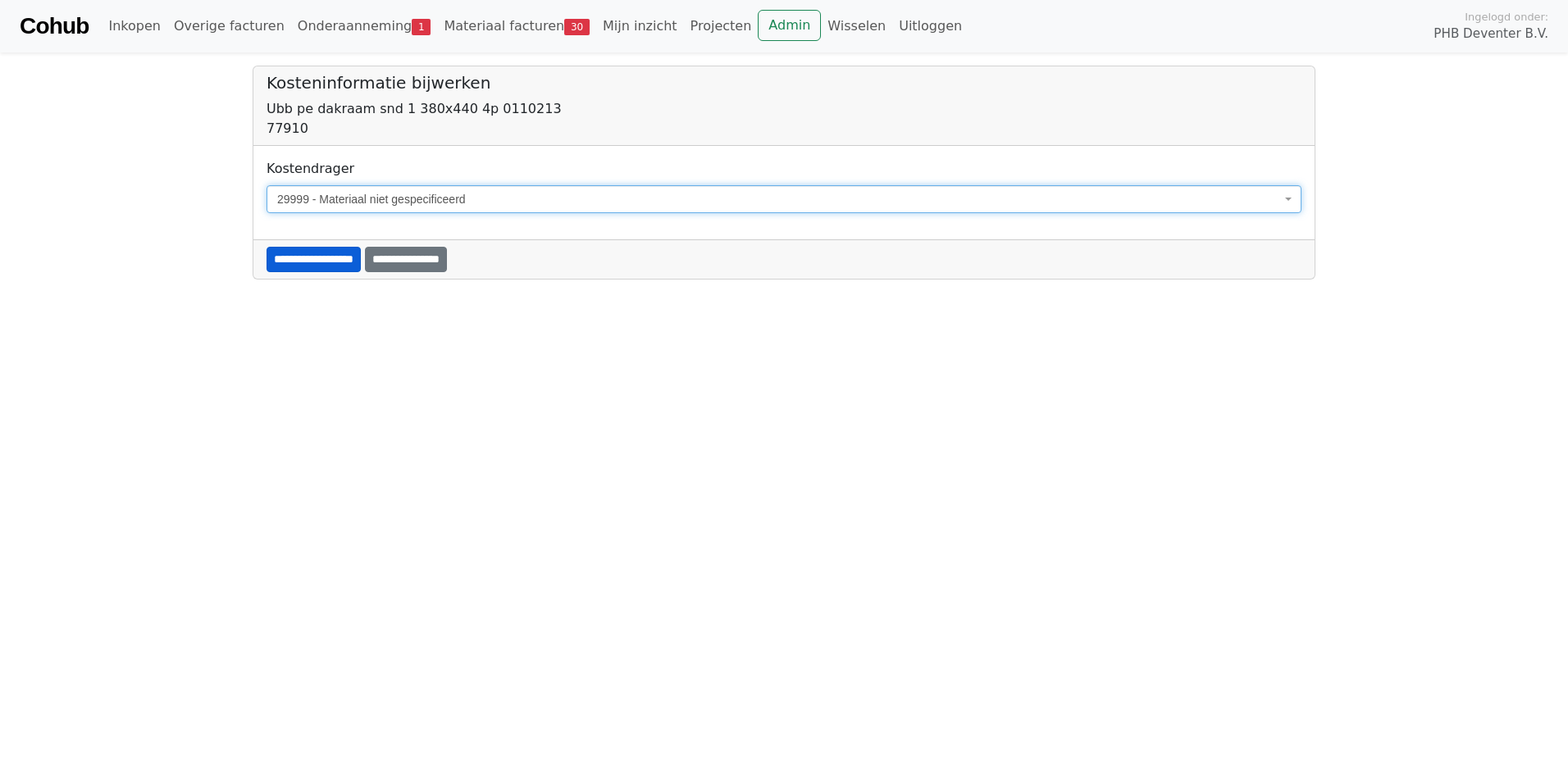
click at [315, 260] on input "**********" at bounding box center [313, 259] width 94 height 25
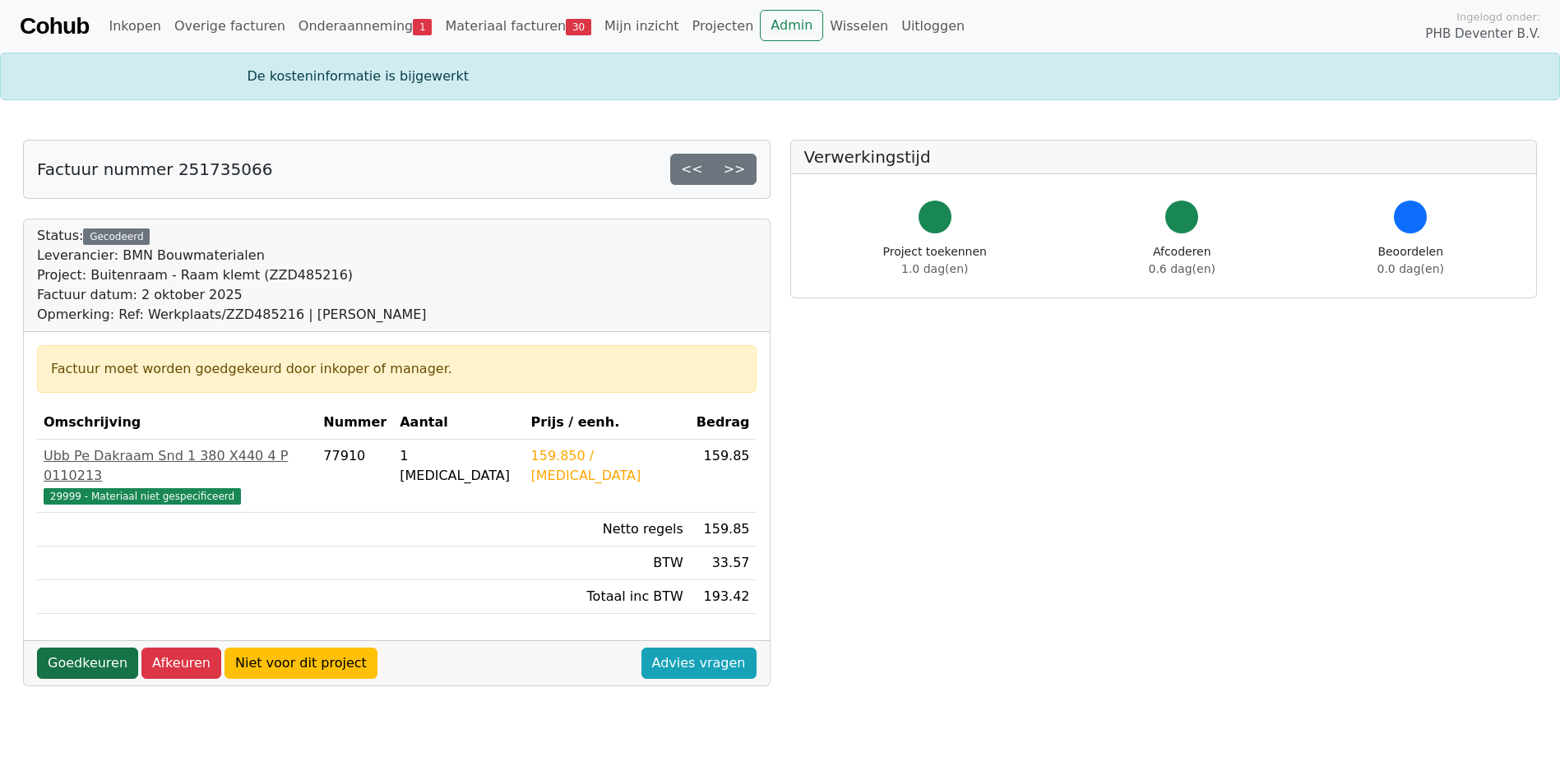
click at [103, 648] on link "Goedkeuren" at bounding box center [87, 664] width 101 height 31
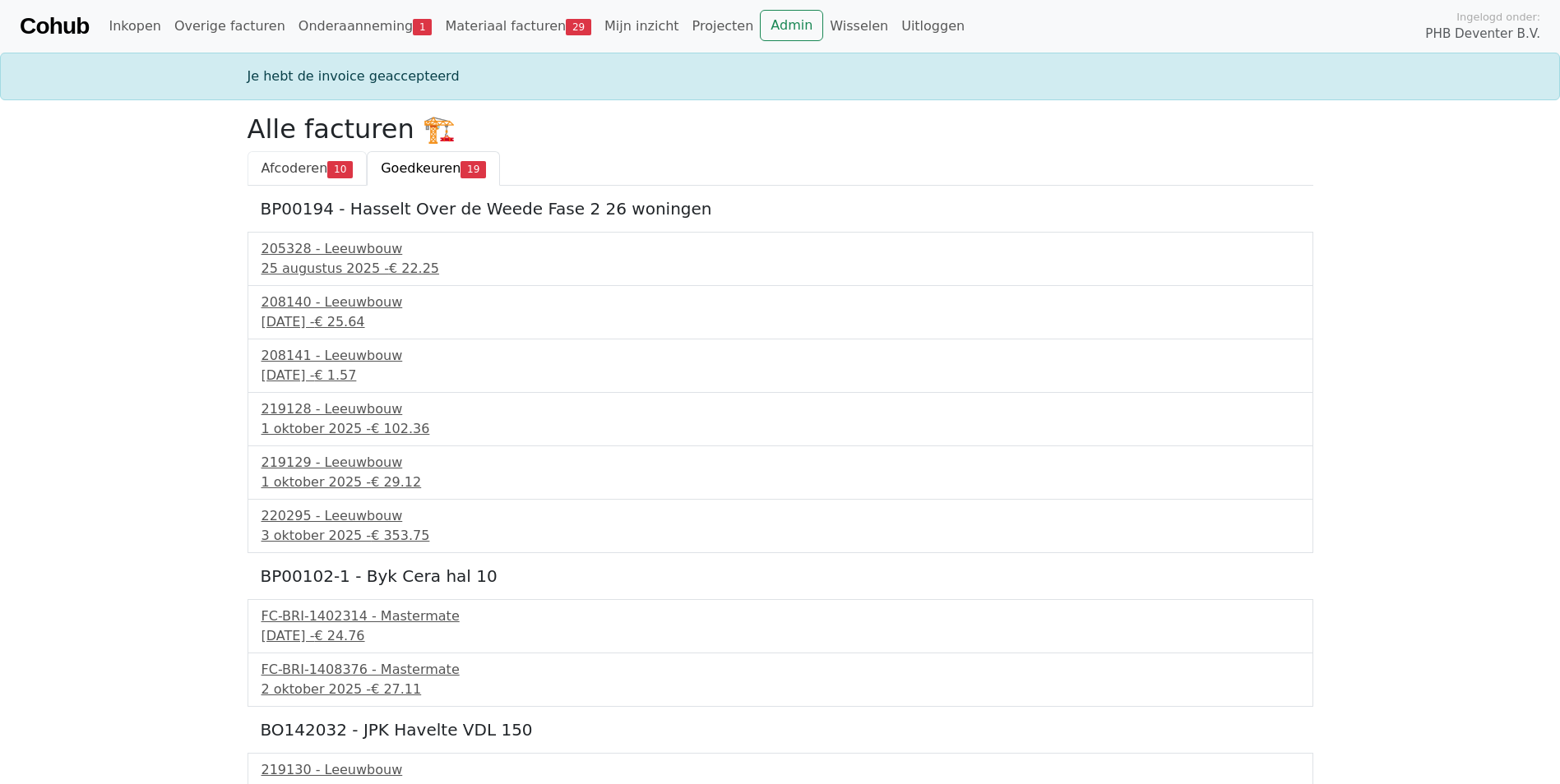
click at [295, 176] on span "Afcoderen" at bounding box center [294, 168] width 66 height 15
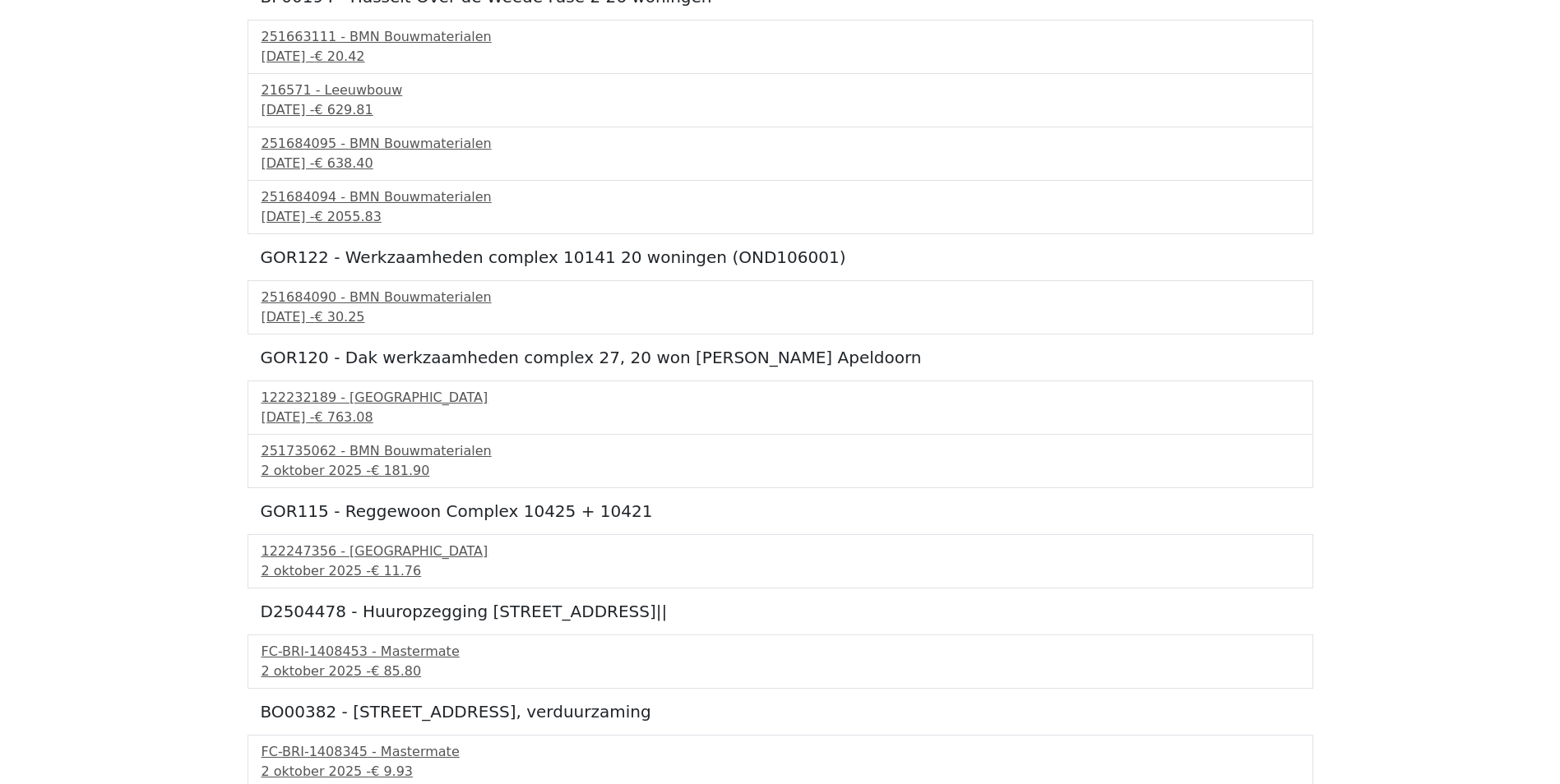
scroll to position [170, 0]
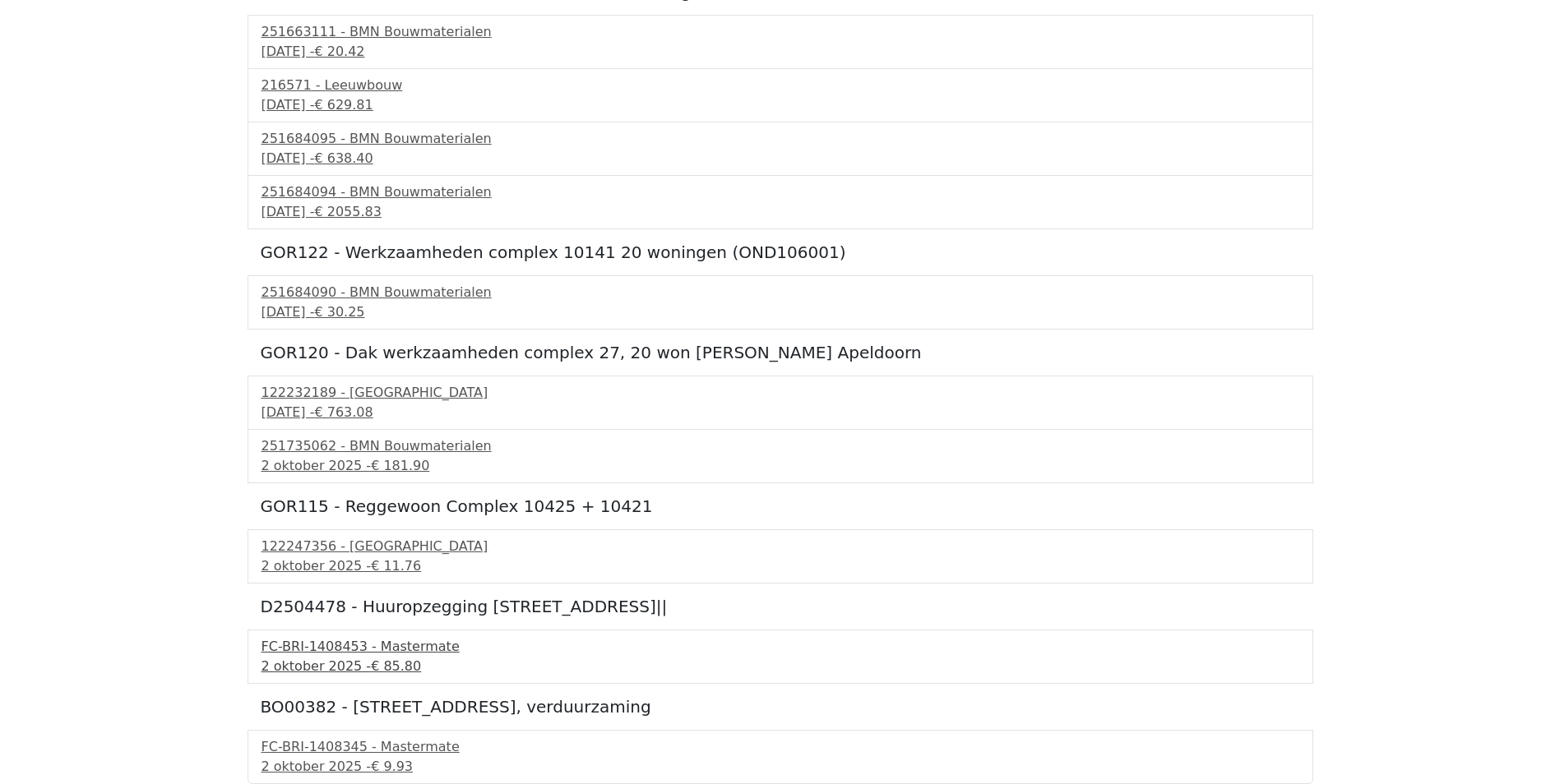
click at [303, 651] on div "FC-BRI-1408453 - Mastermate" at bounding box center [780, 646] width 1038 height 19
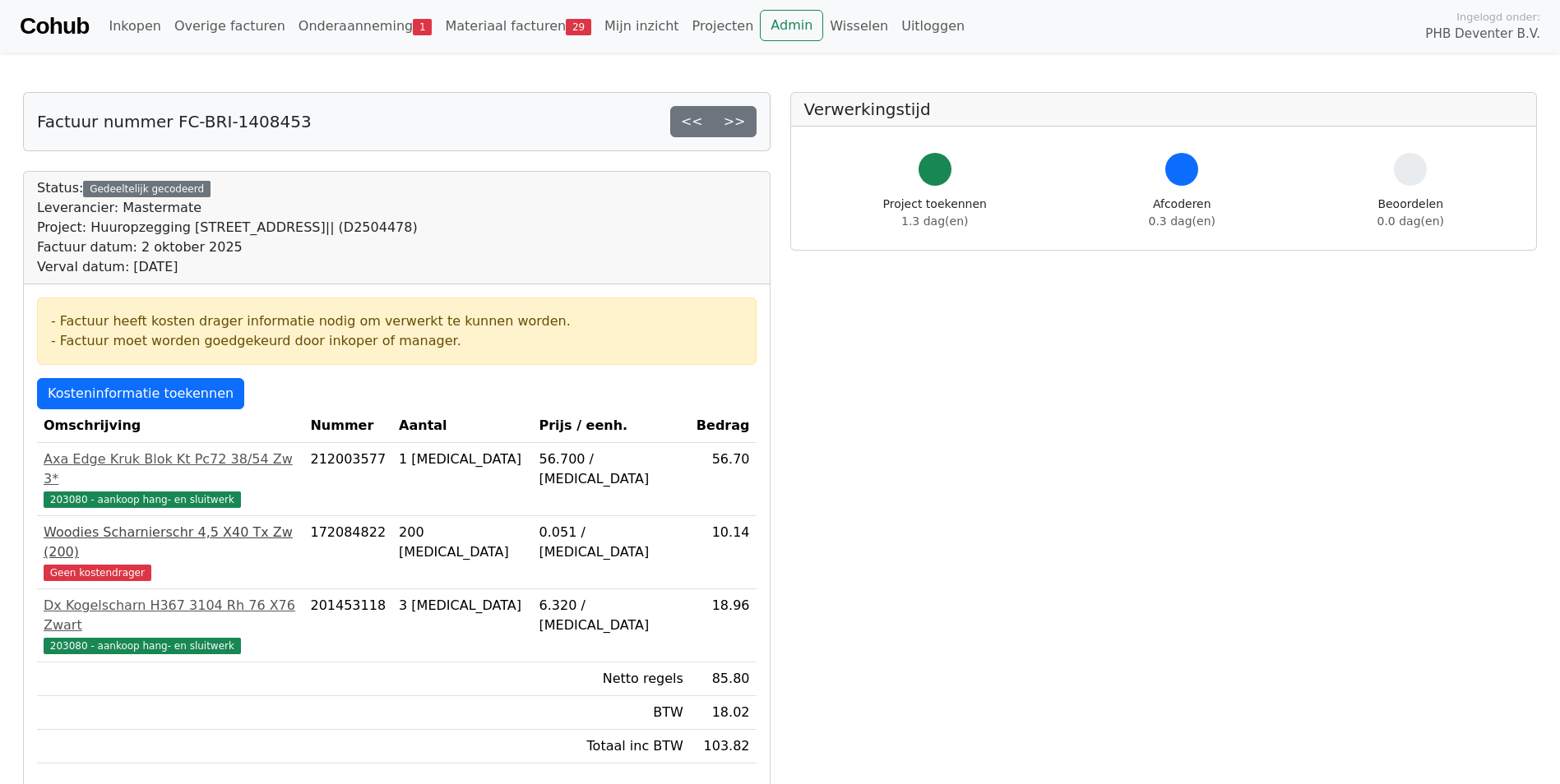
click at [85, 523] on div "Woodies Scharnierschr 4,5 X40 Tx Zw (200)" at bounding box center [170, 542] width 253 height 39
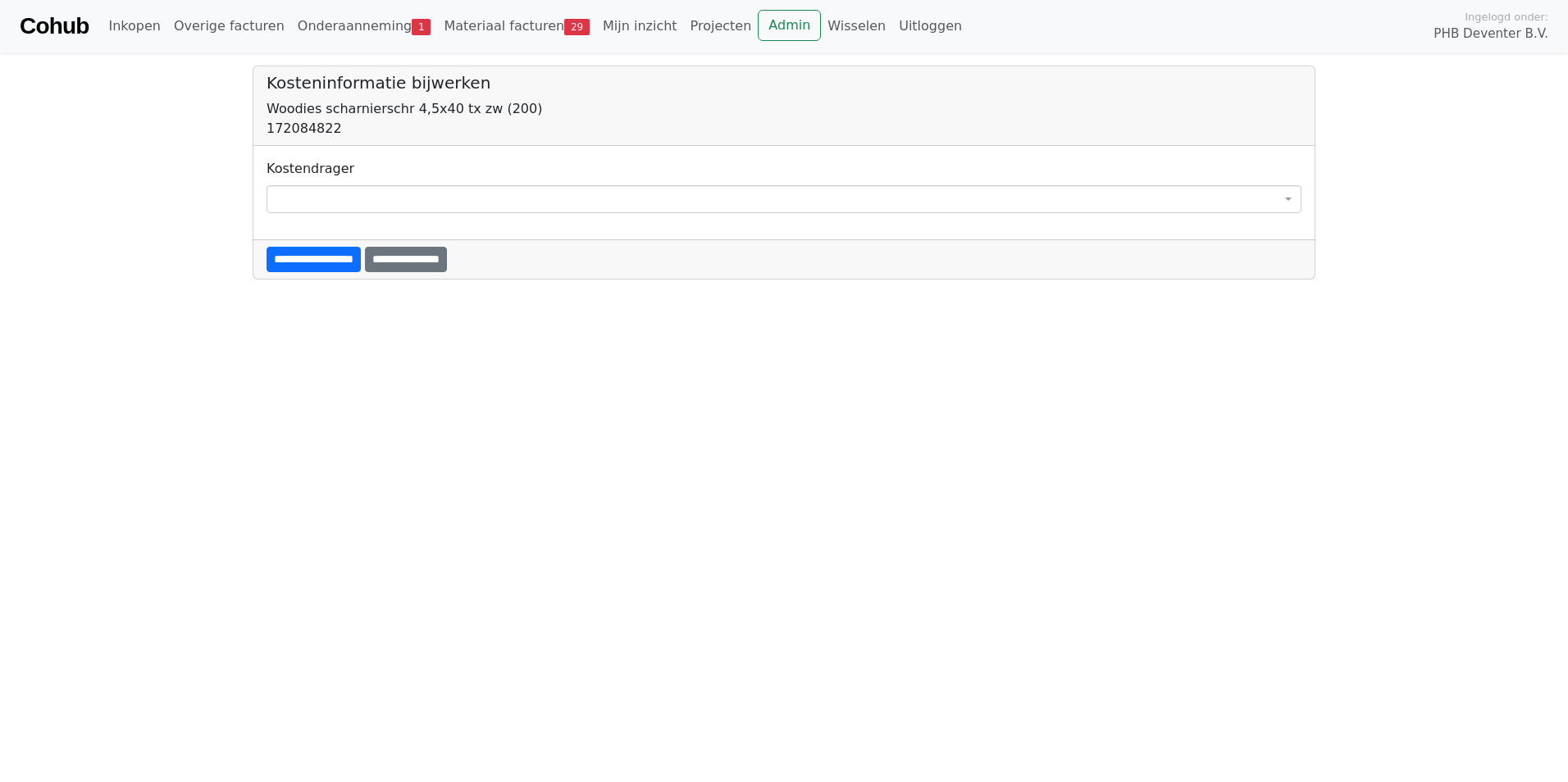
click at [327, 197] on span at bounding box center [783, 199] width 1035 height 28
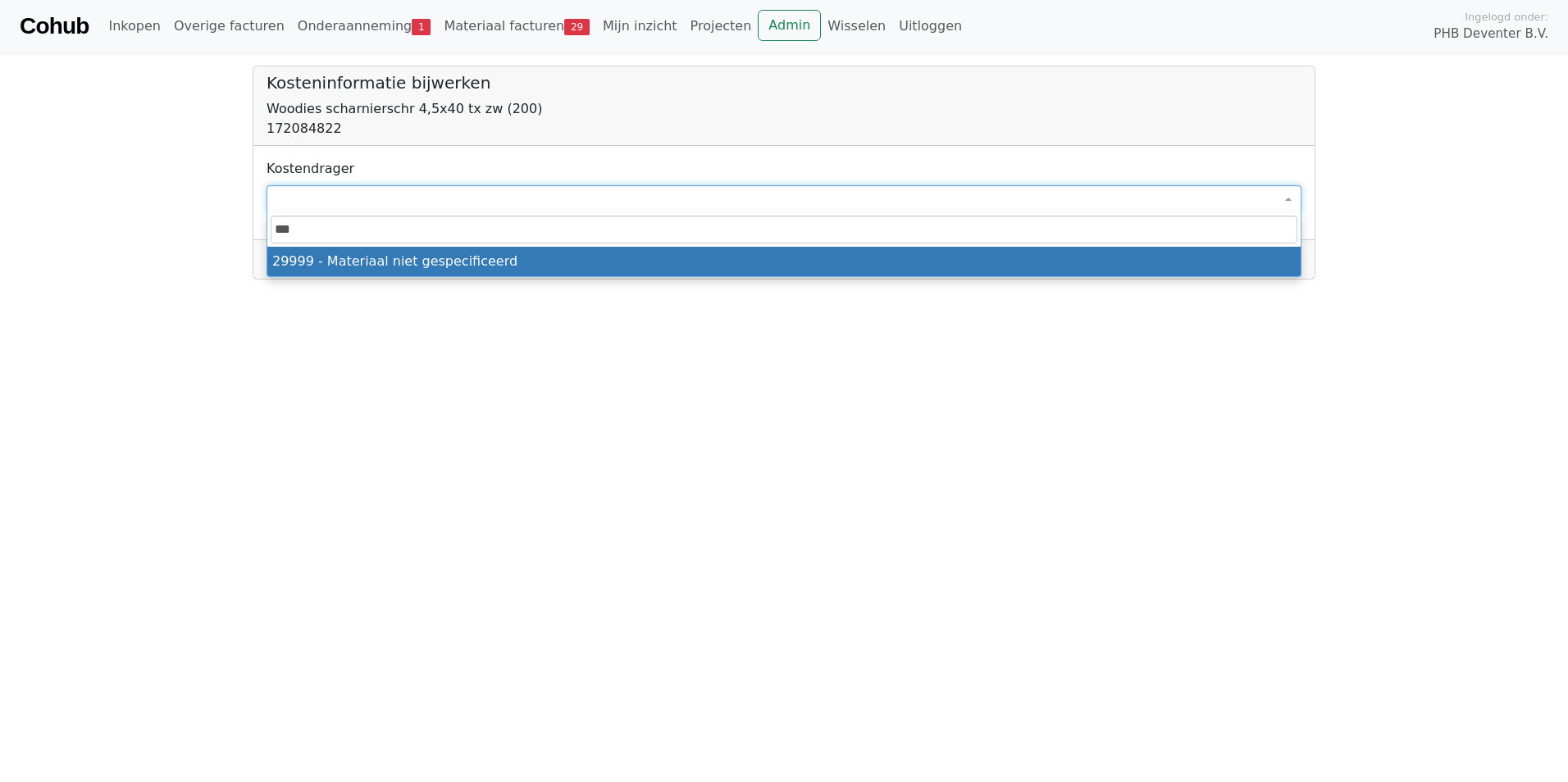
type input "****"
select select "****"
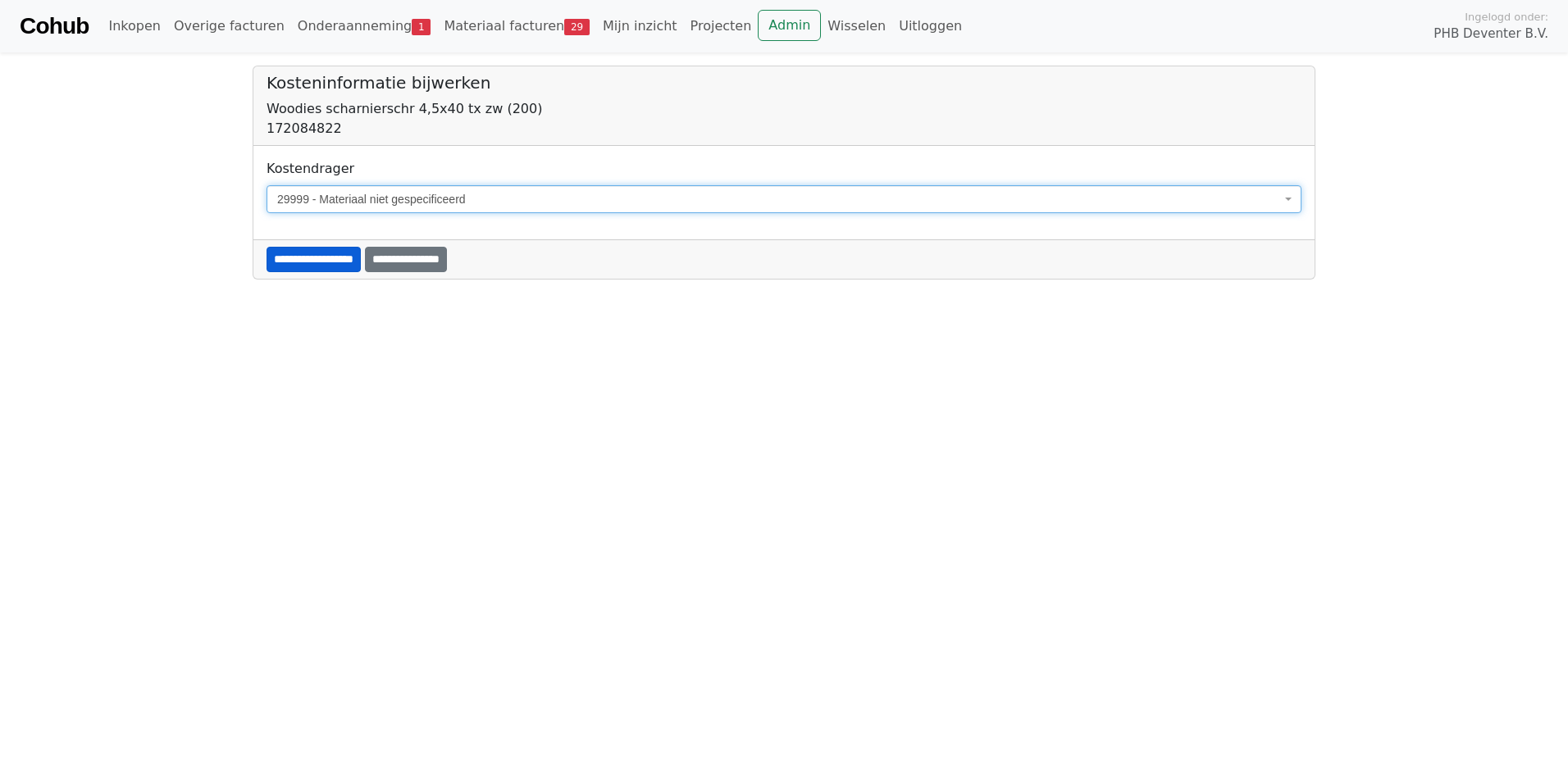
click at [297, 263] on input "**********" at bounding box center [313, 259] width 94 height 25
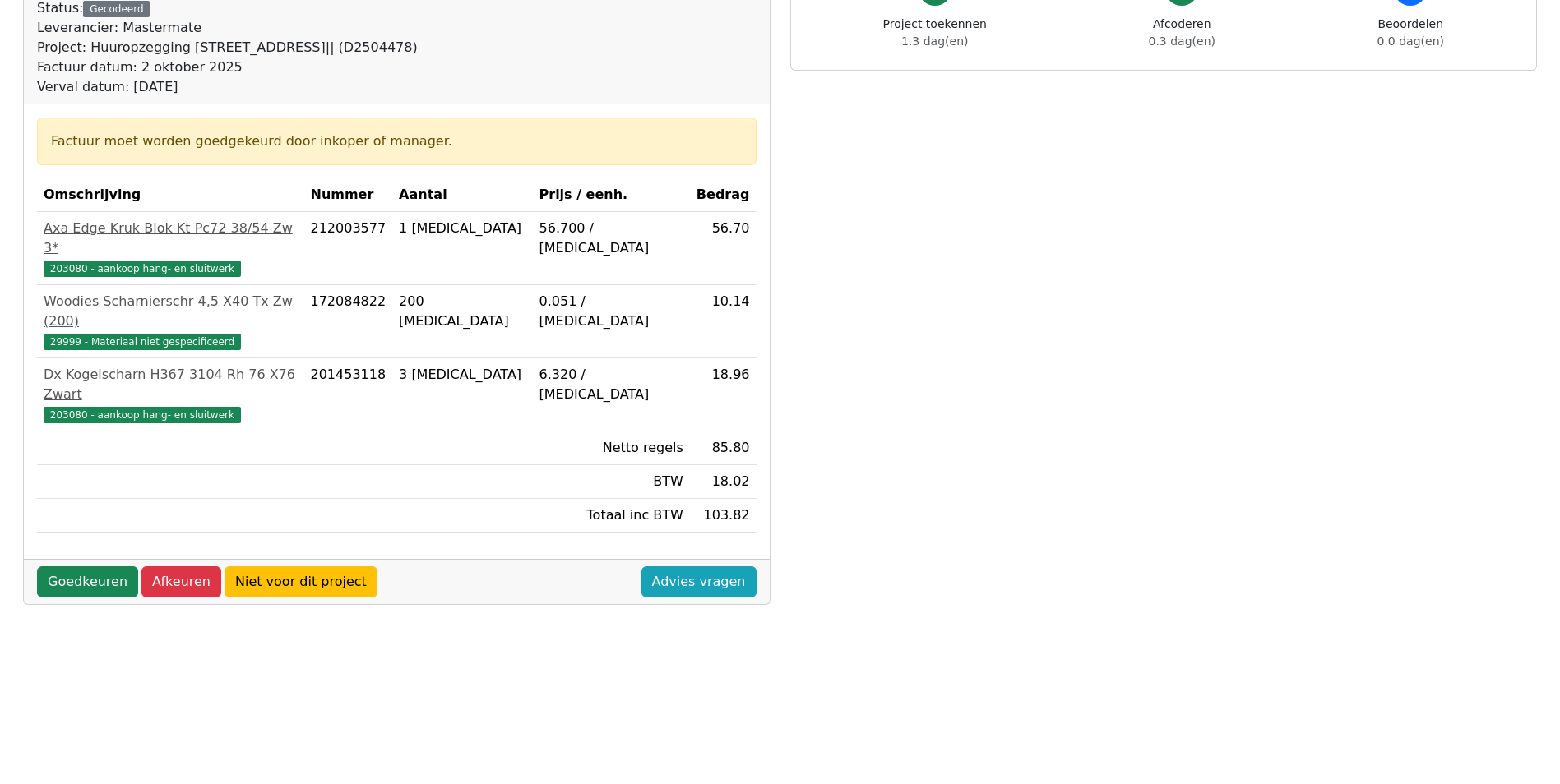
scroll to position [247, 0]
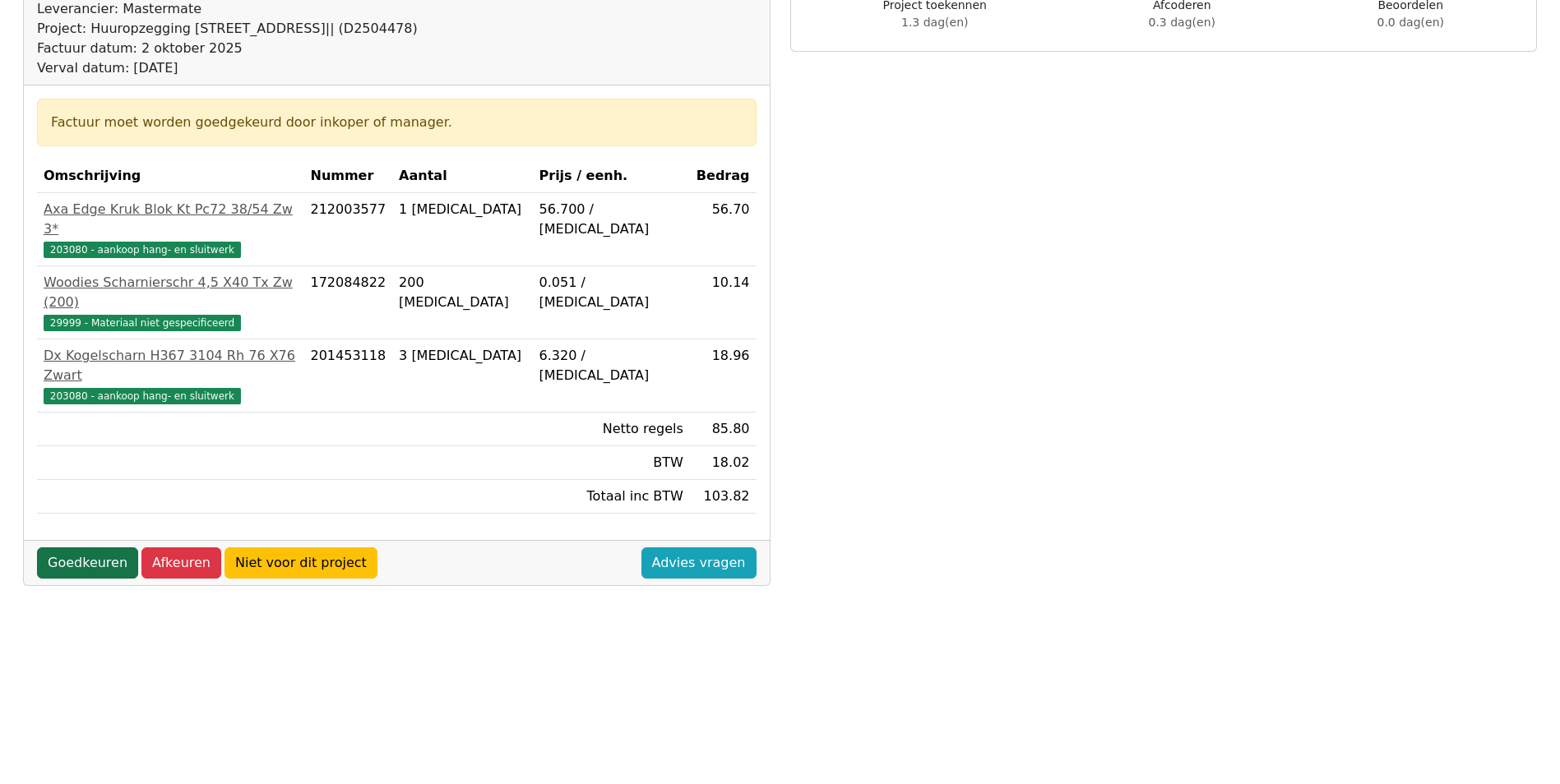
click at [80, 547] on link "Goedkeuren" at bounding box center [87, 562] width 101 height 31
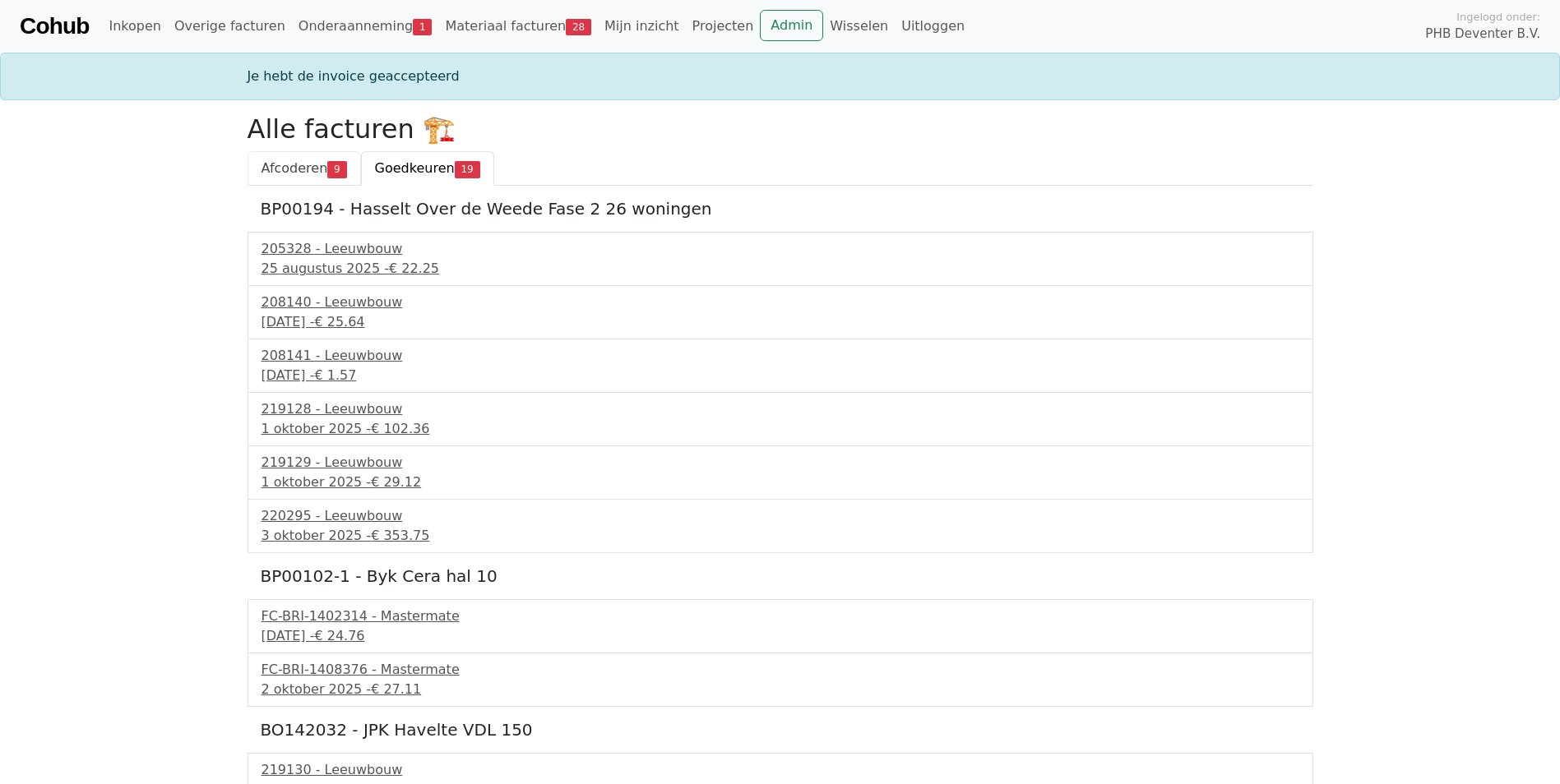
click at [285, 167] on span "Afcoderen" at bounding box center [294, 168] width 66 height 15
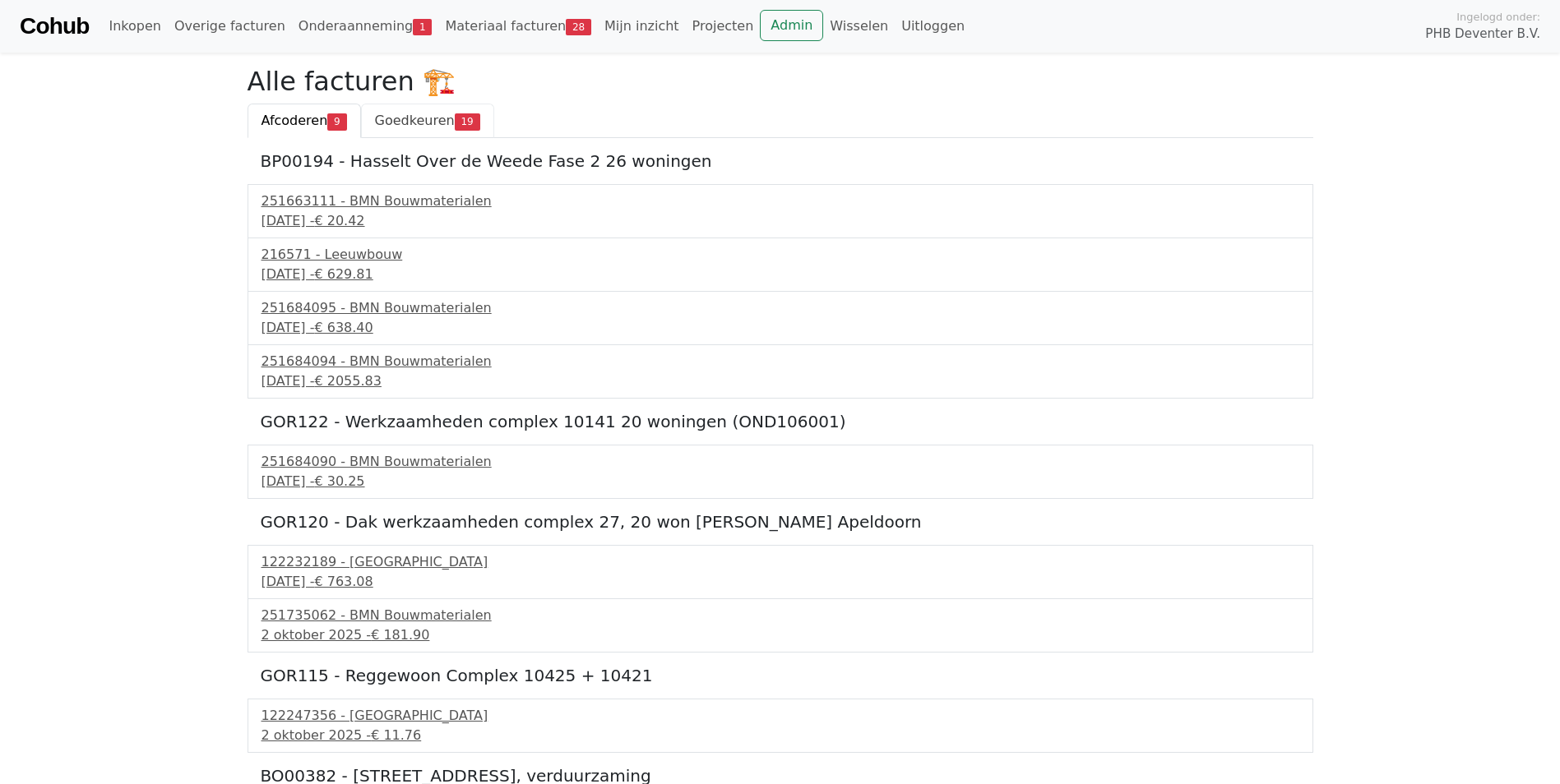
click at [407, 120] on span "Goedkeuren" at bounding box center [414, 120] width 80 height 15
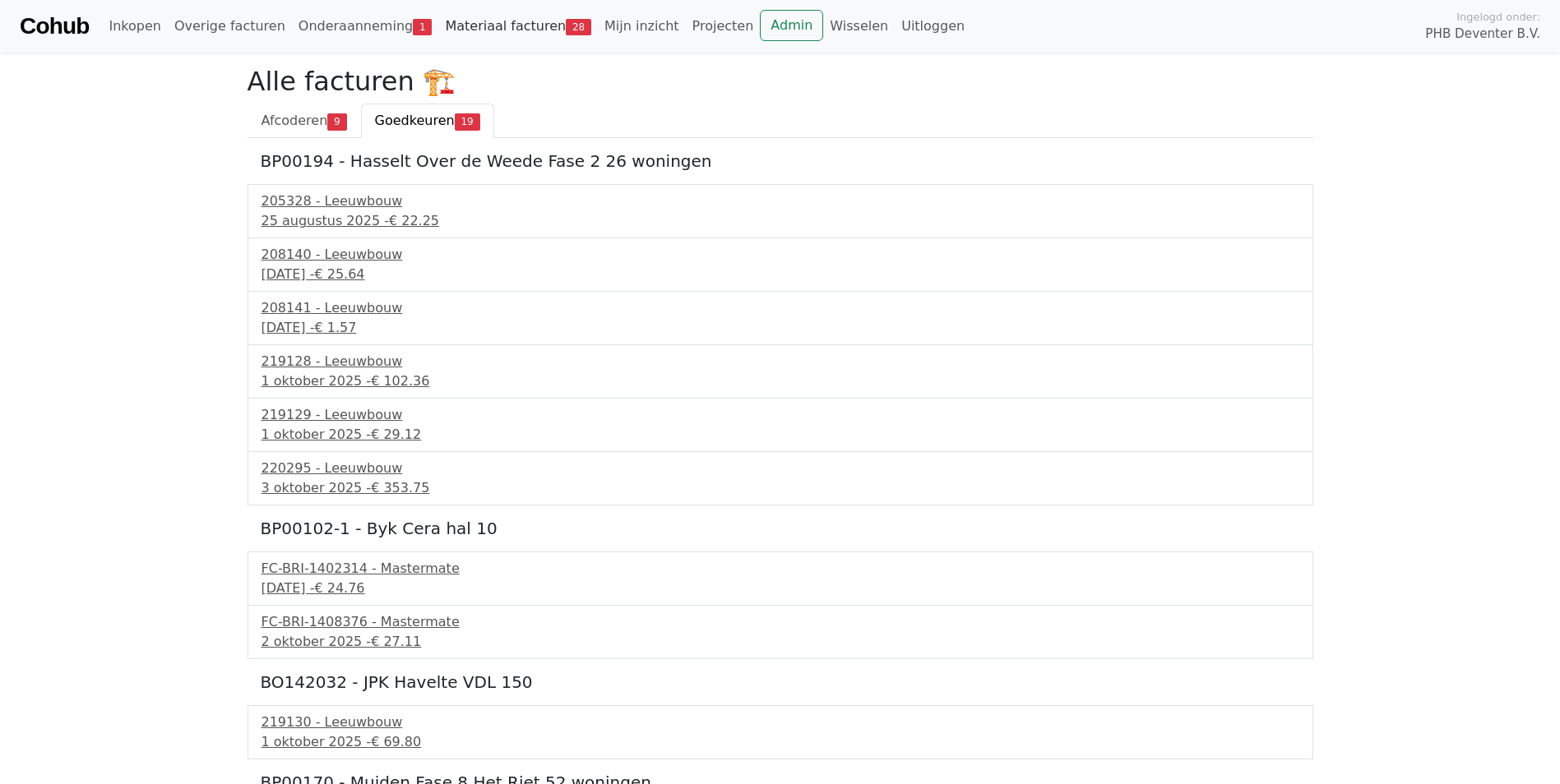
click at [438, 19] on link "Materiaal facturen 28" at bounding box center [518, 26] width 160 height 33
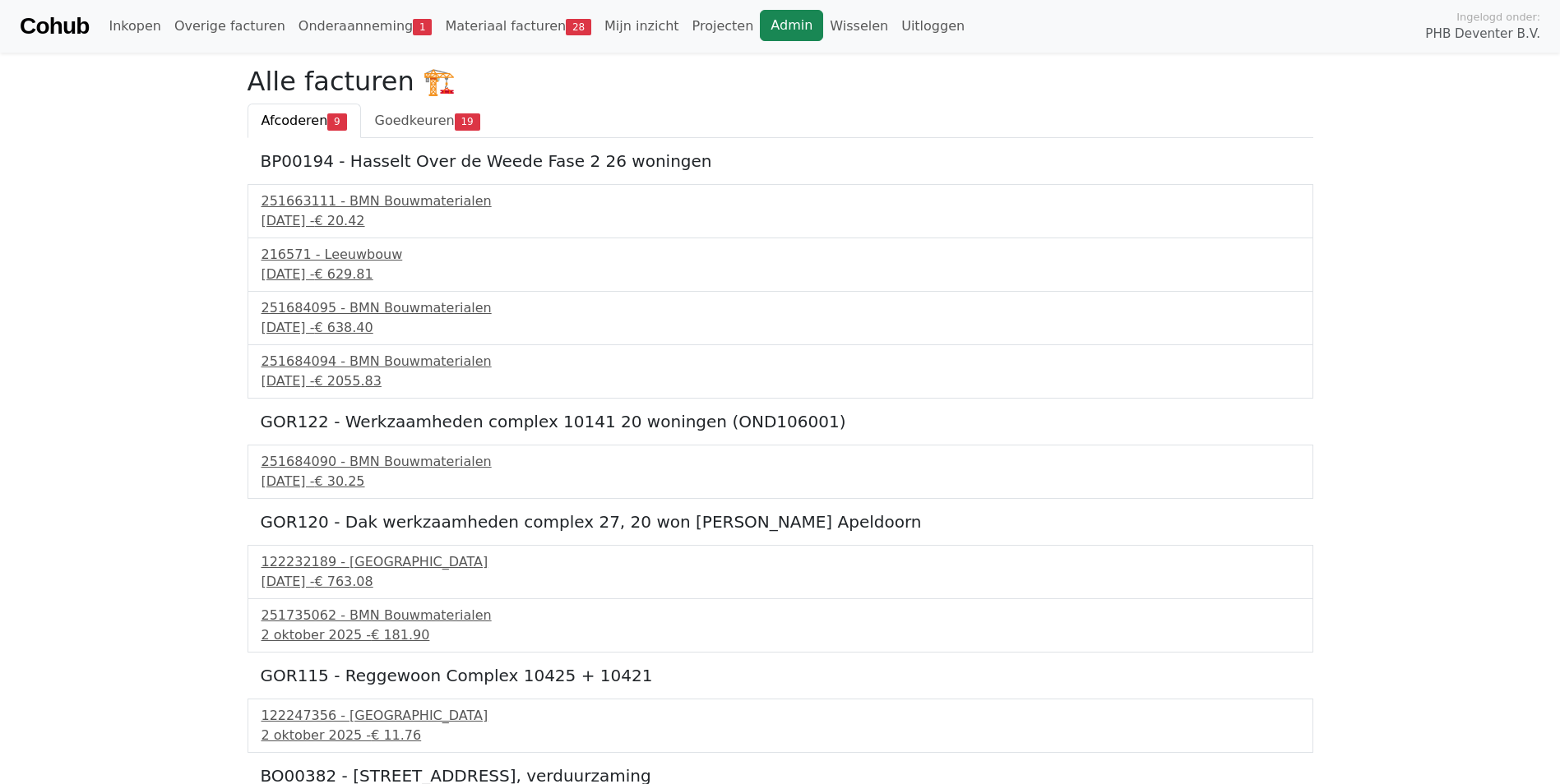
click at [760, 28] on link "Admin" at bounding box center [792, 25] width 64 height 31
